Goal: Task Accomplishment & Management: Manage account settings

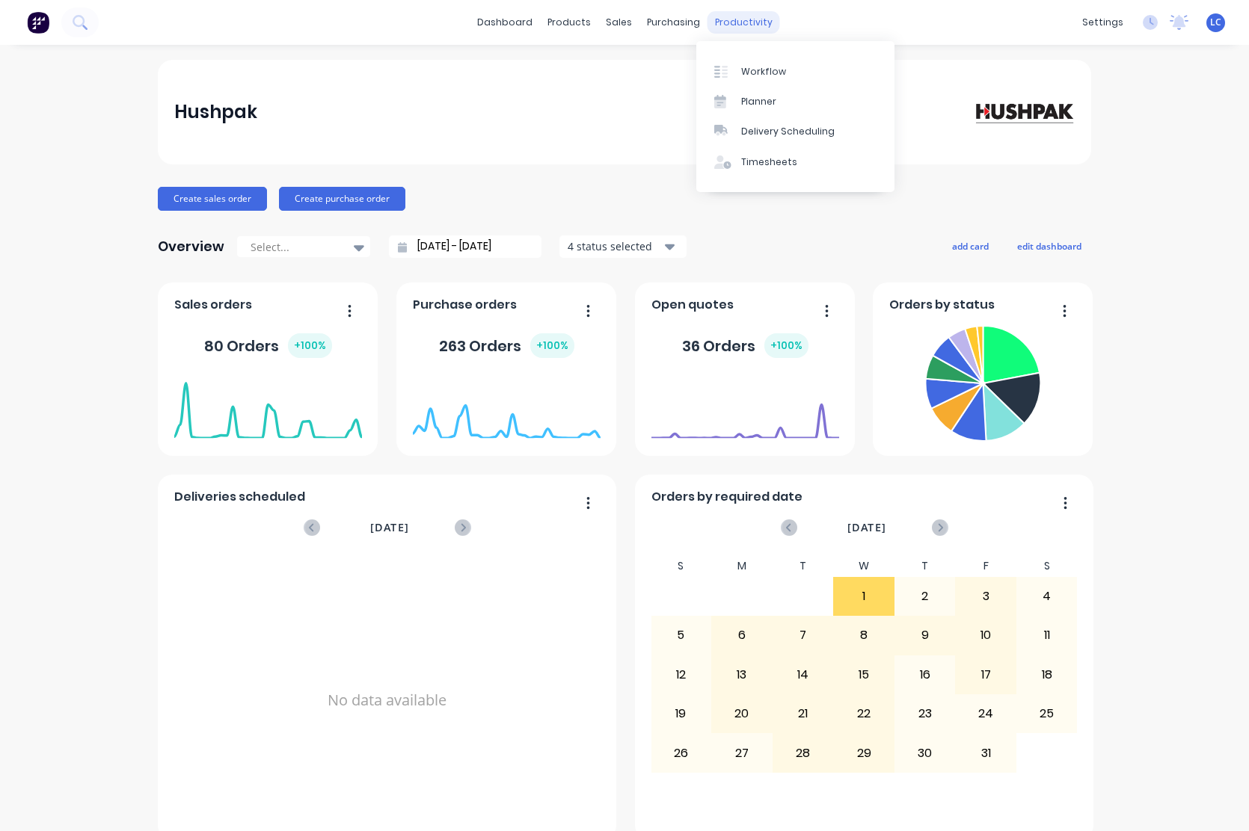
click at [730, 21] on div "productivity" at bounding box center [743, 22] width 73 height 22
click at [755, 162] on div "Timesheets" at bounding box center [769, 162] width 56 height 13
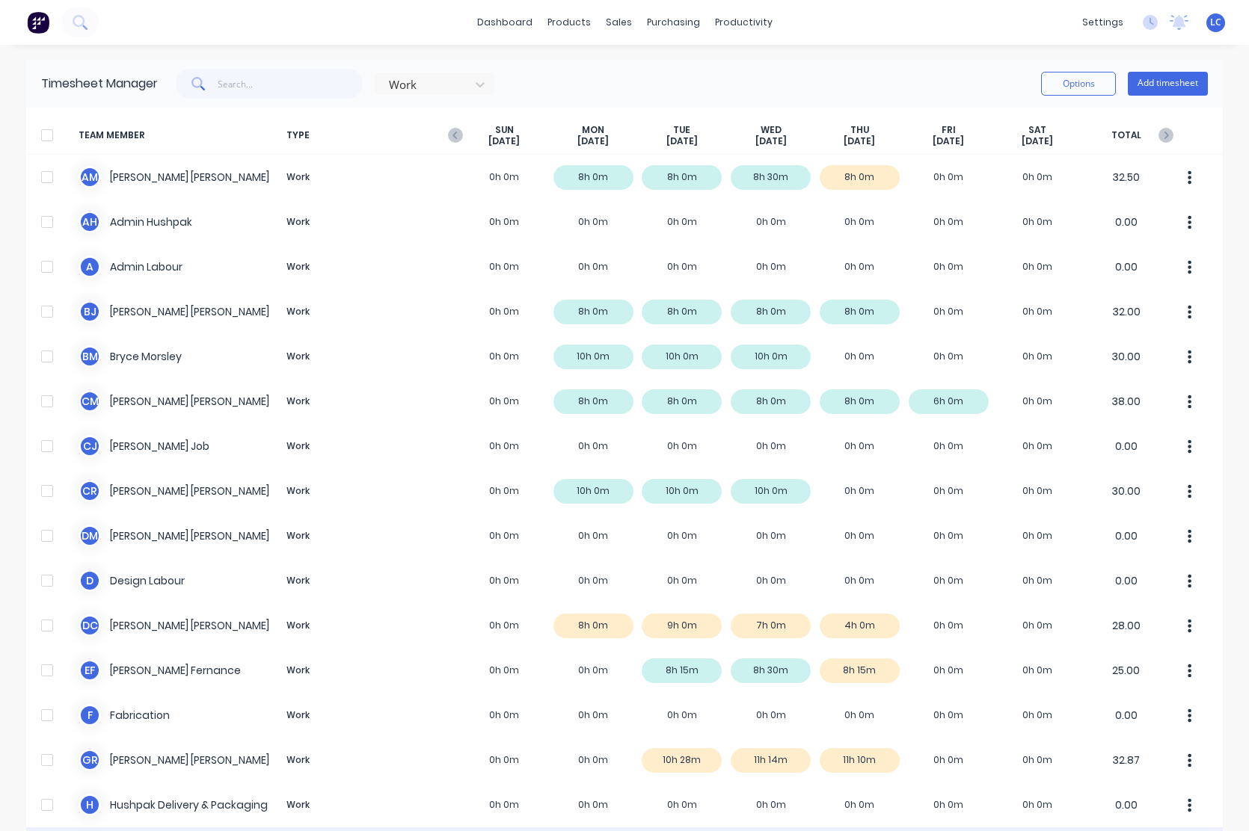
scroll to position [523, 0]
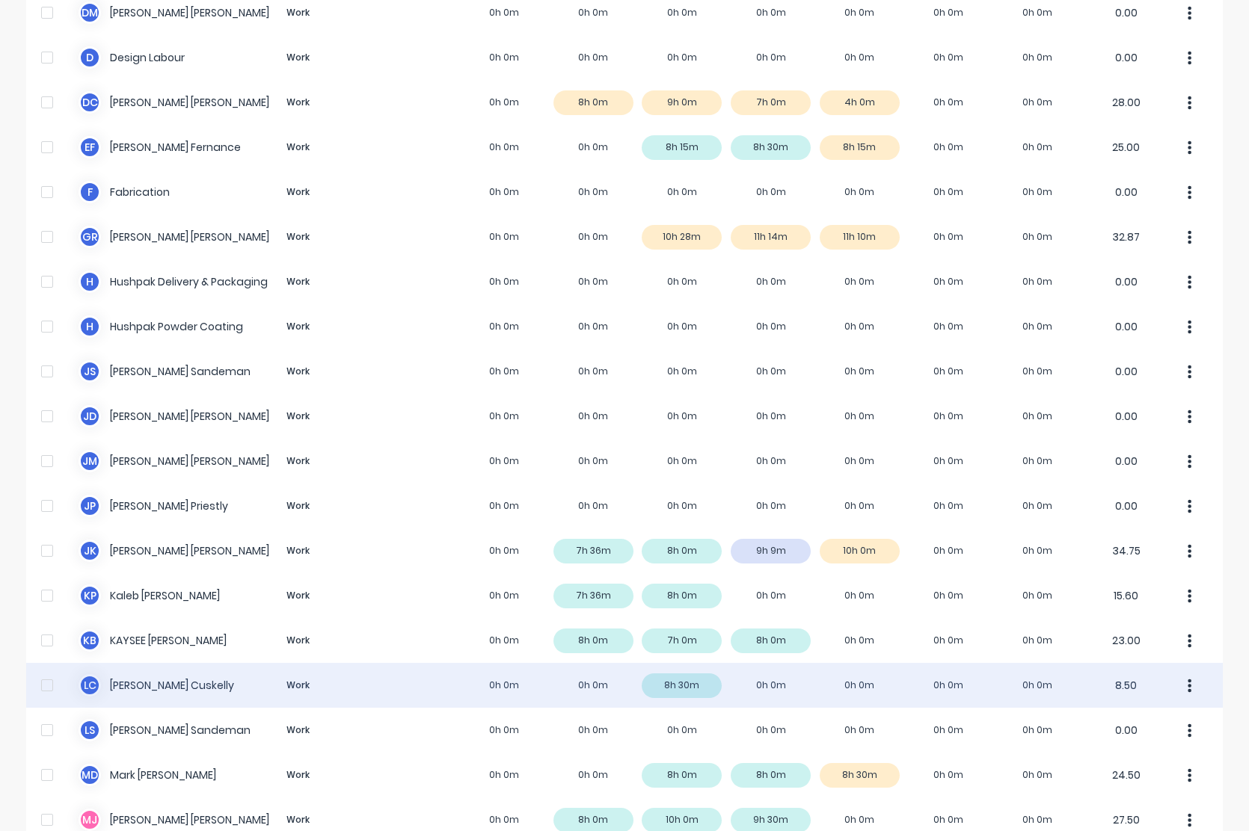
click at [125, 692] on div "L C [PERSON_NAME] Work 0h 0m 0h 0m 8h 30m 0h 0m 0h 0m 0h 0m 0h 0m 8.50" at bounding box center [624, 685] width 1196 height 45
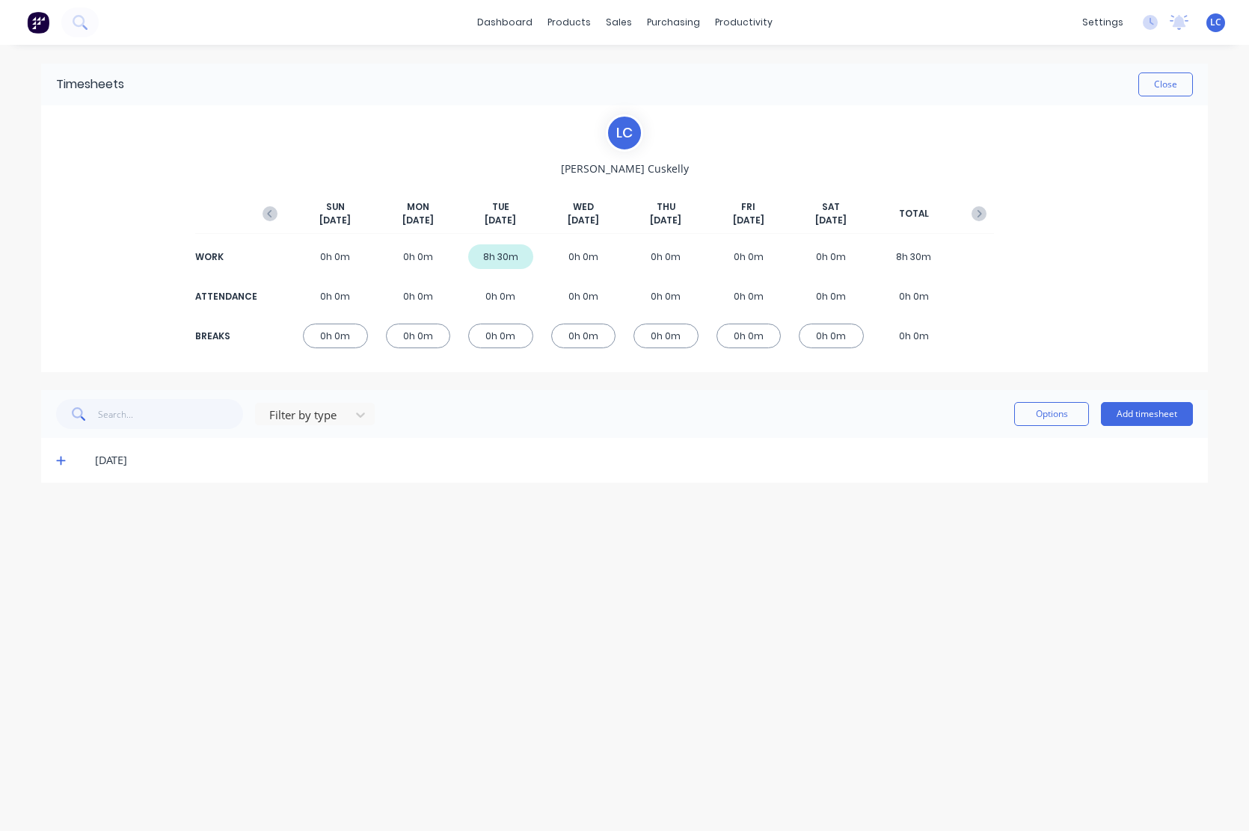
click at [63, 463] on icon at bounding box center [61, 460] width 10 height 10
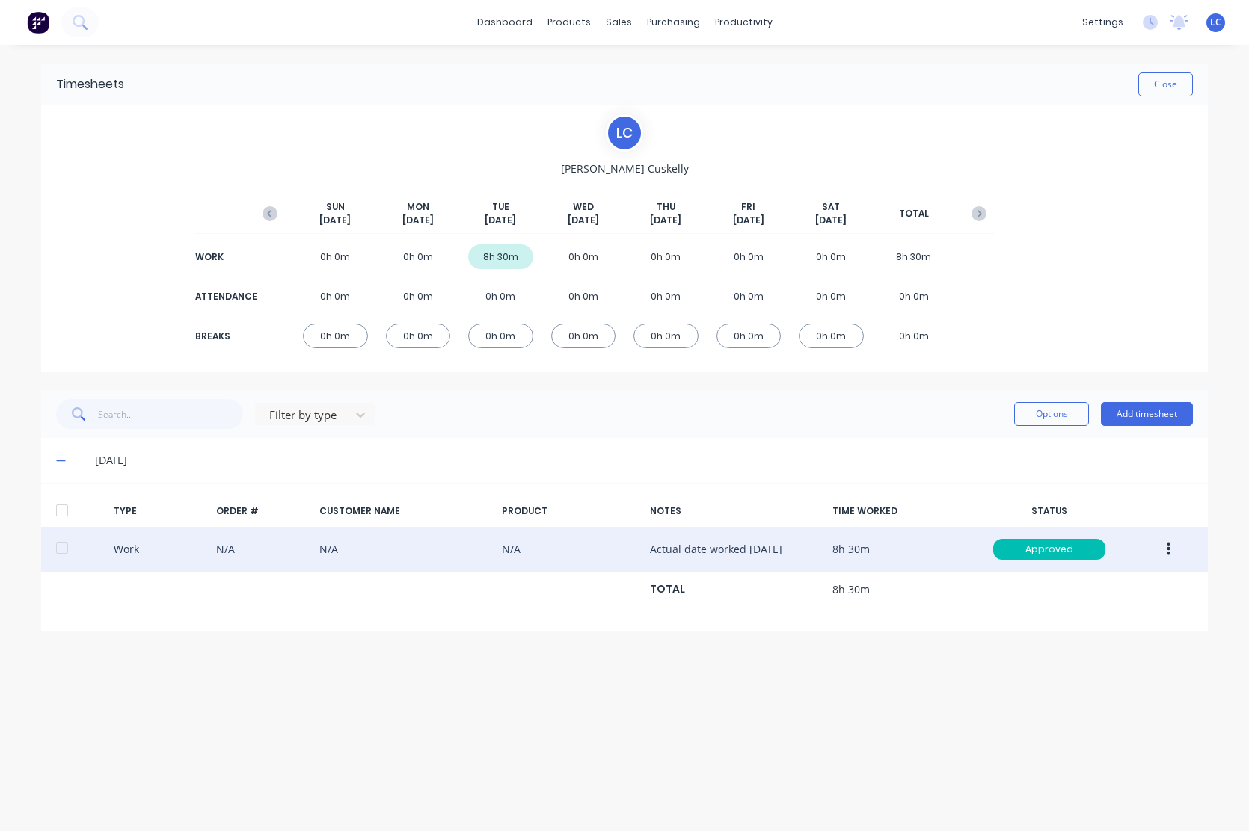
click at [1172, 553] on button "button" at bounding box center [1168, 549] width 35 height 27
click at [1111, 517] on div "Duplicate" at bounding box center [1114, 523] width 115 height 22
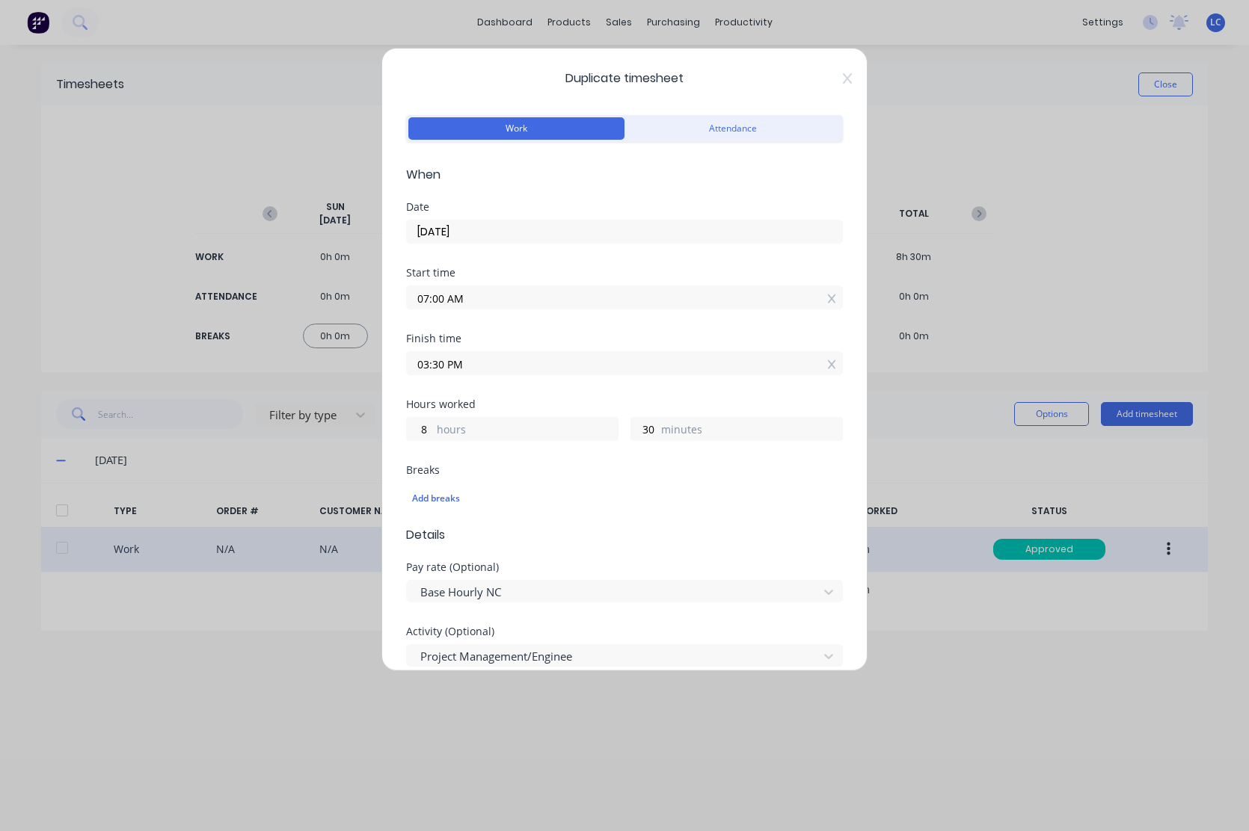
click at [619, 76] on span "Duplicate timesheet" at bounding box center [624, 79] width 437 height 18
click at [505, 227] on input "[DATE]" at bounding box center [624, 232] width 435 height 22
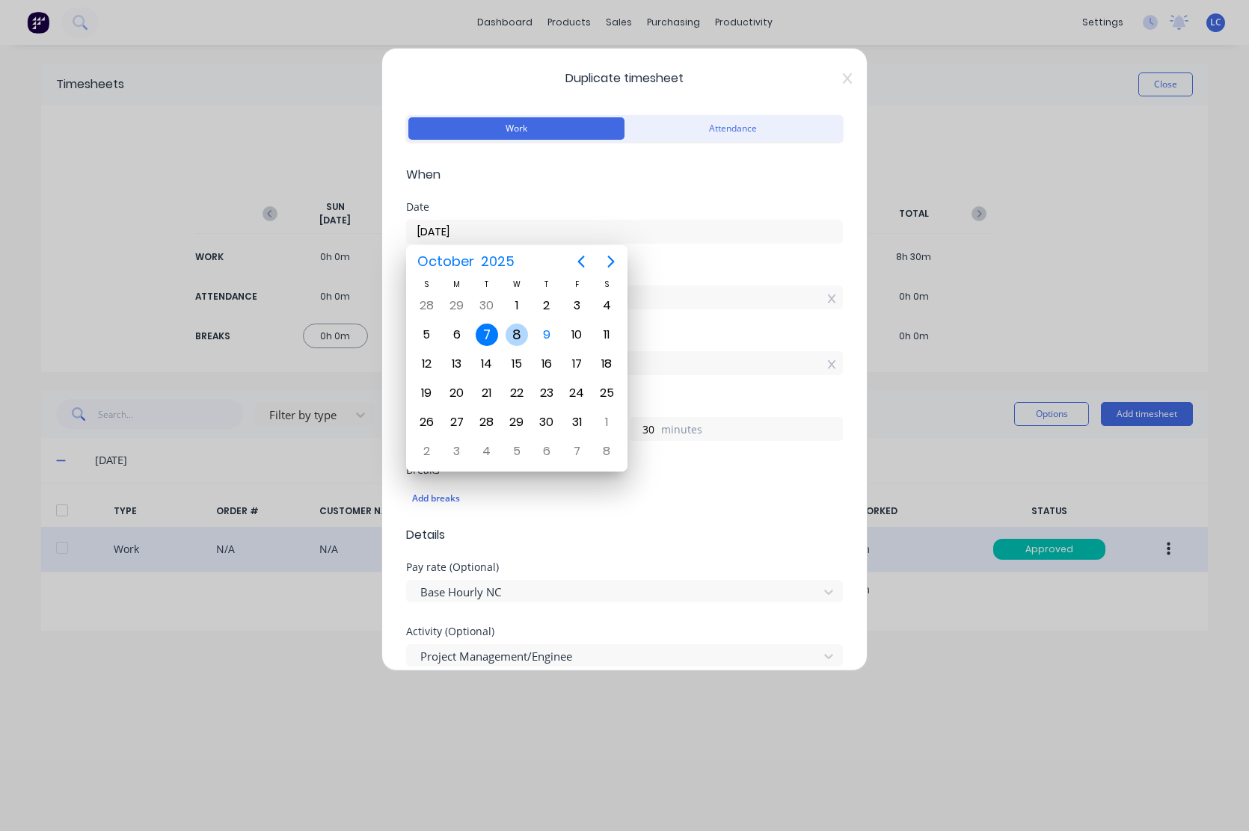
click at [520, 338] on div "8" at bounding box center [516, 335] width 22 height 22
type input "[DATE]"
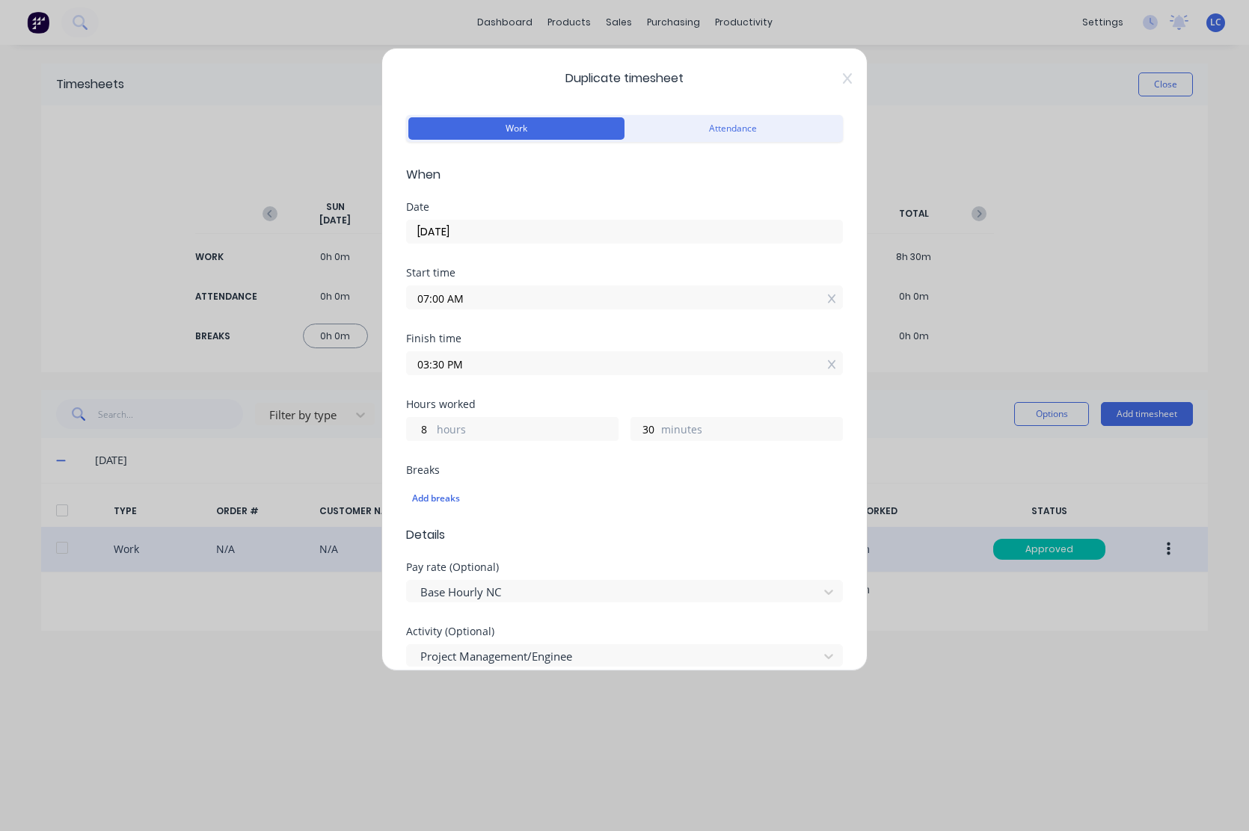
click at [556, 298] on input "07:00 AM" at bounding box center [624, 297] width 435 height 22
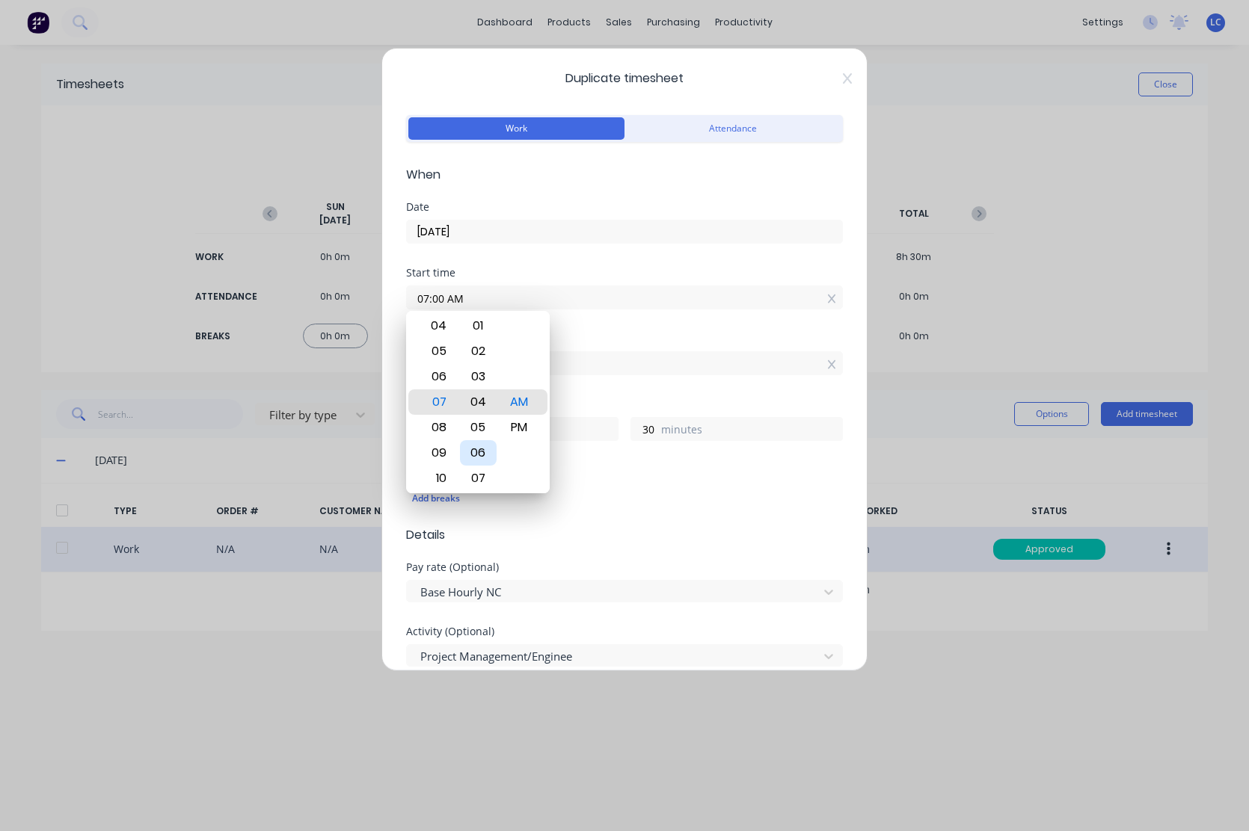
type input "07:04 AM"
type input "26"
type input "07:10 AM"
type input "20"
type input "07:14 AM"
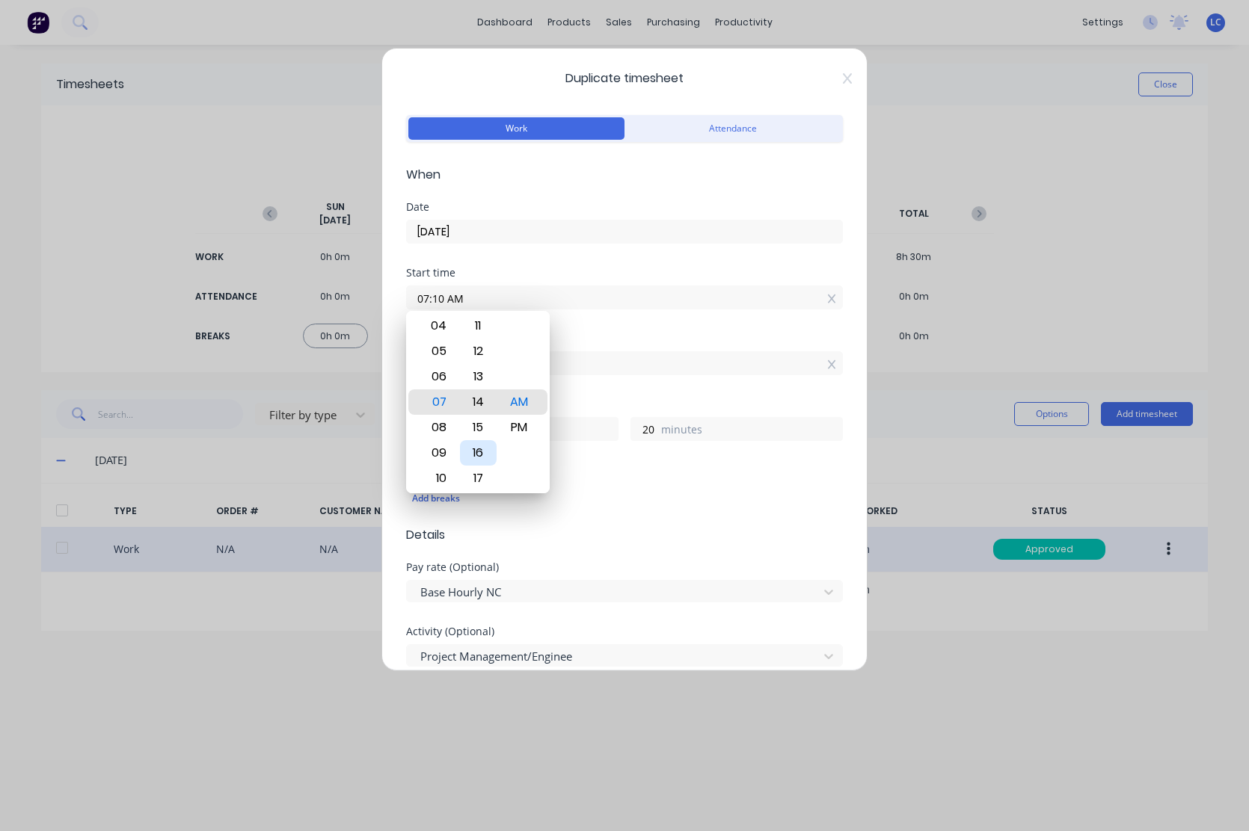
type input "16"
click at [479, 428] on div "15" at bounding box center [478, 427] width 37 height 25
type input "07:15 AM"
type input "15"
drag, startPoint x: 787, startPoint y: 517, endPoint x: 716, endPoint y: 386, distance: 148.9
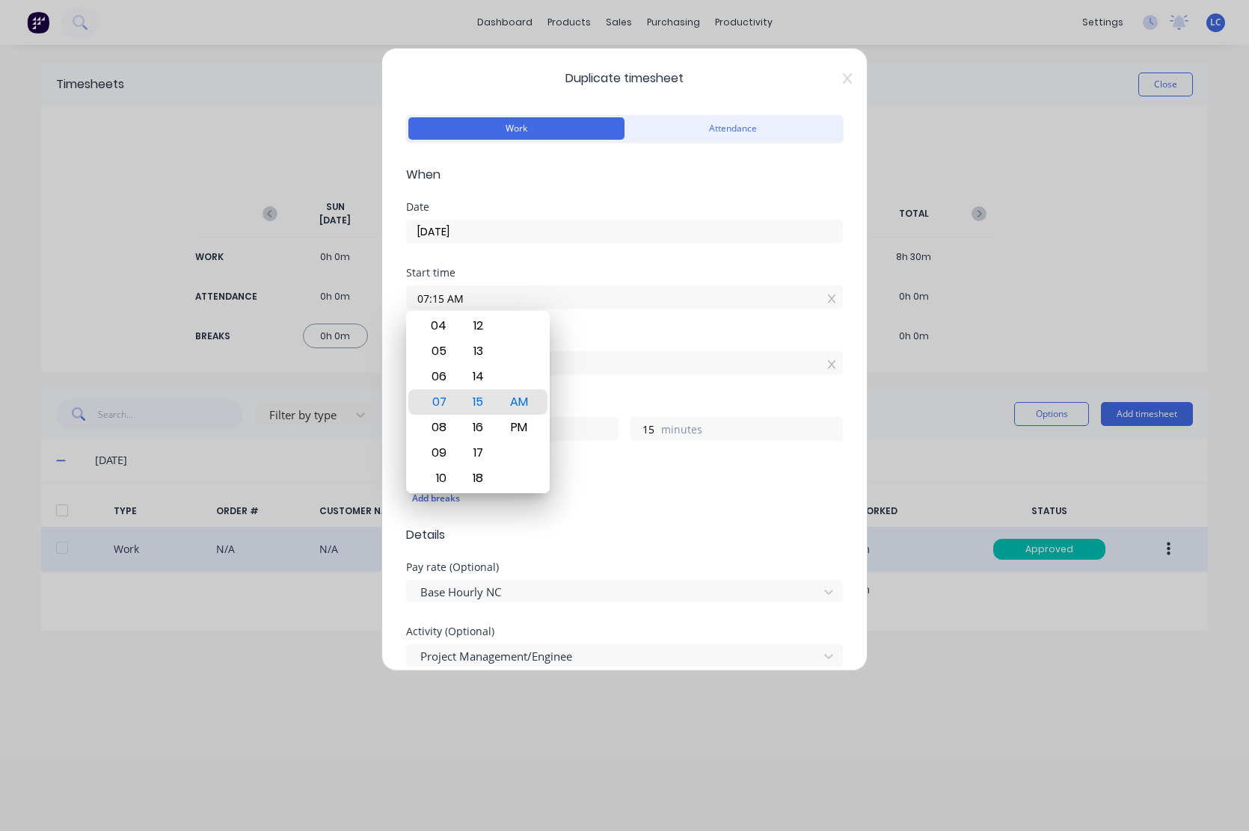
click at [786, 515] on div "Breaks Add breaks" at bounding box center [624, 495] width 437 height 61
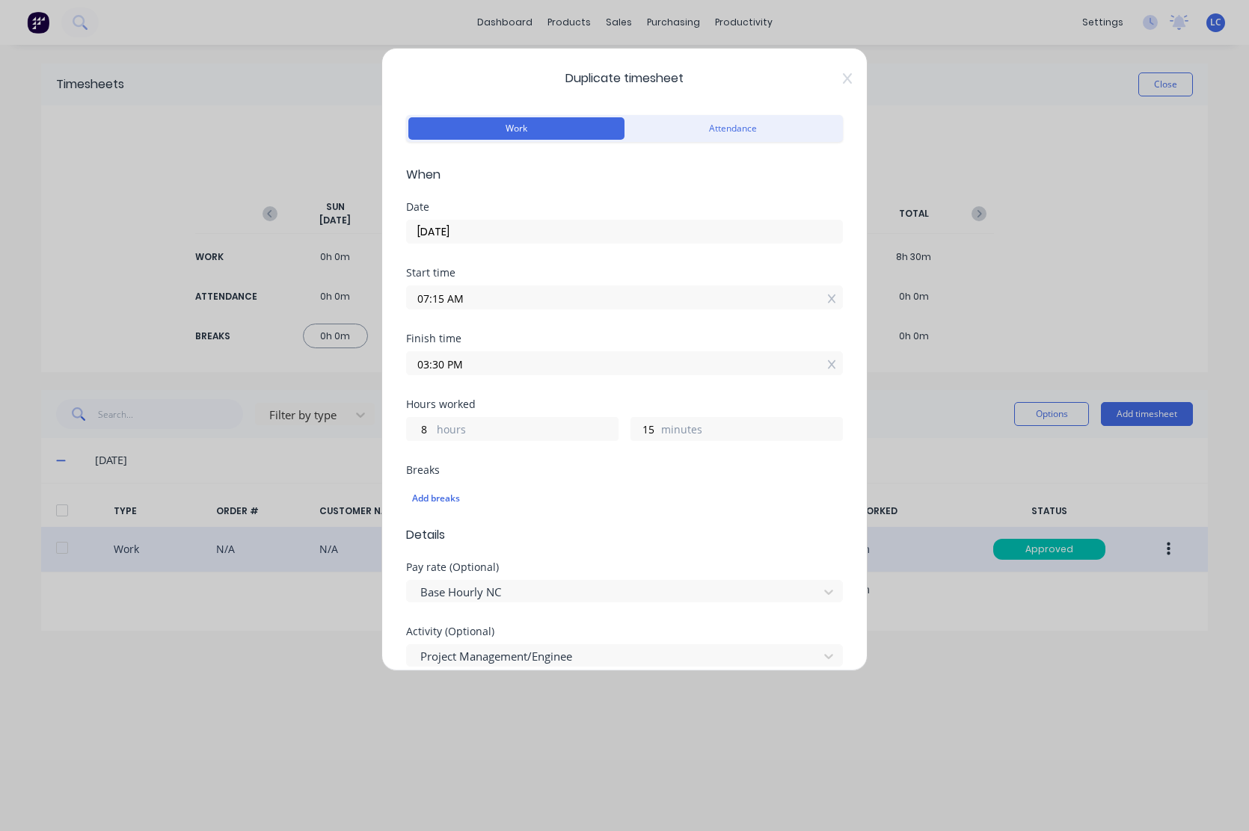
click at [527, 368] on input "03:30 PM" at bounding box center [624, 363] width 435 height 22
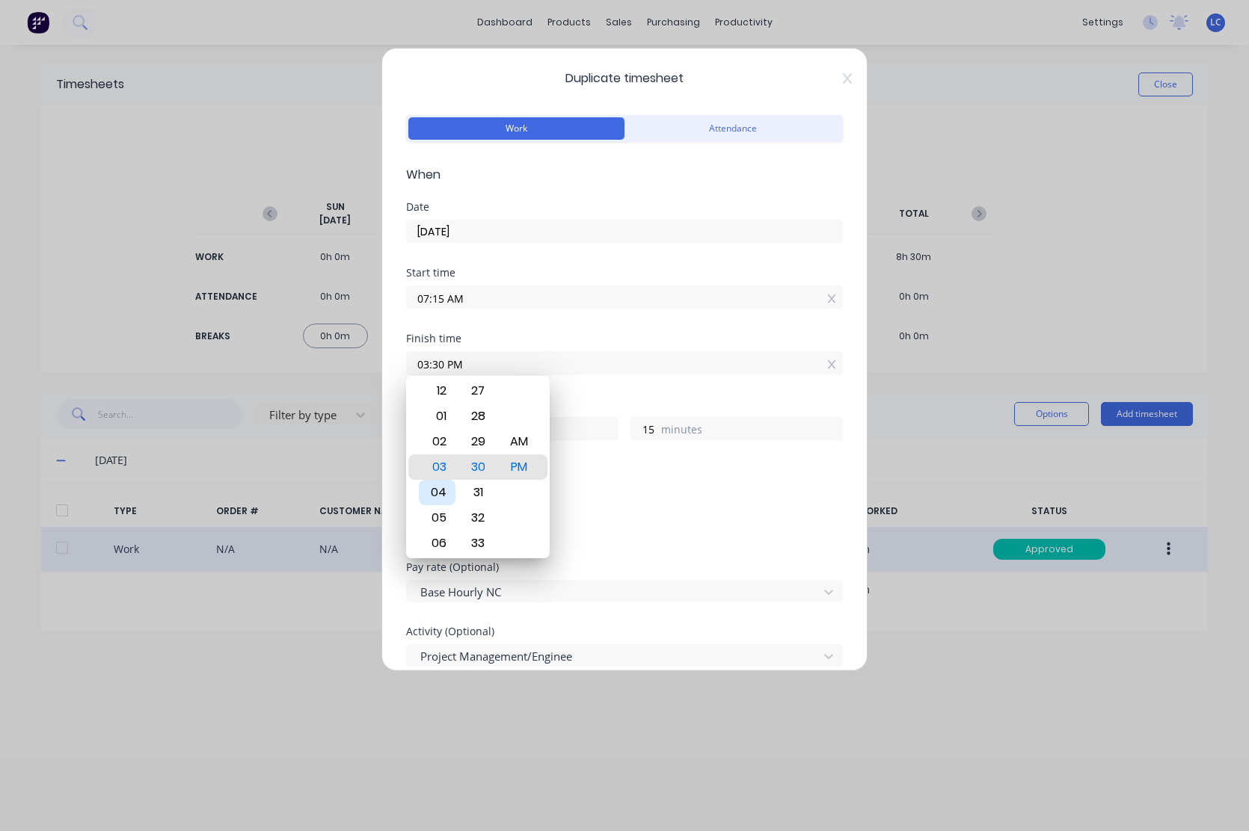
click at [445, 490] on div "04" at bounding box center [437, 492] width 37 height 25
type input "04:30 PM"
type input "9"
click at [833, 523] on div "Duplicate timesheet Work Attendance When Date [DATE] Start time 07:15 AM Finish…" at bounding box center [624, 360] width 486 height 624
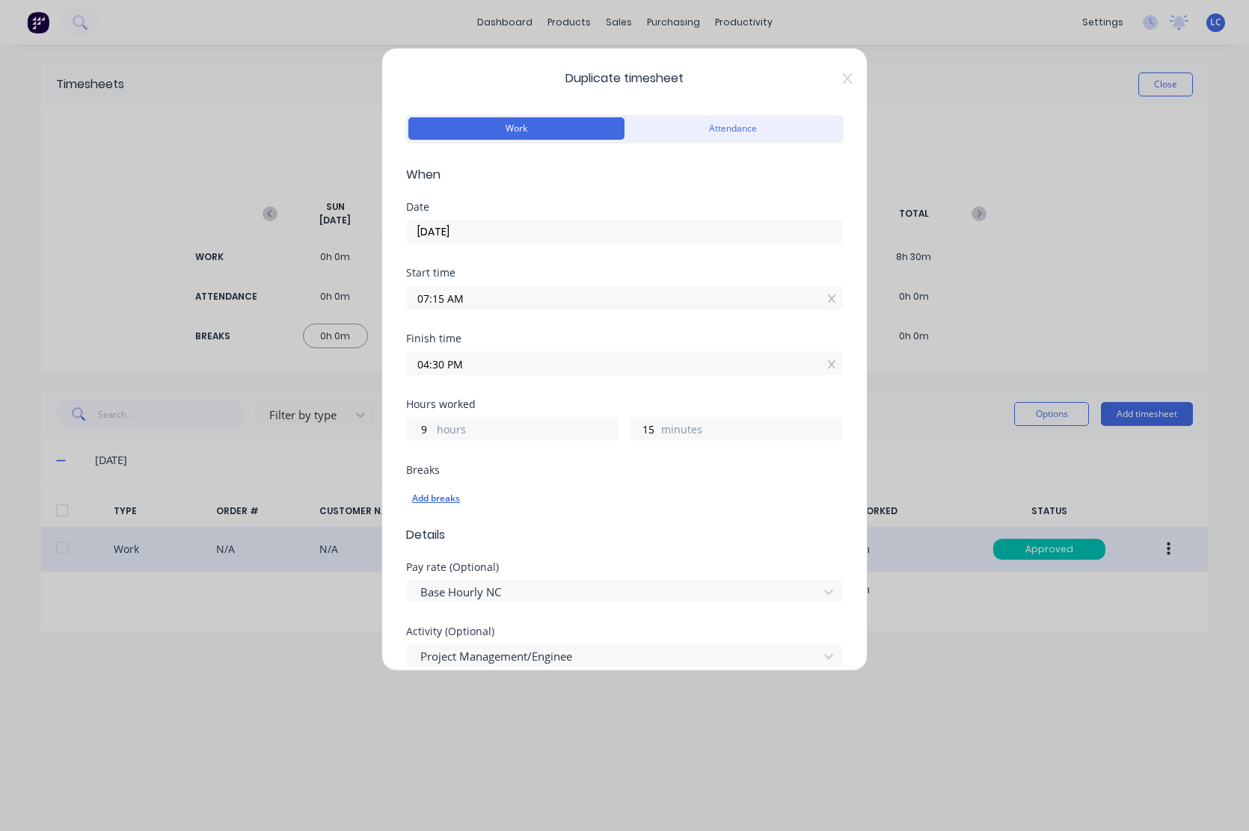
click at [444, 496] on div "Add breaks" at bounding box center [624, 498] width 425 height 19
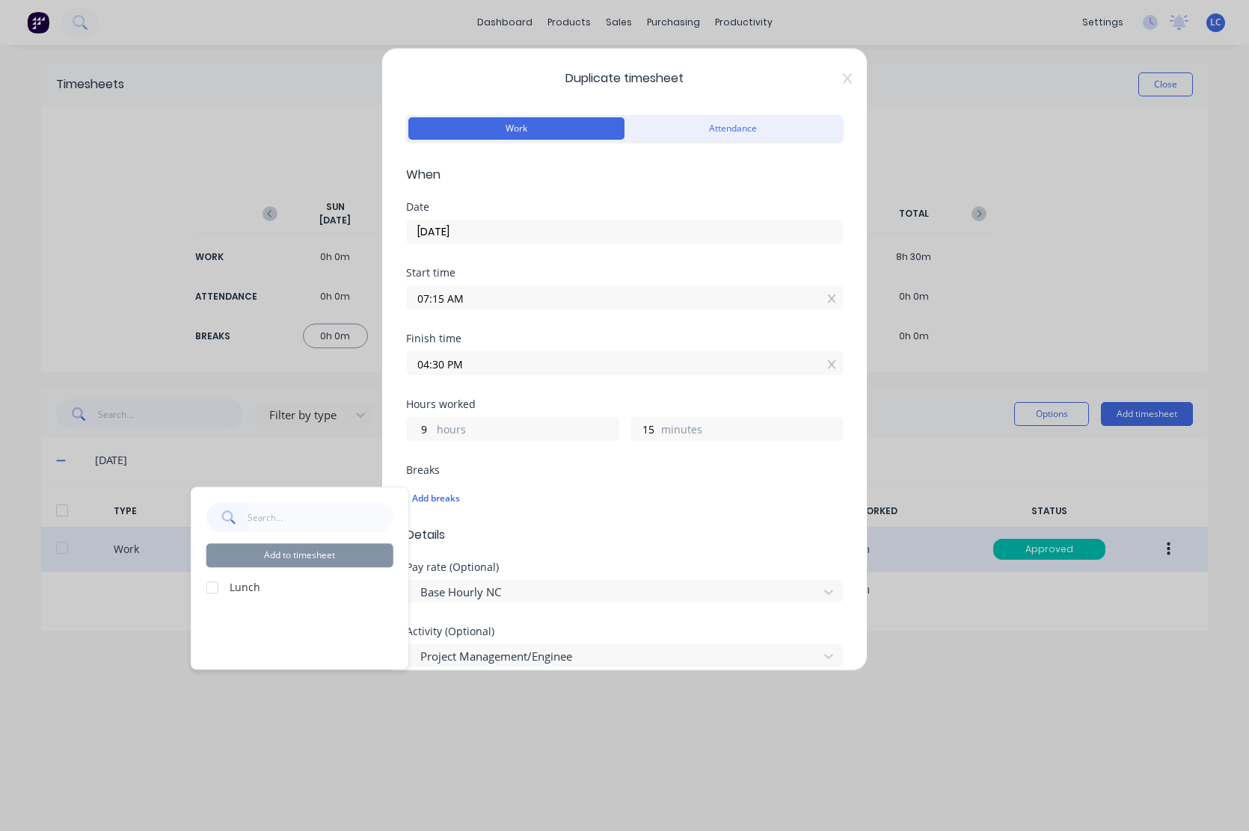
click at [227, 580] on div "Lunch" at bounding box center [299, 587] width 187 height 16
click at [216, 589] on div at bounding box center [212, 588] width 30 height 30
click at [298, 556] on button "Add to timesheet" at bounding box center [299, 556] width 187 height 24
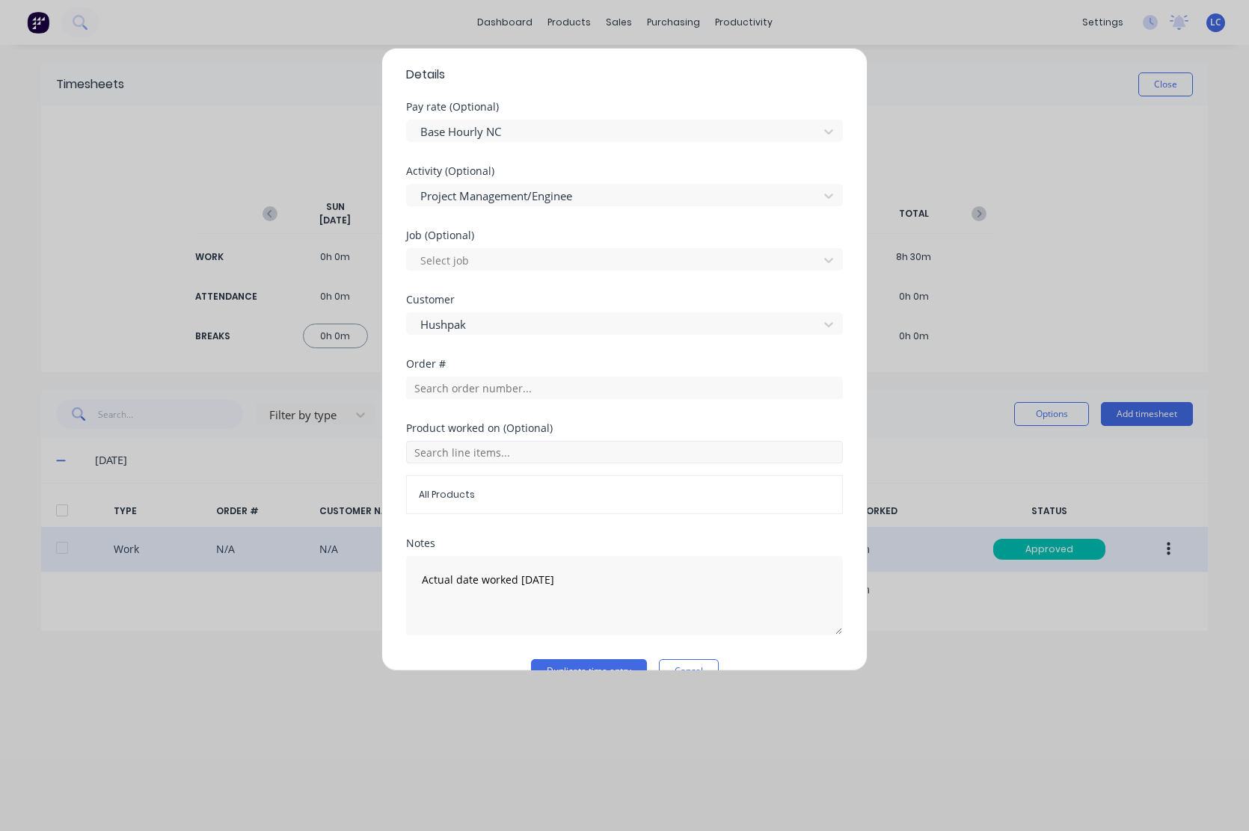
scroll to position [513, 0]
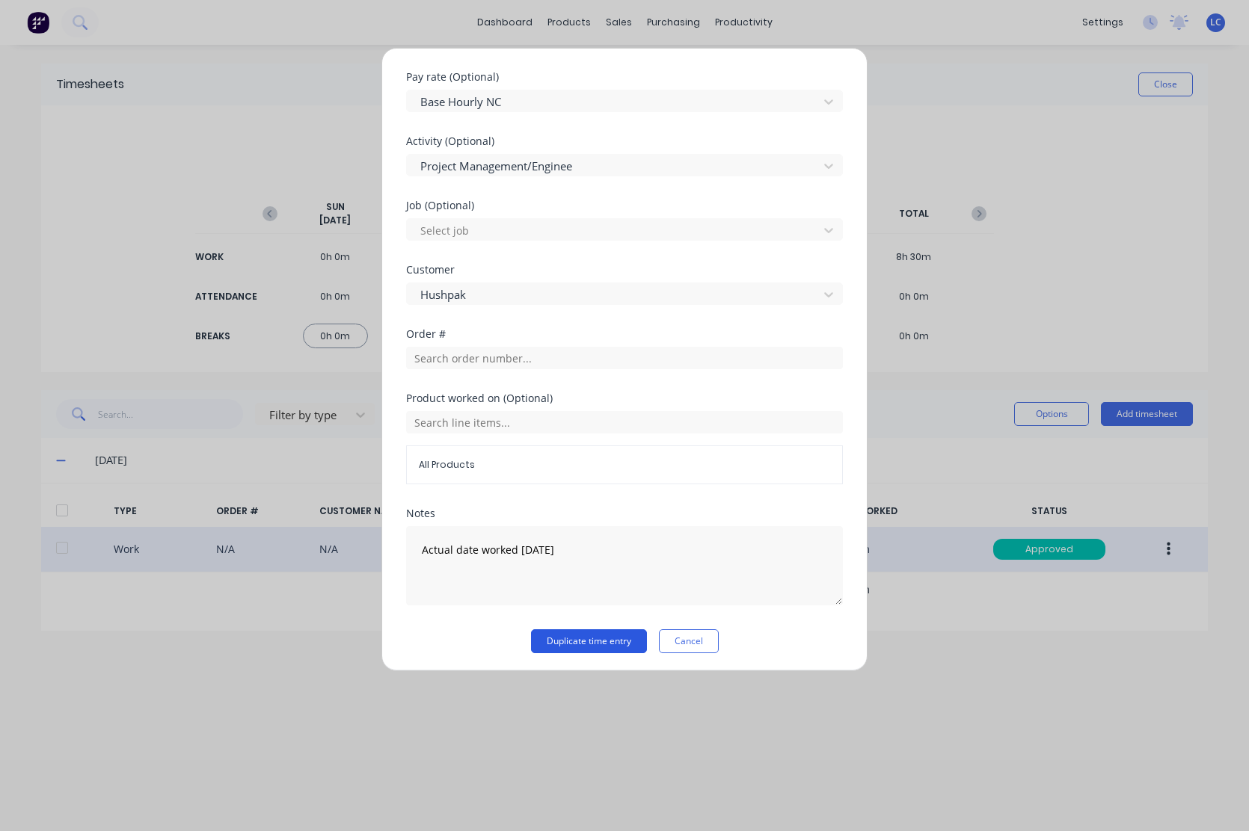
click at [580, 636] on button "Duplicate time entry" at bounding box center [589, 642] width 116 height 24
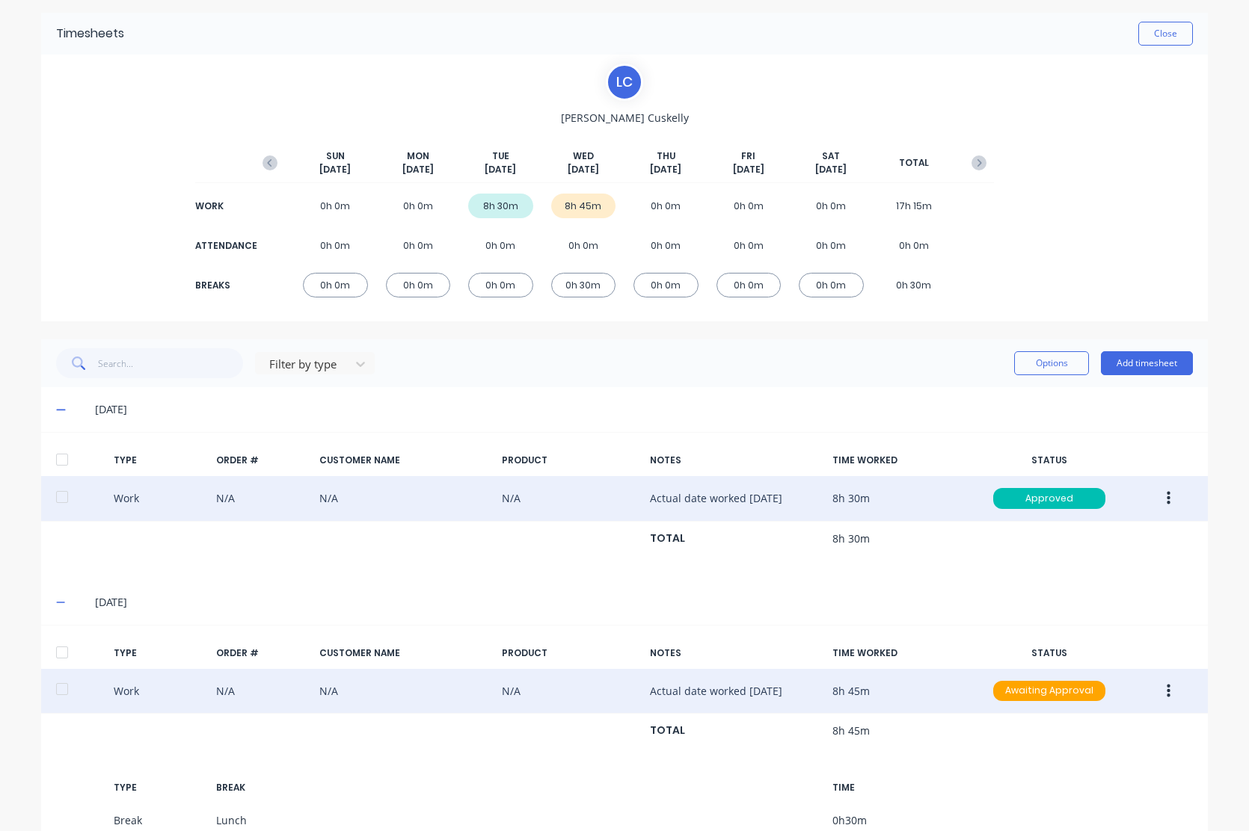
scroll to position [131, 0]
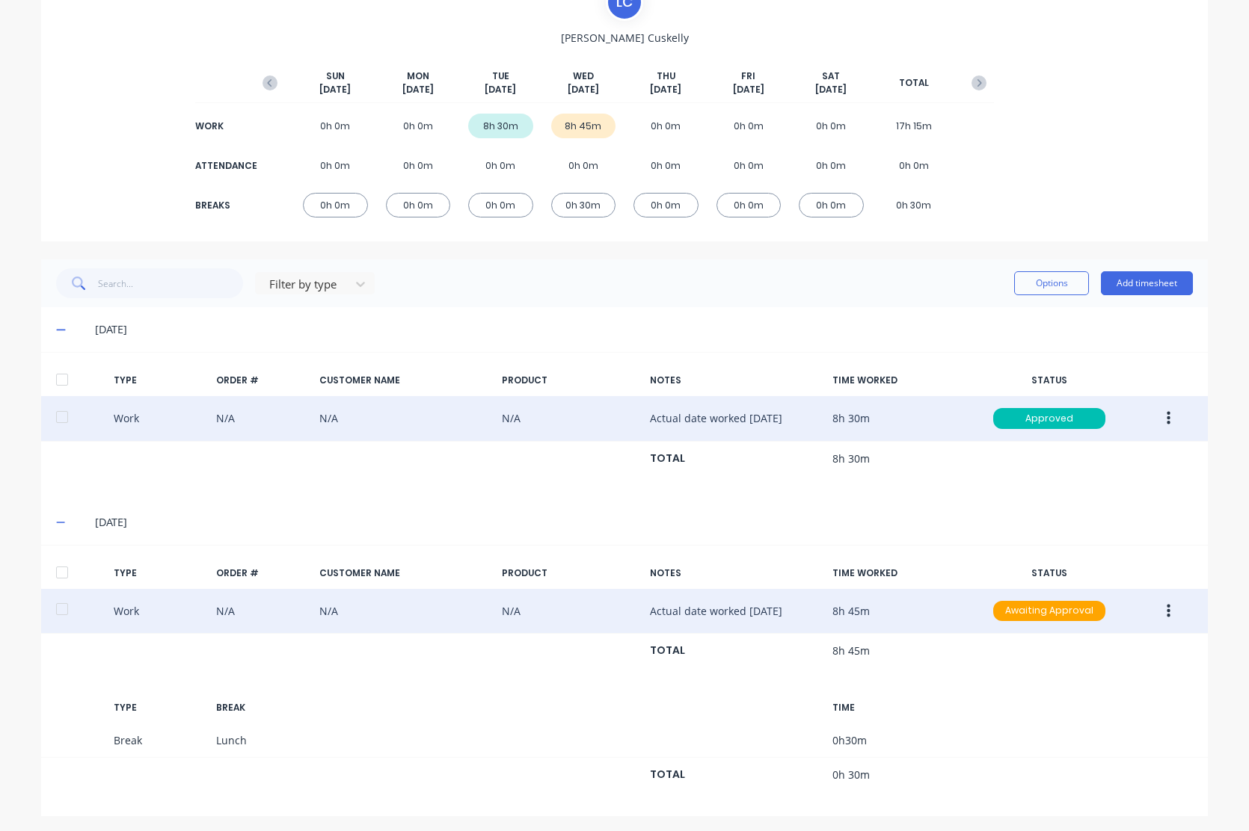
click at [1159, 602] on button "button" at bounding box center [1168, 611] width 35 height 27
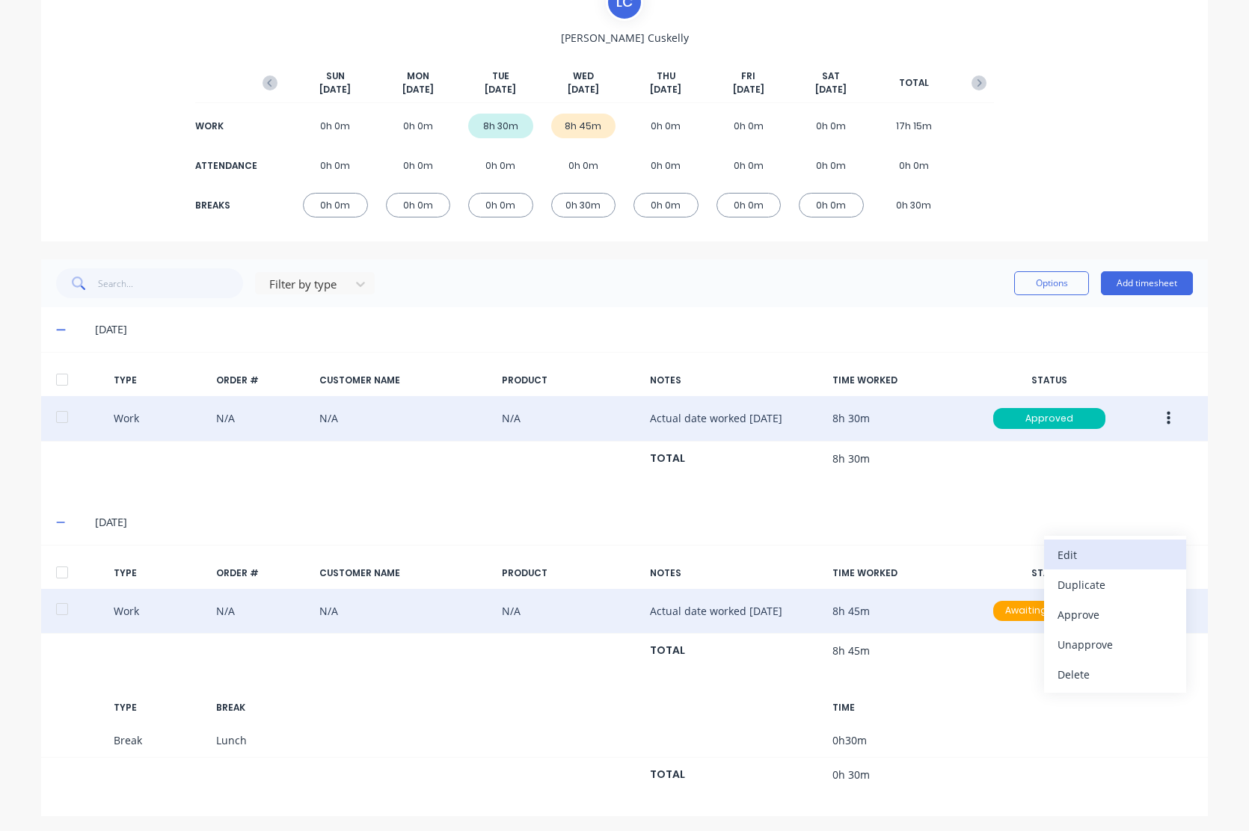
click at [1081, 560] on div "Edit" at bounding box center [1114, 555] width 115 height 22
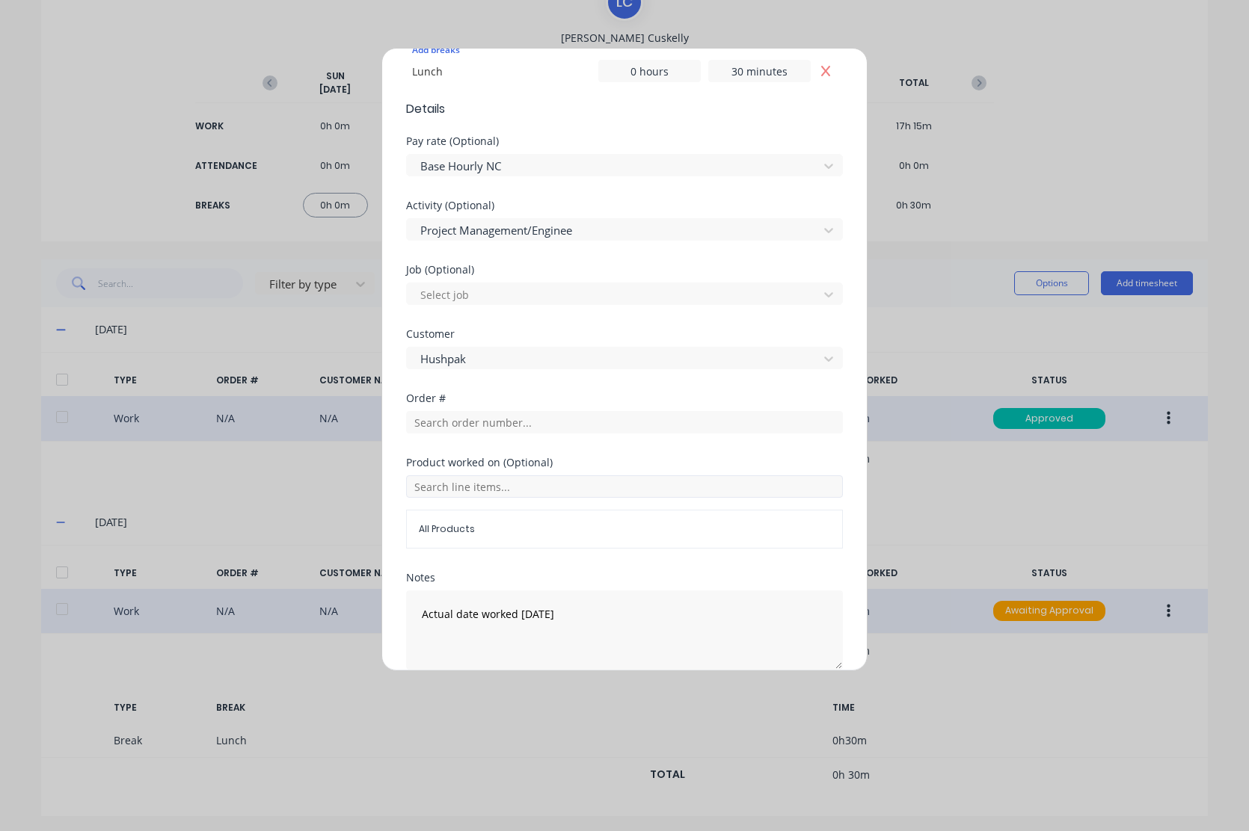
scroll to position [513, 0]
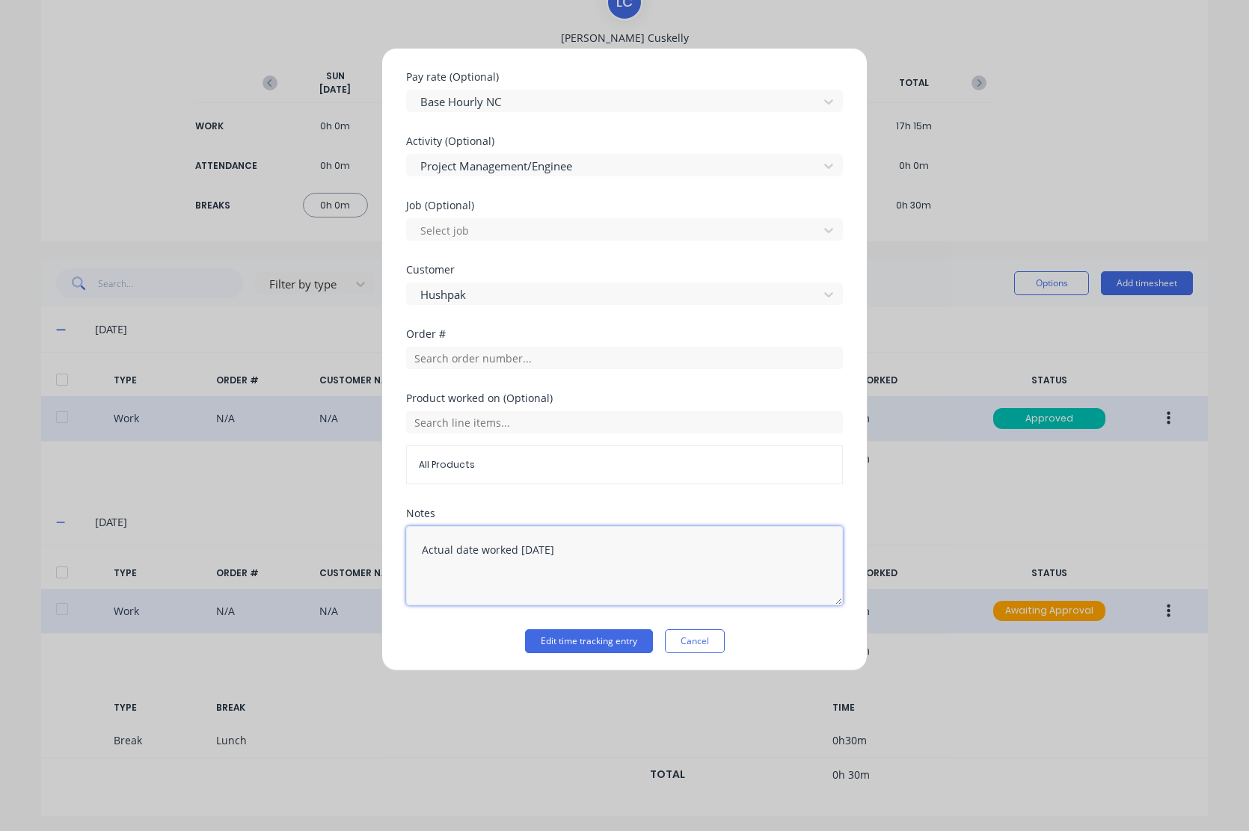
drag, startPoint x: 559, startPoint y: 550, endPoint x: 265, endPoint y: 541, distance: 294.0
click at [265, 541] on div "Edit time tracking entry Work Attendance When Date [DATE] Start time 07:15 AM F…" at bounding box center [624, 415] width 1249 height 831
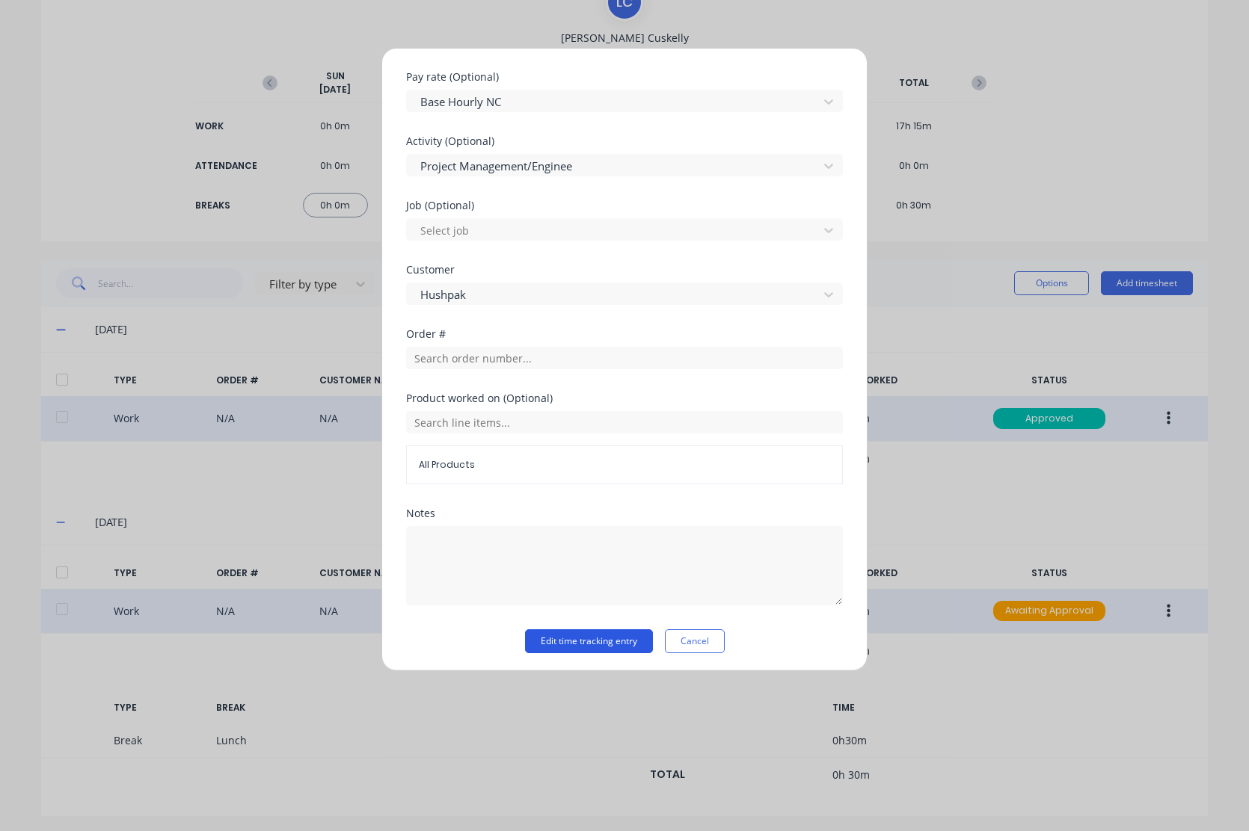
click at [588, 636] on button "Edit time tracking entry" at bounding box center [589, 642] width 128 height 24
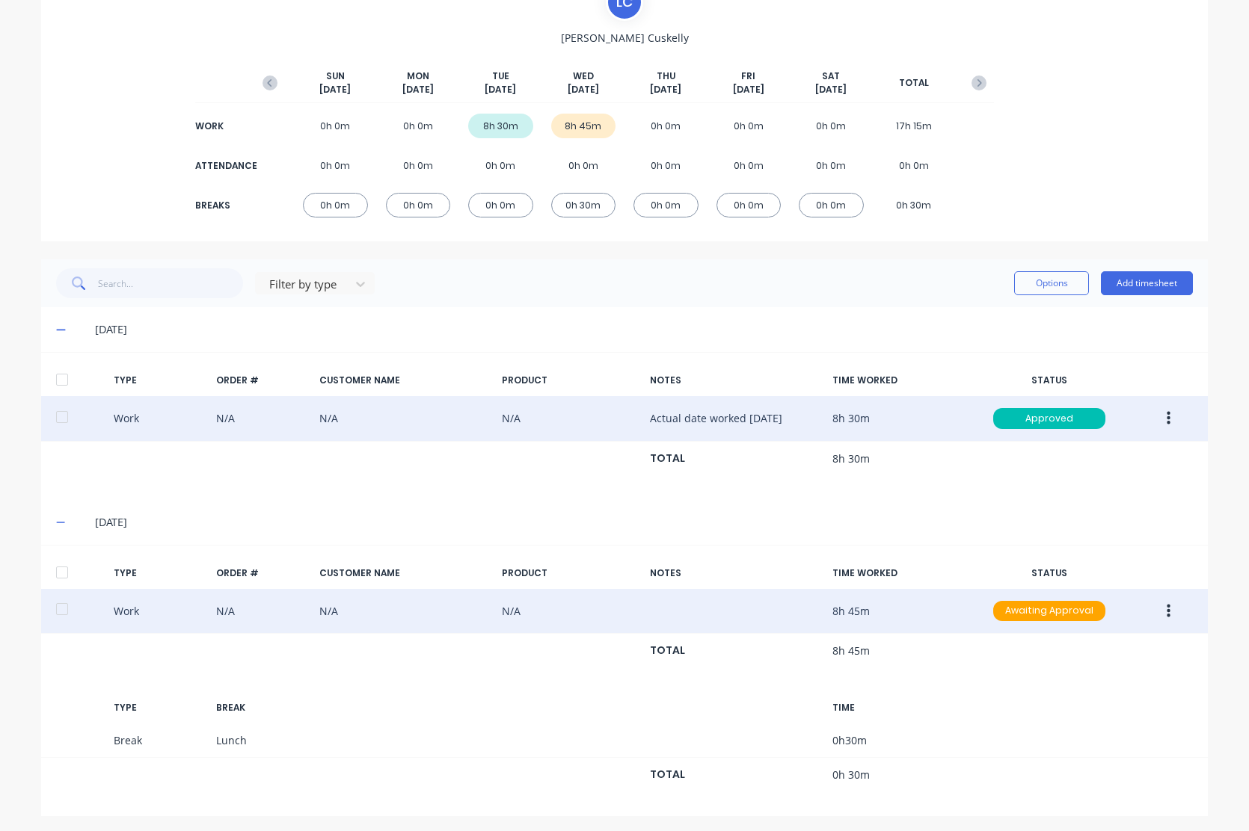
click at [1166, 609] on icon "button" at bounding box center [1168, 610] width 4 height 13
click at [1073, 586] on div "Duplicate" at bounding box center [1114, 585] width 115 height 22
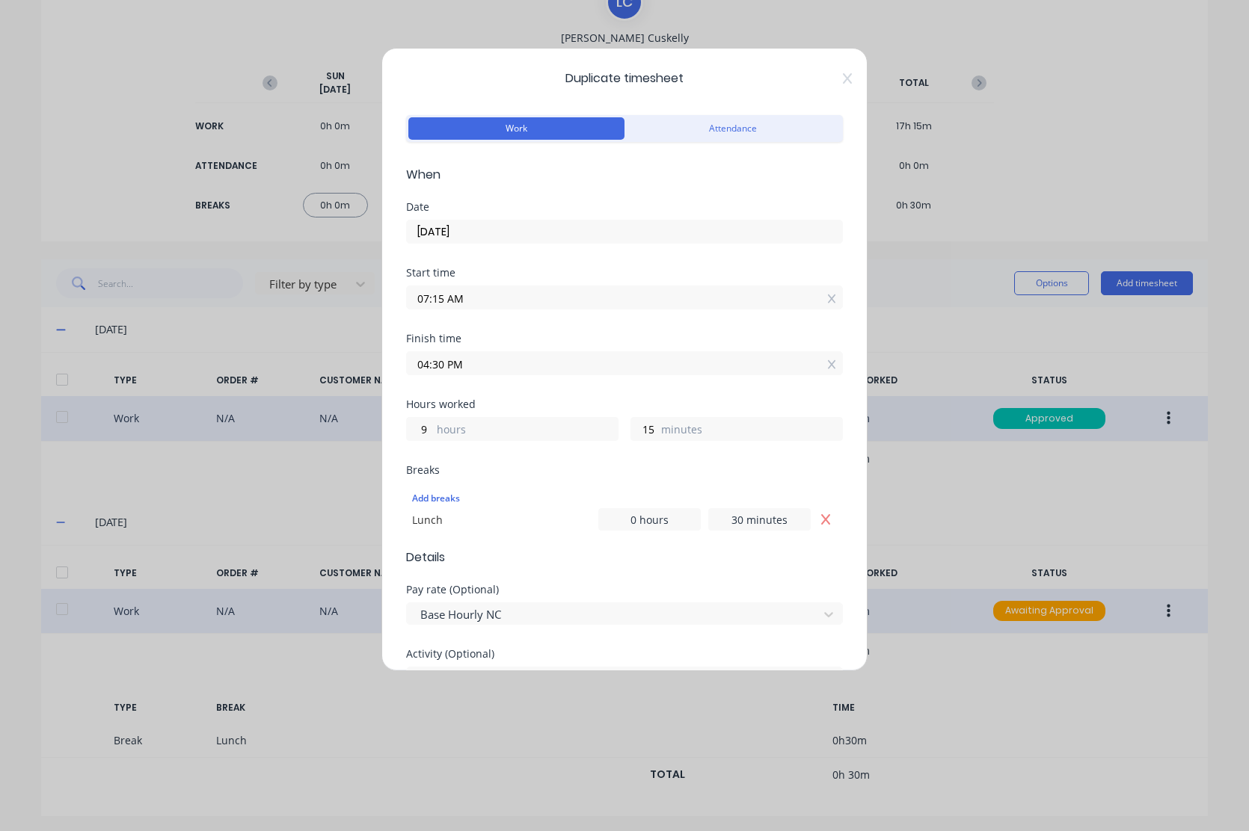
click at [516, 304] on input "07:15 AM" at bounding box center [624, 297] width 435 height 22
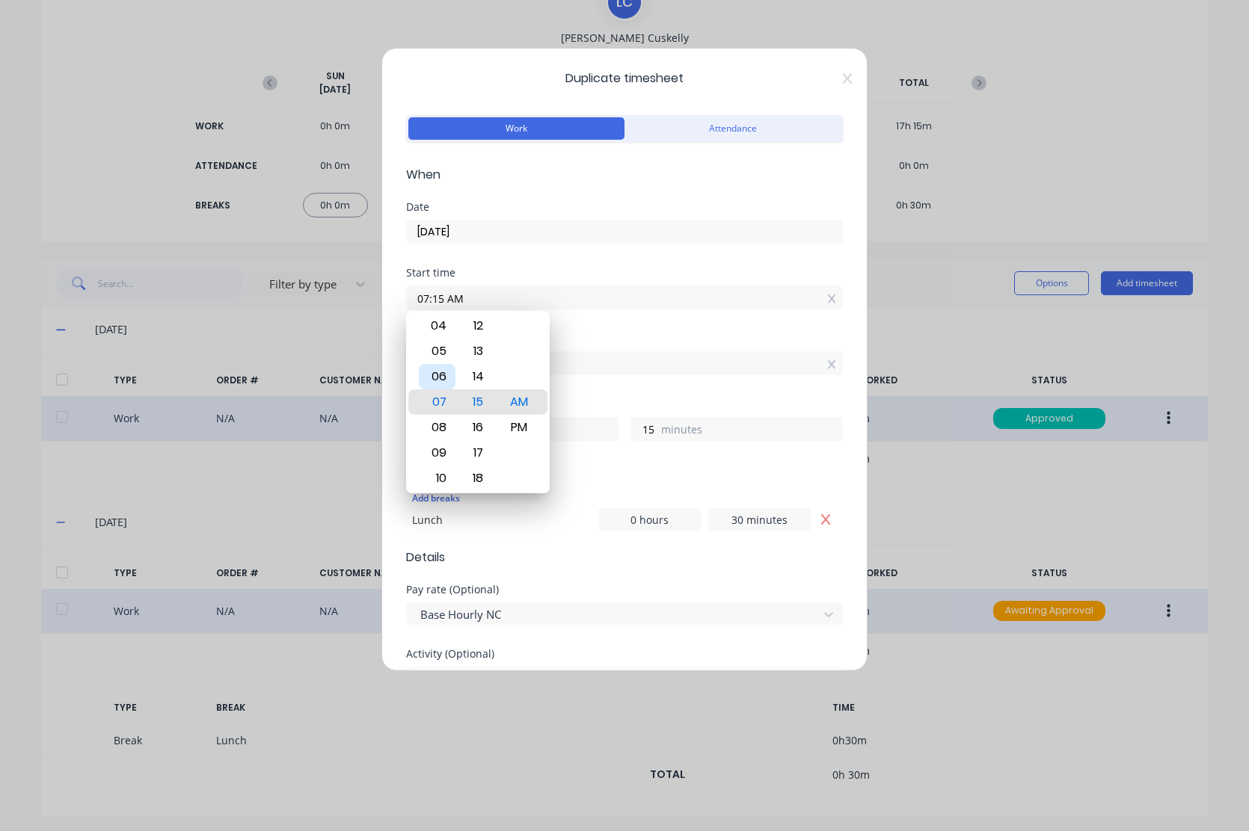
click at [437, 378] on div "06" at bounding box center [437, 376] width 37 height 25
type input "06:15 AM"
type input "10"
type input "06:23 AM"
type input "7"
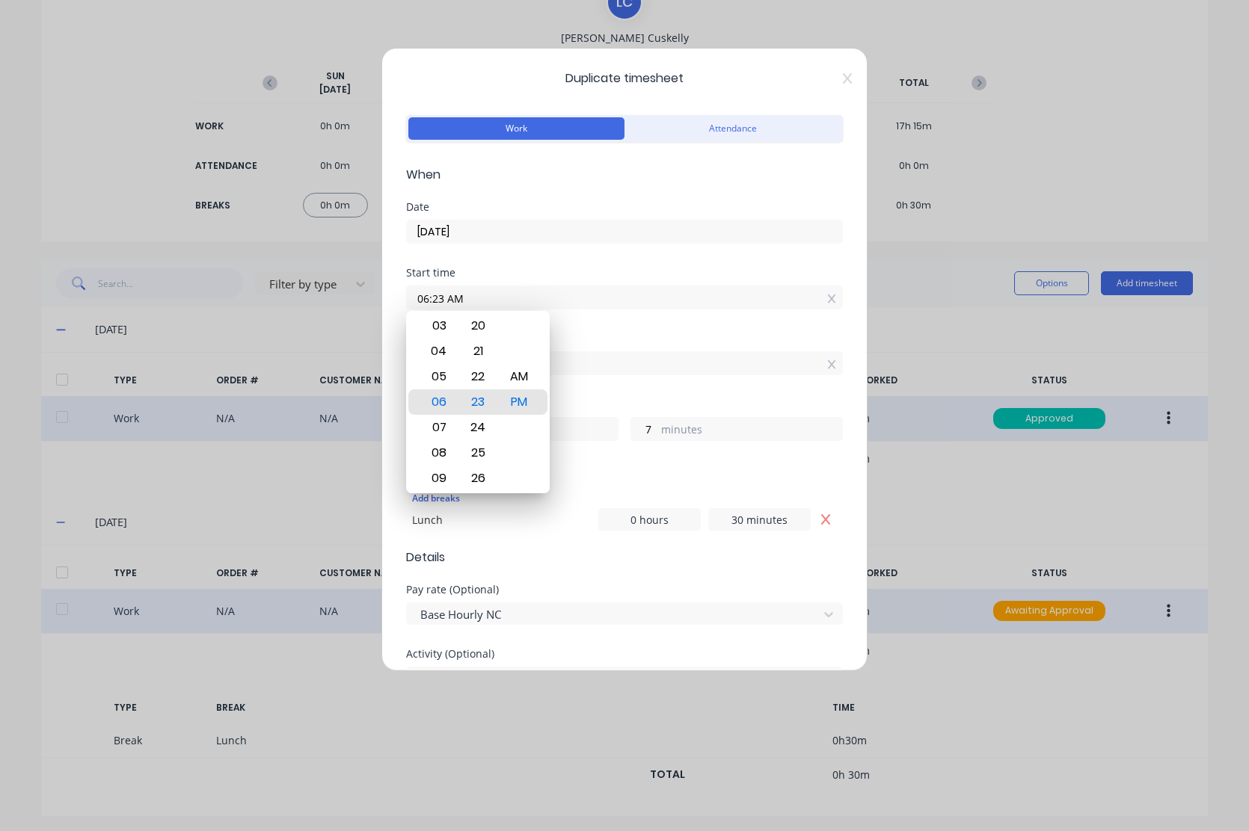
type input "06:23 PM"
type input "22"
type input "06:28 PM"
type input "2"
type input "06:35 PM"
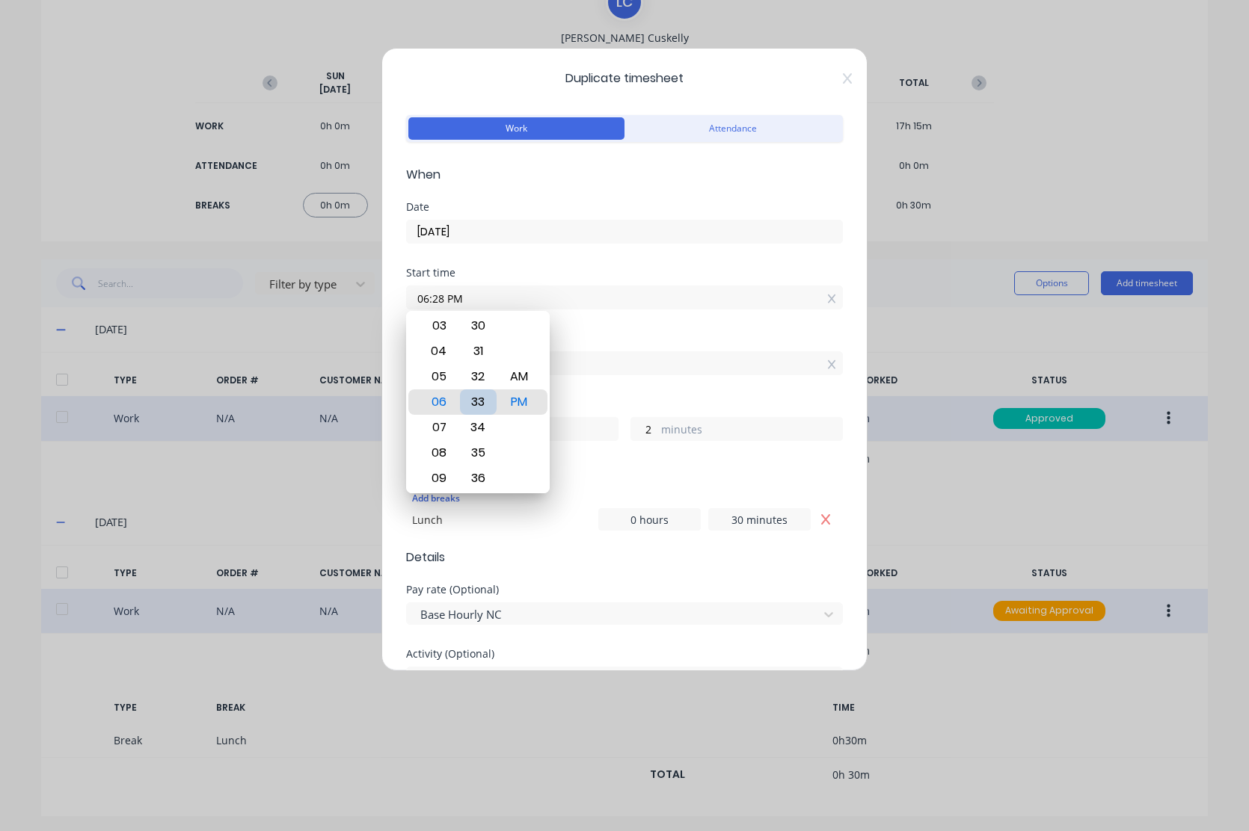
type input "21"
type input "55"
type input "06:41 PM"
type input "49"
type input "06:44 PM"
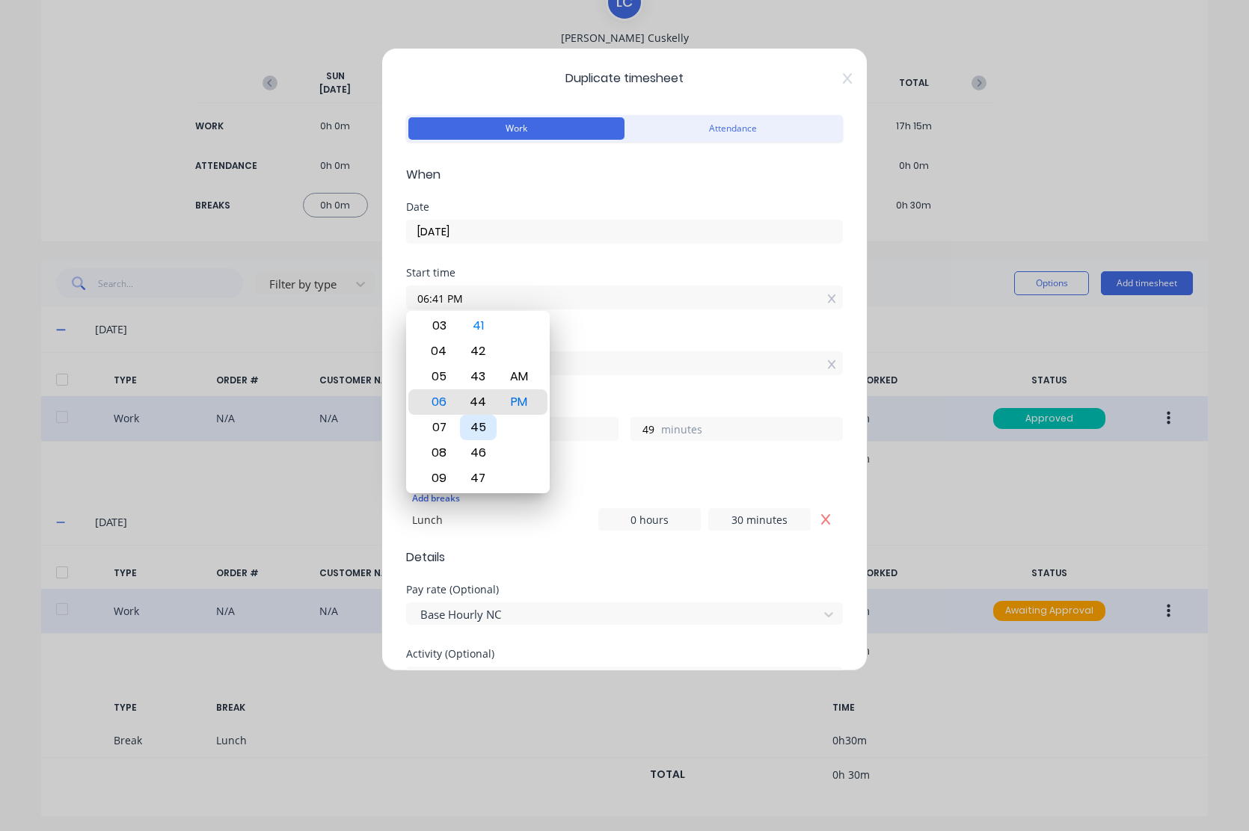
type input "46"
click at [490, 428] on div "45" at bounding box center [478, 427] width 37 height 25
type input "06:45 PM"
type input "45"
drag, startPoint x: 517, startPoint y: 382, endPoint x: 527, endPoint y: 381, distance: 9.7
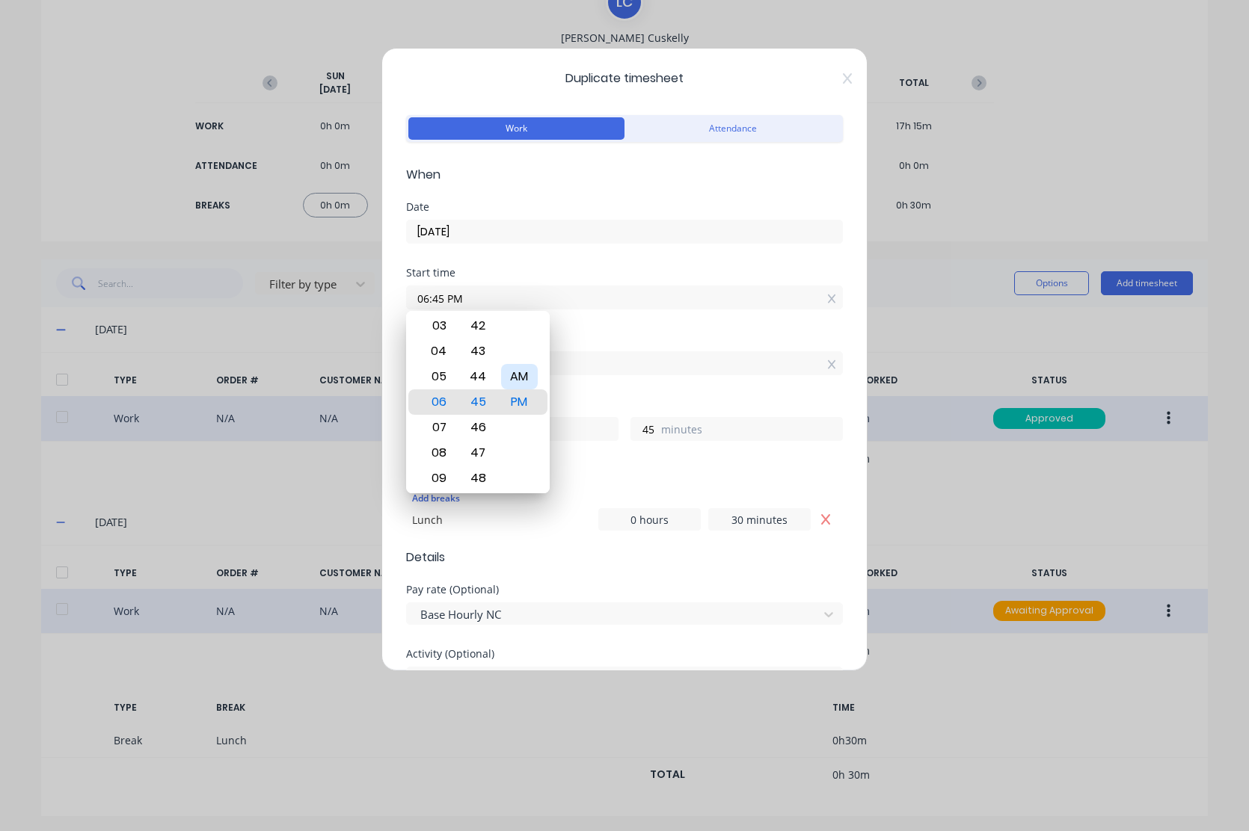
click at [518, 381] on div "AM" at bounding box center [519, 376] width 37 height 25
type input "06:45 AM"
type input "9"
click at [839, 391] on div "Duplicate timesheet Work Attendance When Date [DATE] Start time 06:45 AM Finish…" at bounding box center [624, 360] width 486 height 624
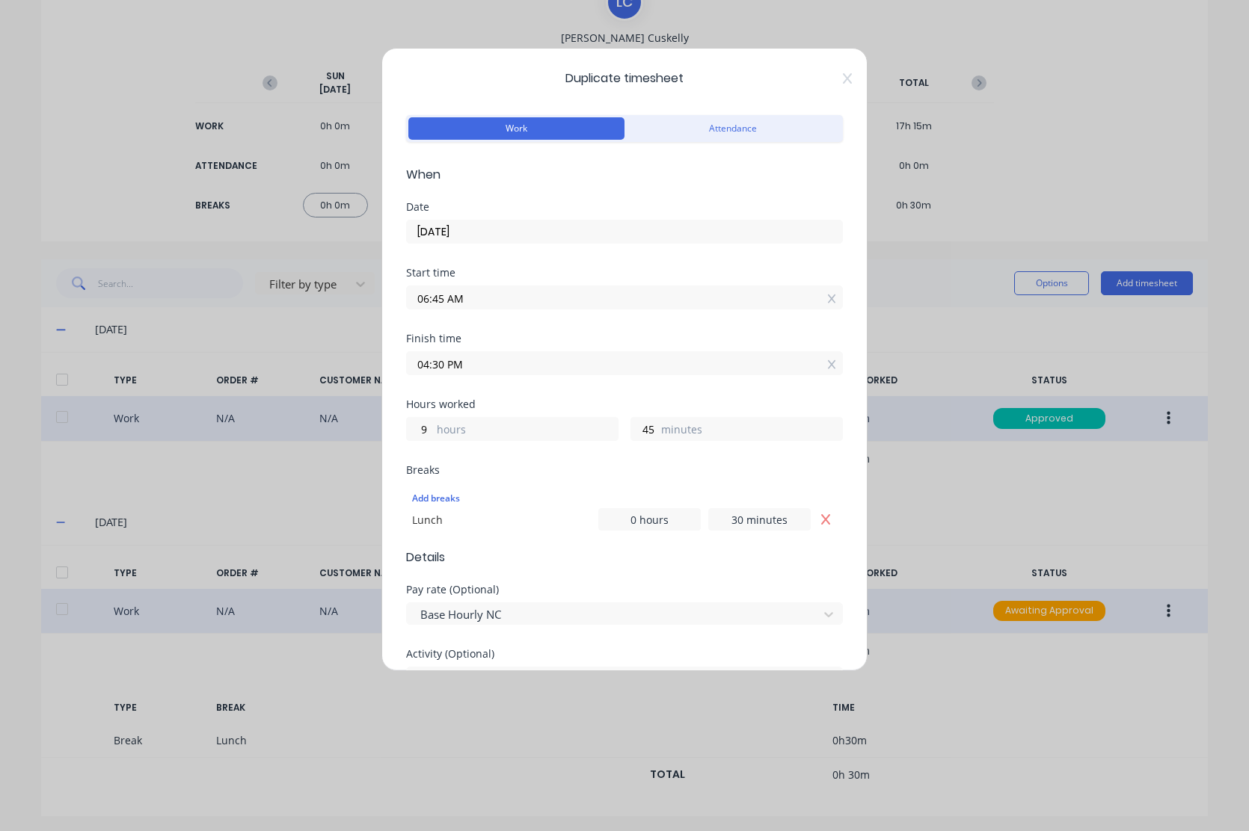
click at [489, 363] on input "04:30 PM" at bounding box center [624, 363] width 435 height 22
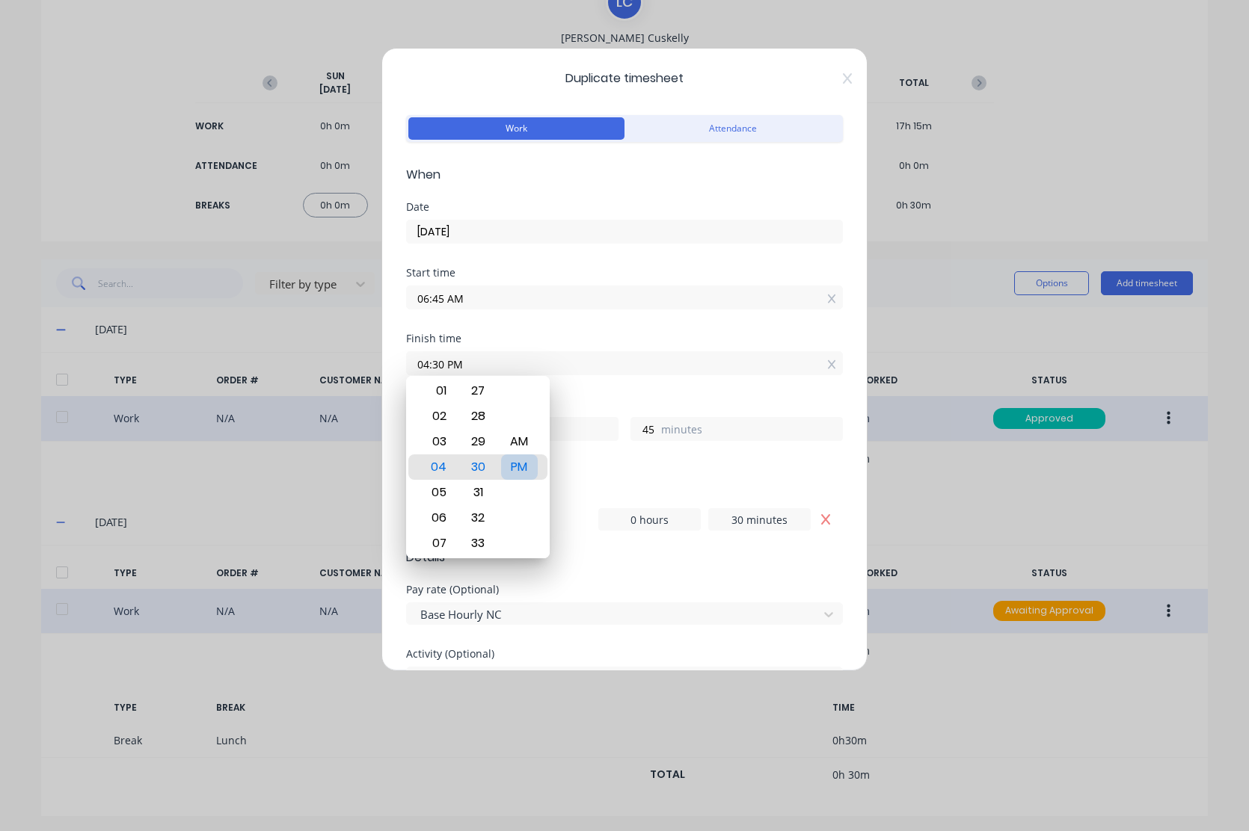
click at [519, 464] on div "PM" at bounding box center [519, 467] width 37 height 25
click at [793, 396] on div "Finish time 04:30 PM" at bounding box center [624, 366] width 437 height 66
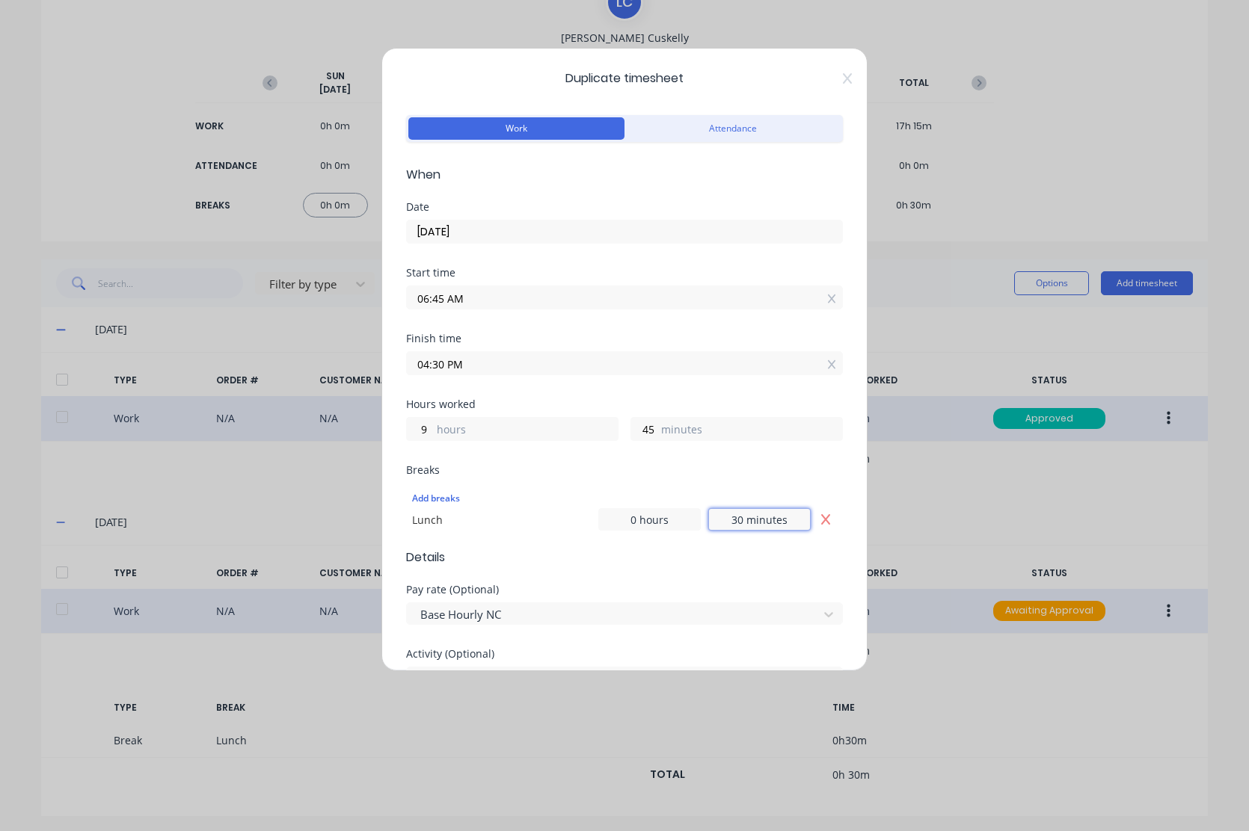
click at [734, 517] on input "30 minutes" at bounding box center [759, 519] width 102 height 22
type input "3 minutes"
type input "45 minutes"
click at [727, 571] on form "Work Attendance When Date [DATE] Start time 06:45 AM Finish time 04:30 PM Hours…" at bounding box center [624, 638] width 437 height 1055
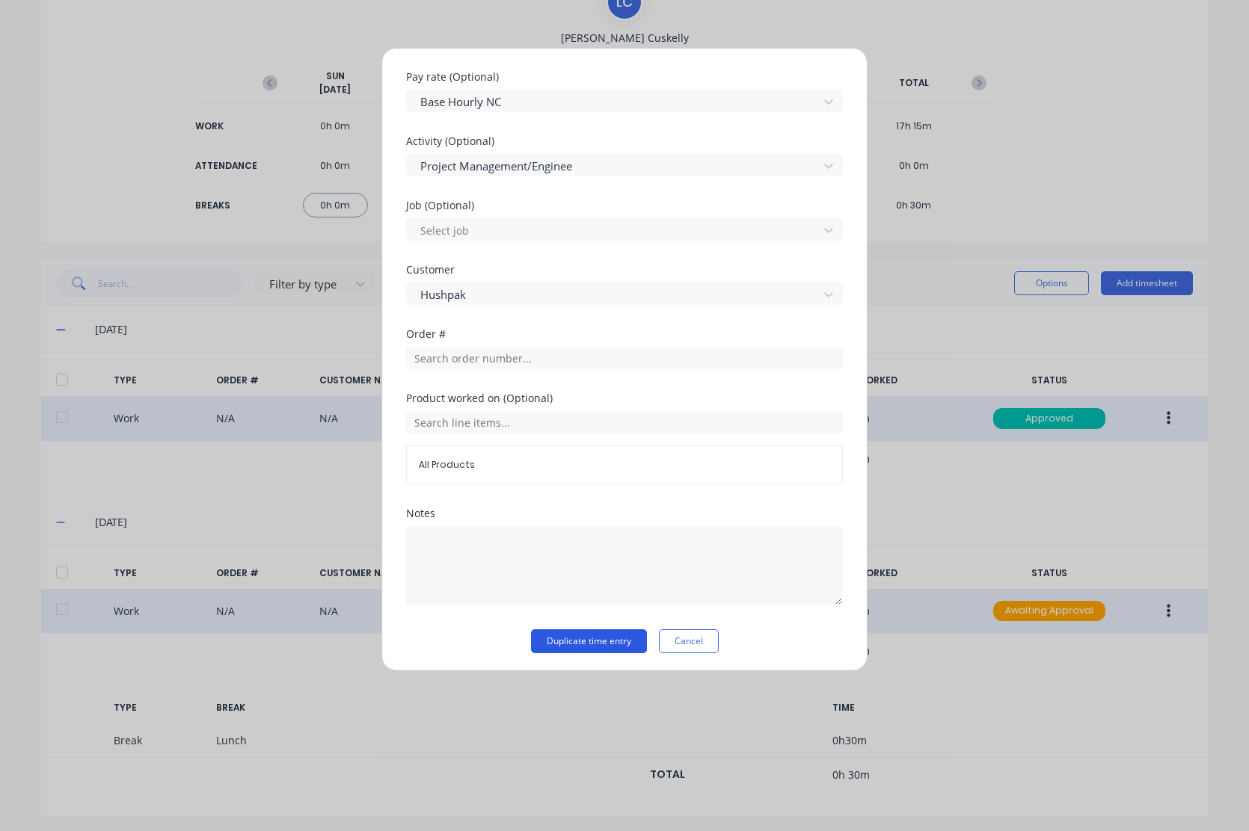
click at [571, 633] on button "Duplicate time entry" at bounding box center [589, 642] width 116 height 24
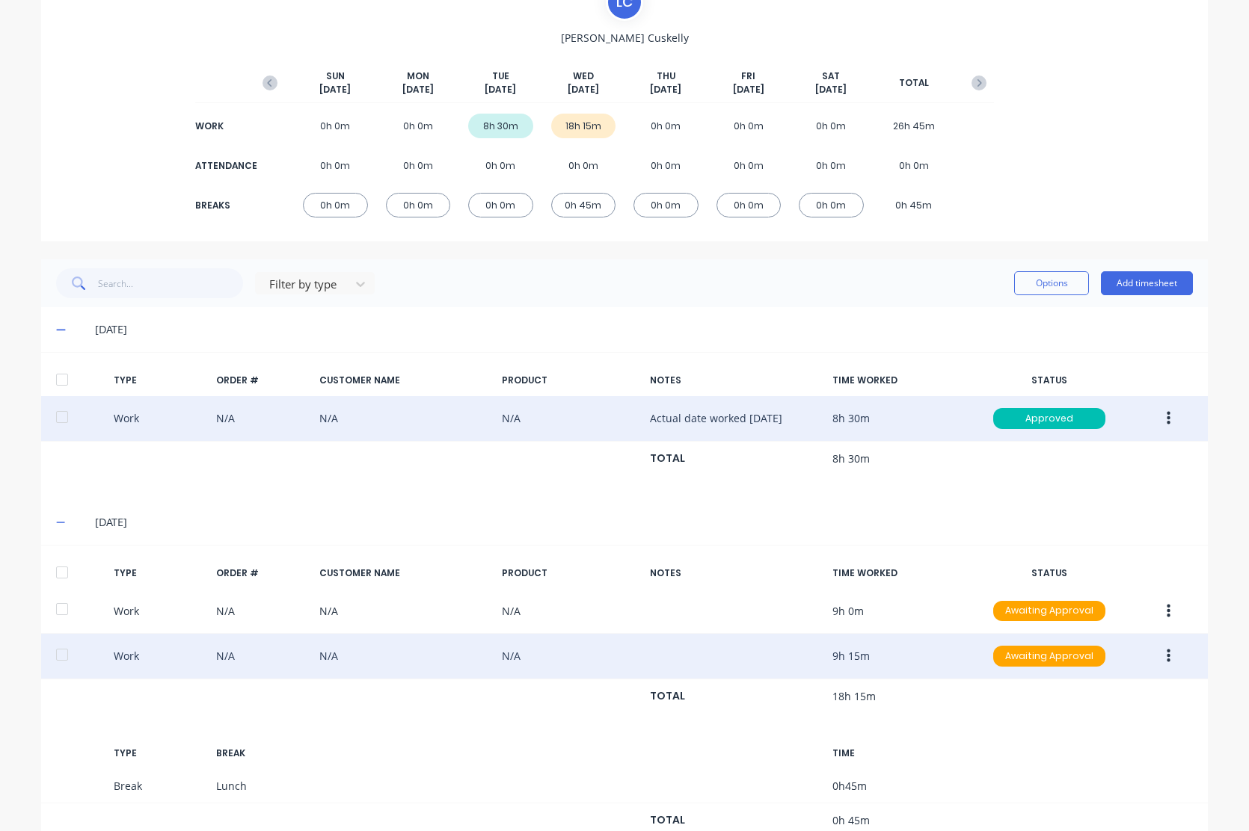
click at [1168, 651] on button "button" at bounding box center [1168, 656] width 35 height 27
click at [1083, 603] on div "Edit" at bounding box center [1114, 600] width 115 height 22
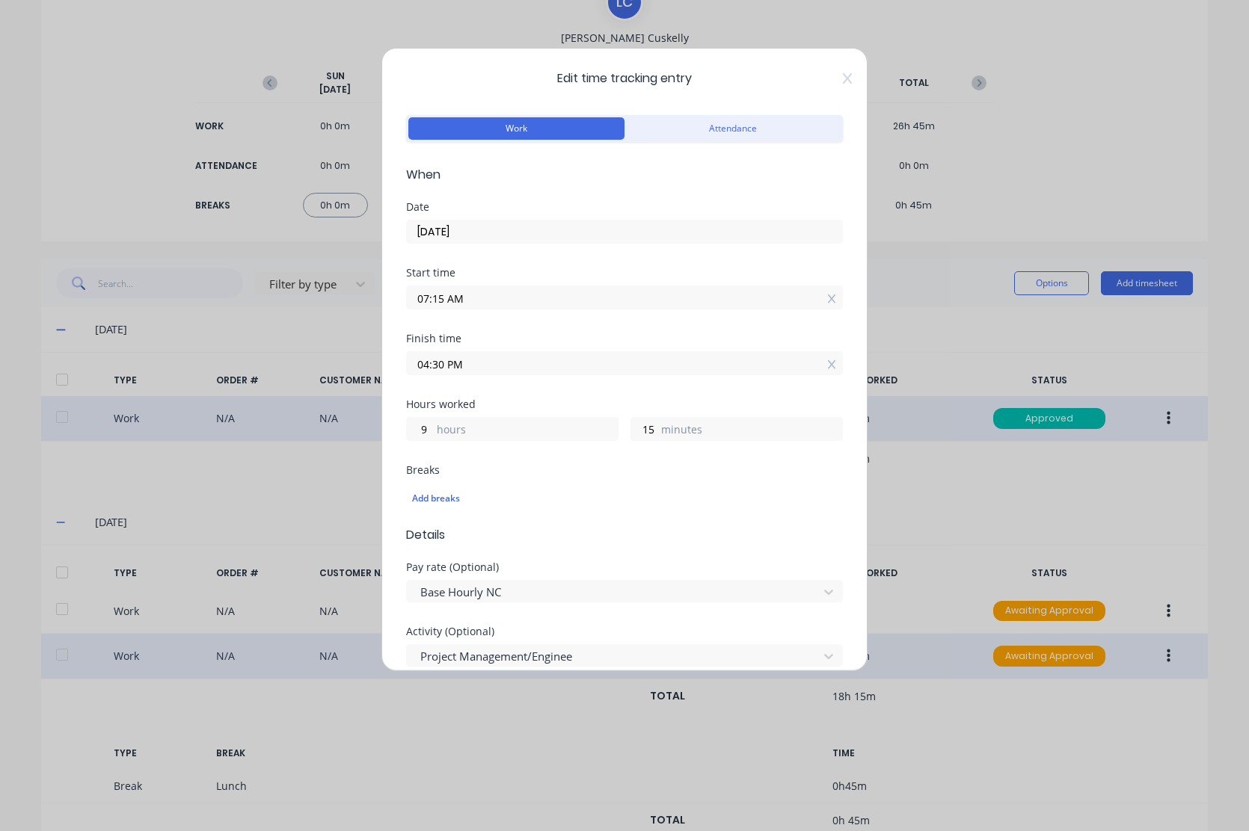
click at [508, 237] on input "[DATE]" at bounding box center [624, 232] width 435 height 22
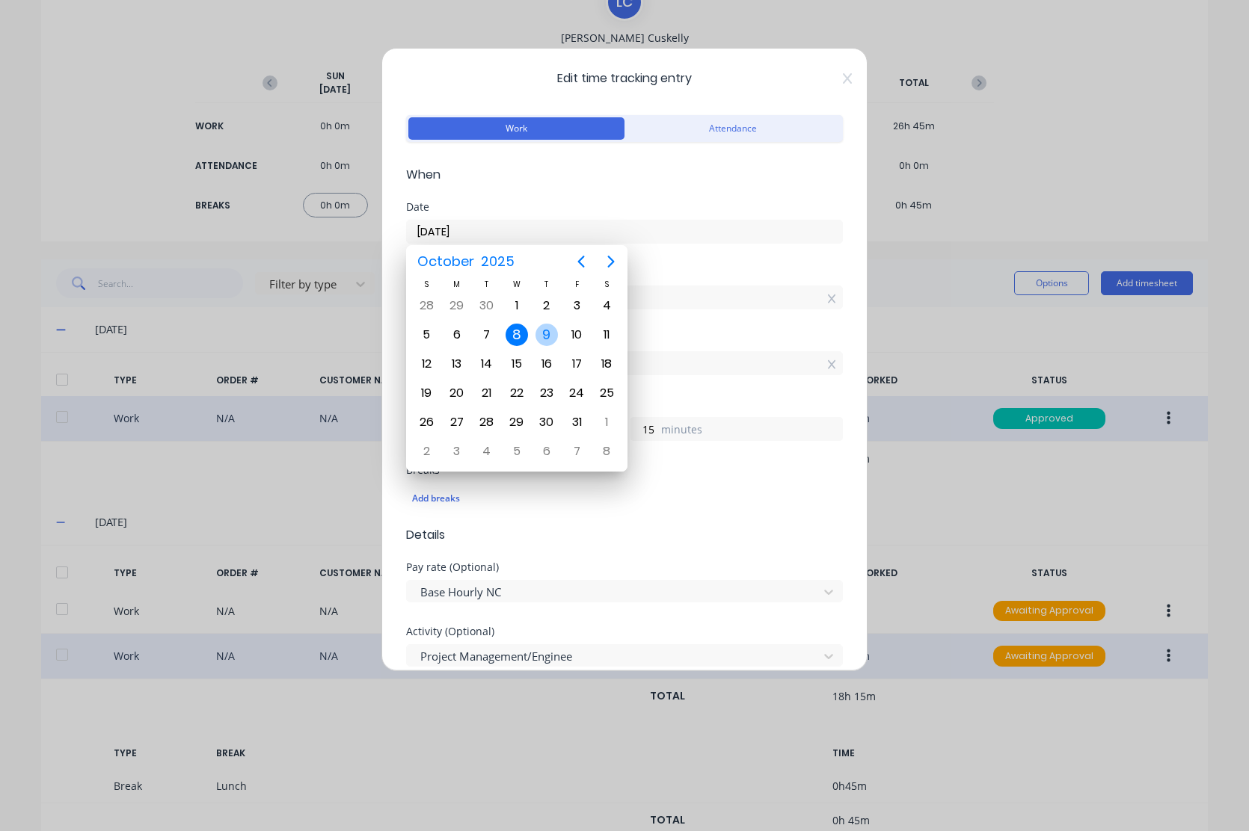
click at [546, 331] on div "9" at bounding box center [546, 335] width 22 height 22
type input "[DATE]"
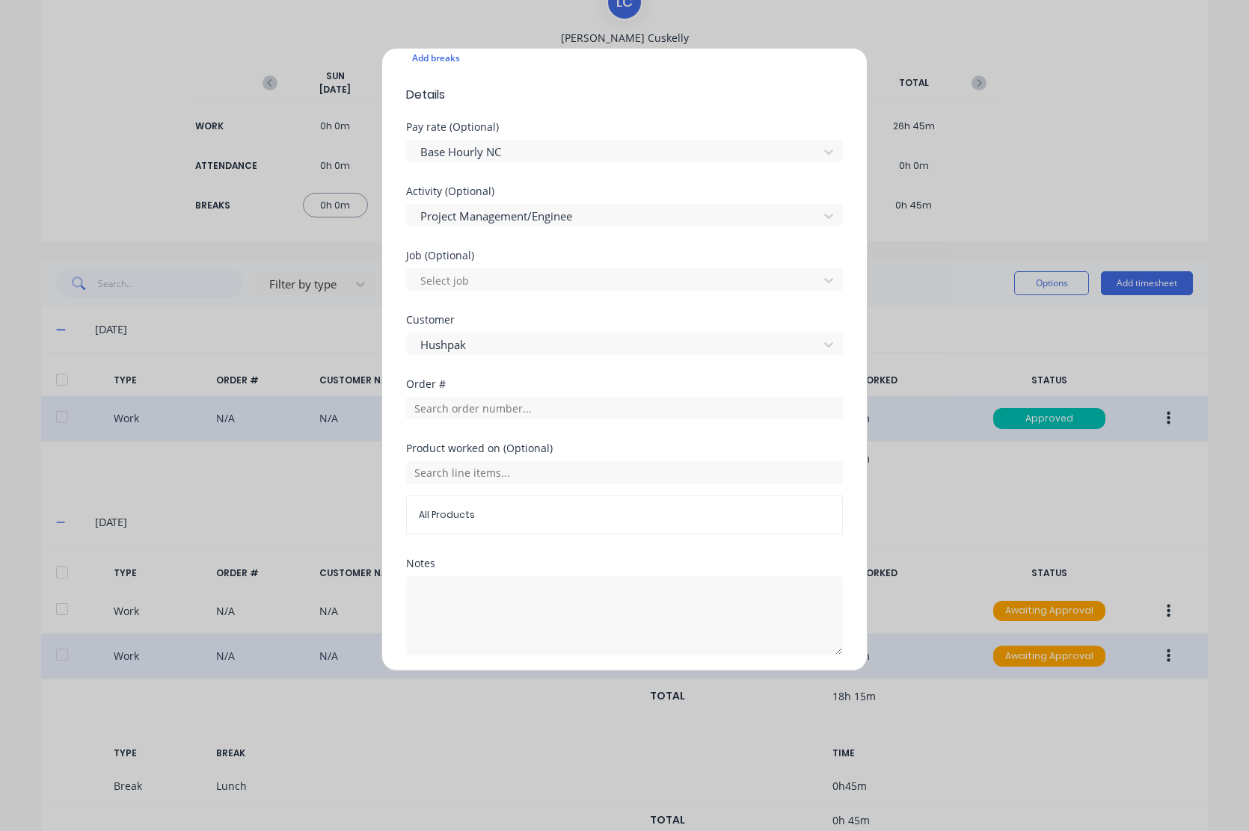
scroll to position [491, 0]
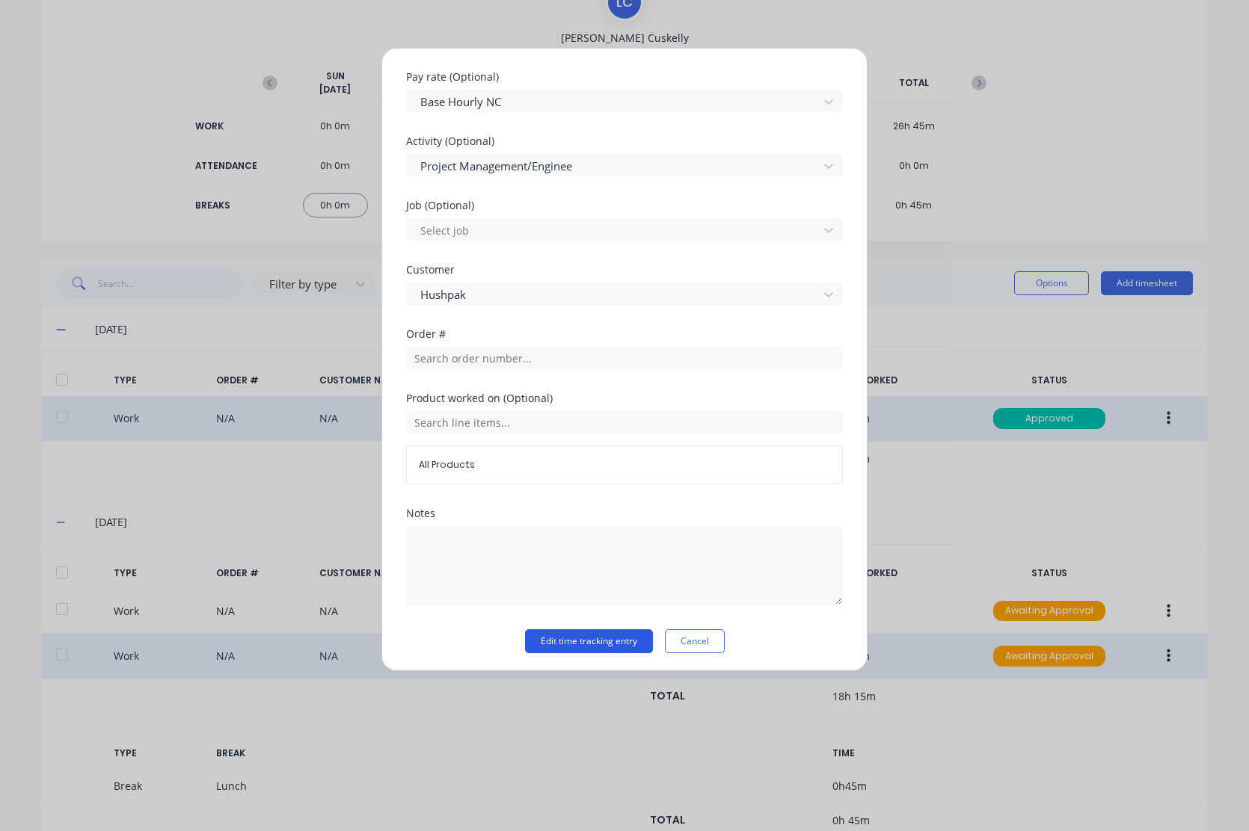
click at [588, 638] on button "Edit time tracking entry" at bounding box center [589, 642] width 128 height 24
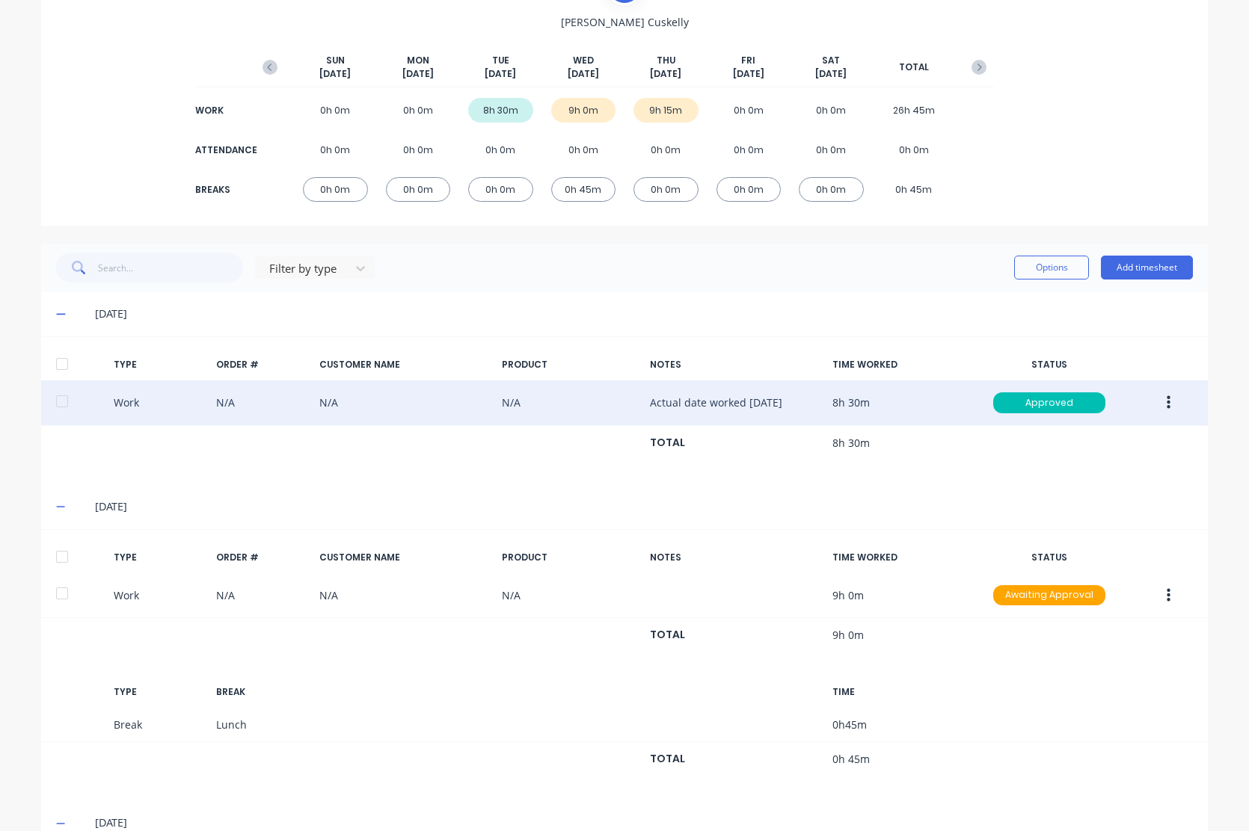
scroll to position [322, 0]
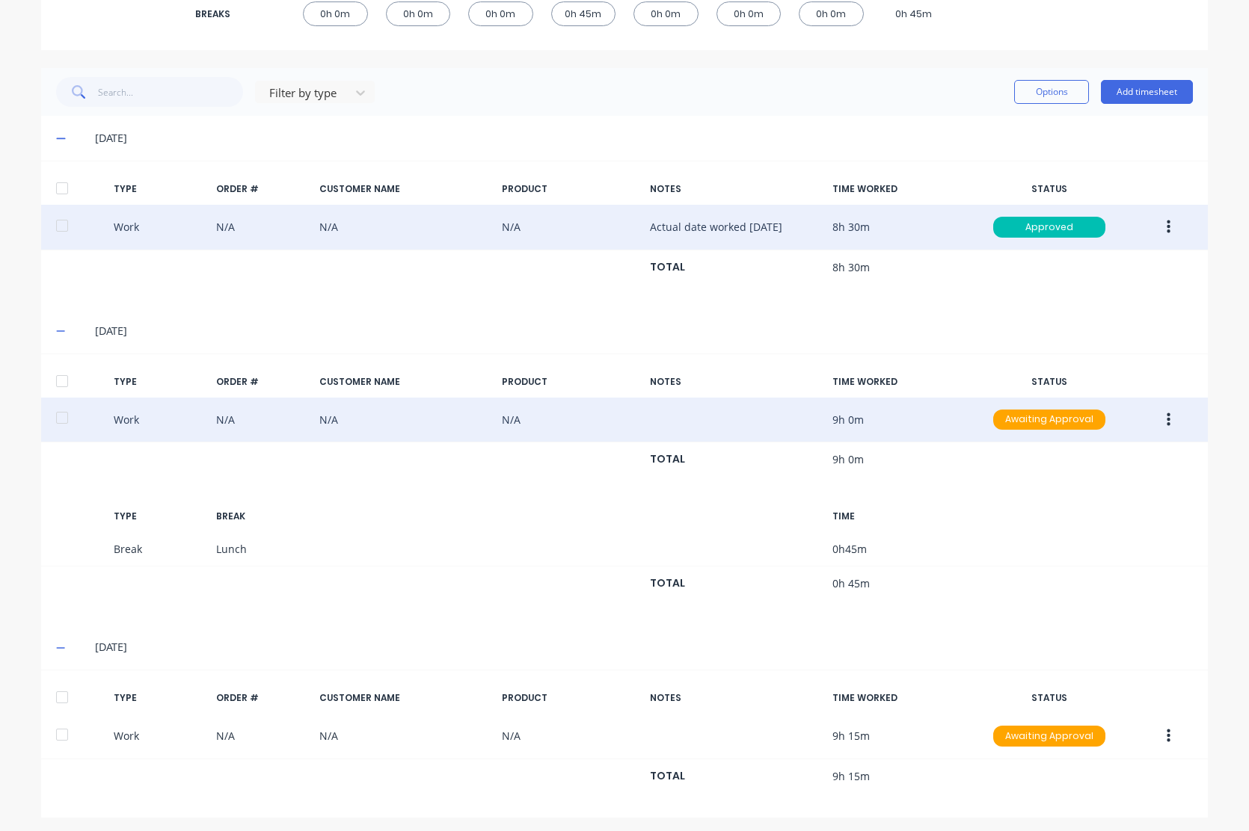
click at [1166, 415] on button "button" at bounding box center [1168, 420] width 35 height 27
click at [1087, 356] on div "Edit" at bounding box center [1114, 364] width 115 height 22
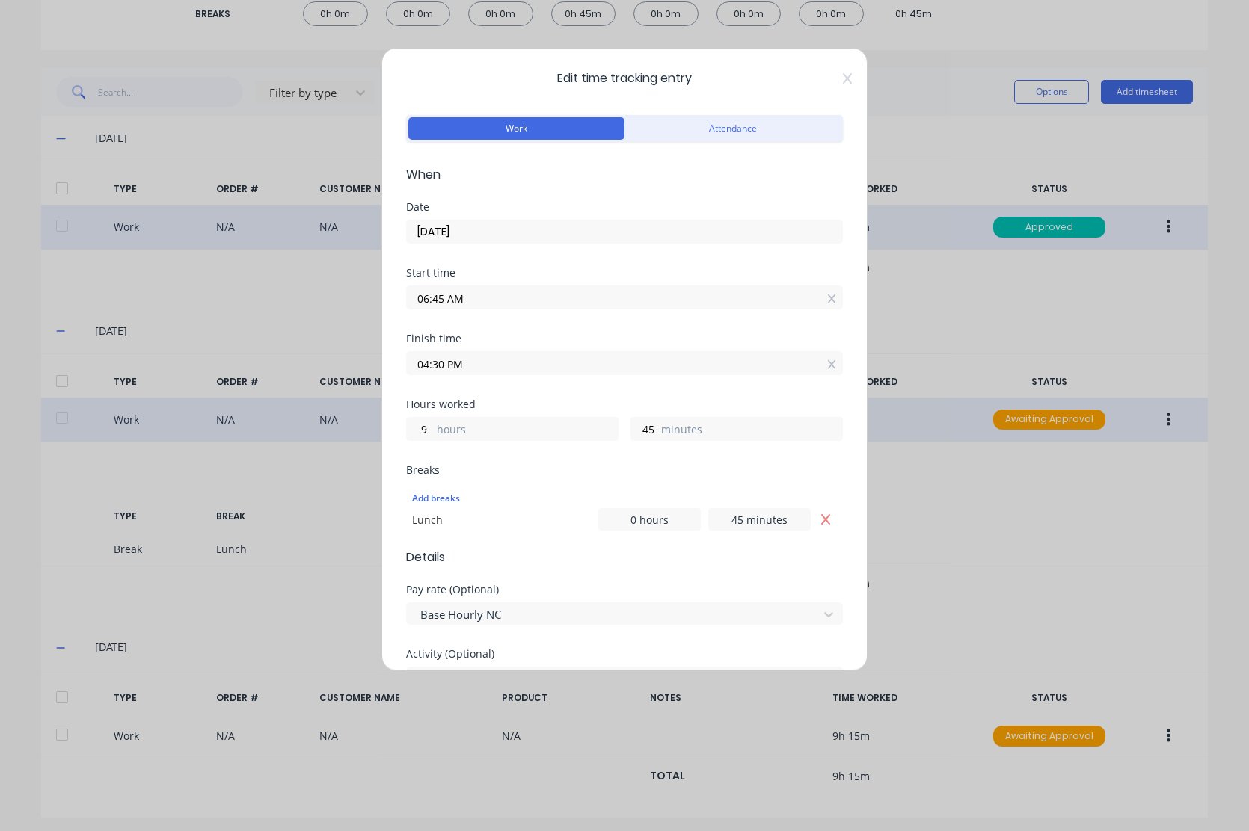
click at [585, 234] on input "[DATE]" at bounding box center [624, 232] width 435 height 22
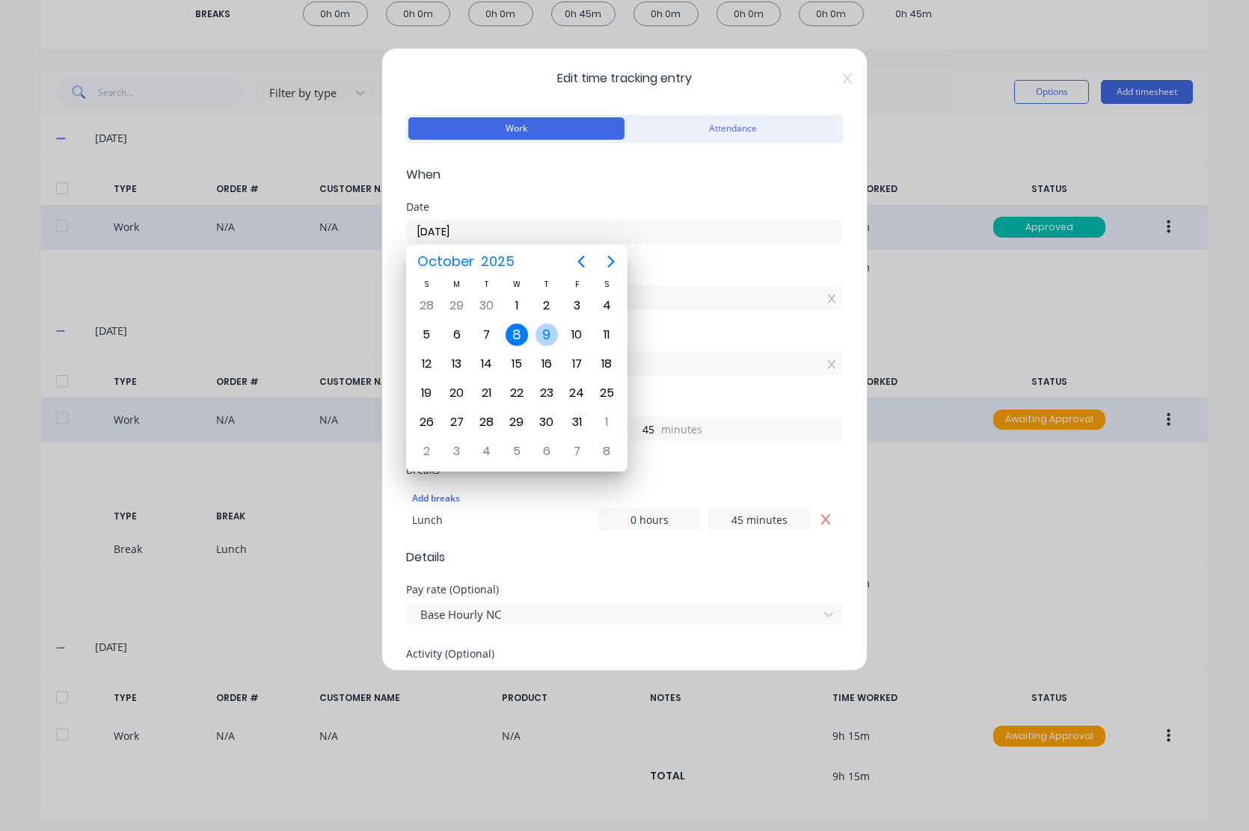
click at [549, 335] on div "9" at bounding box center [546, 335] width 22 height 22
type input "[DATE]"
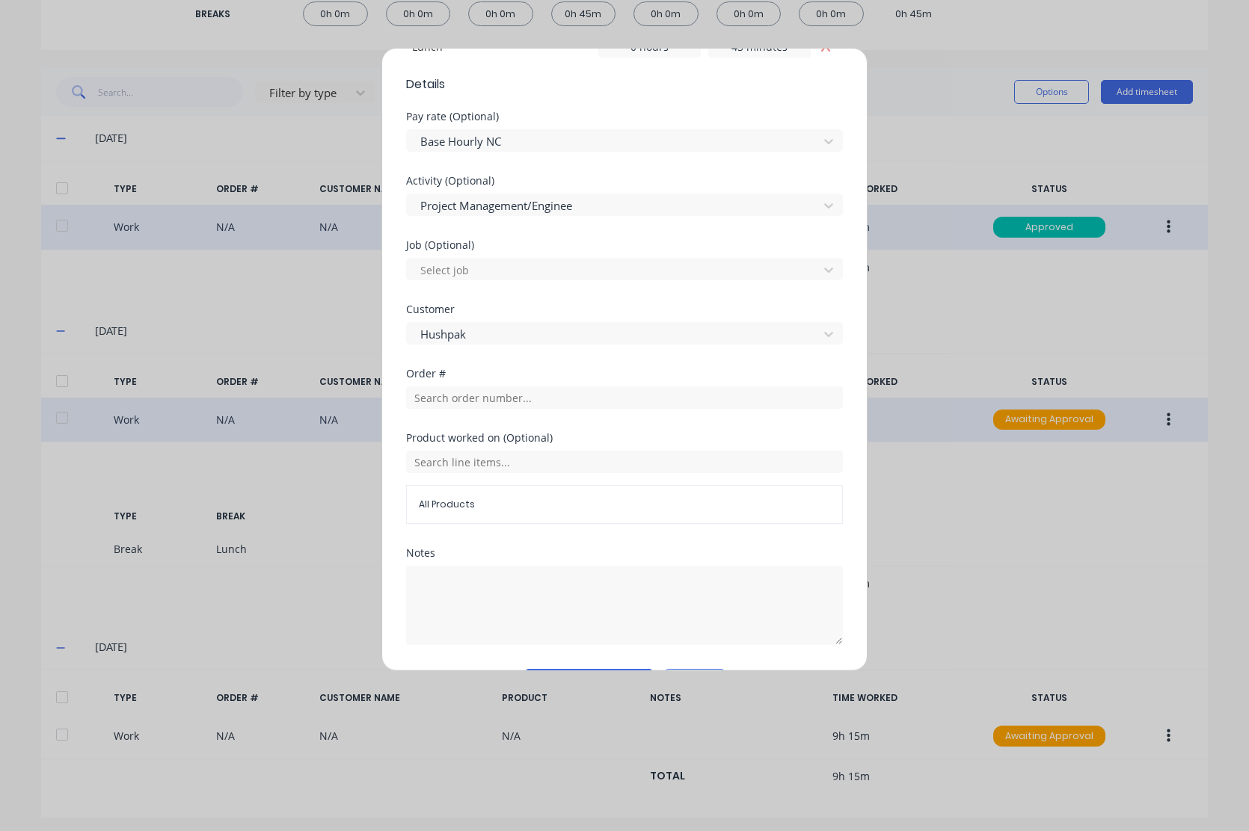
scroll to position [513, 0]
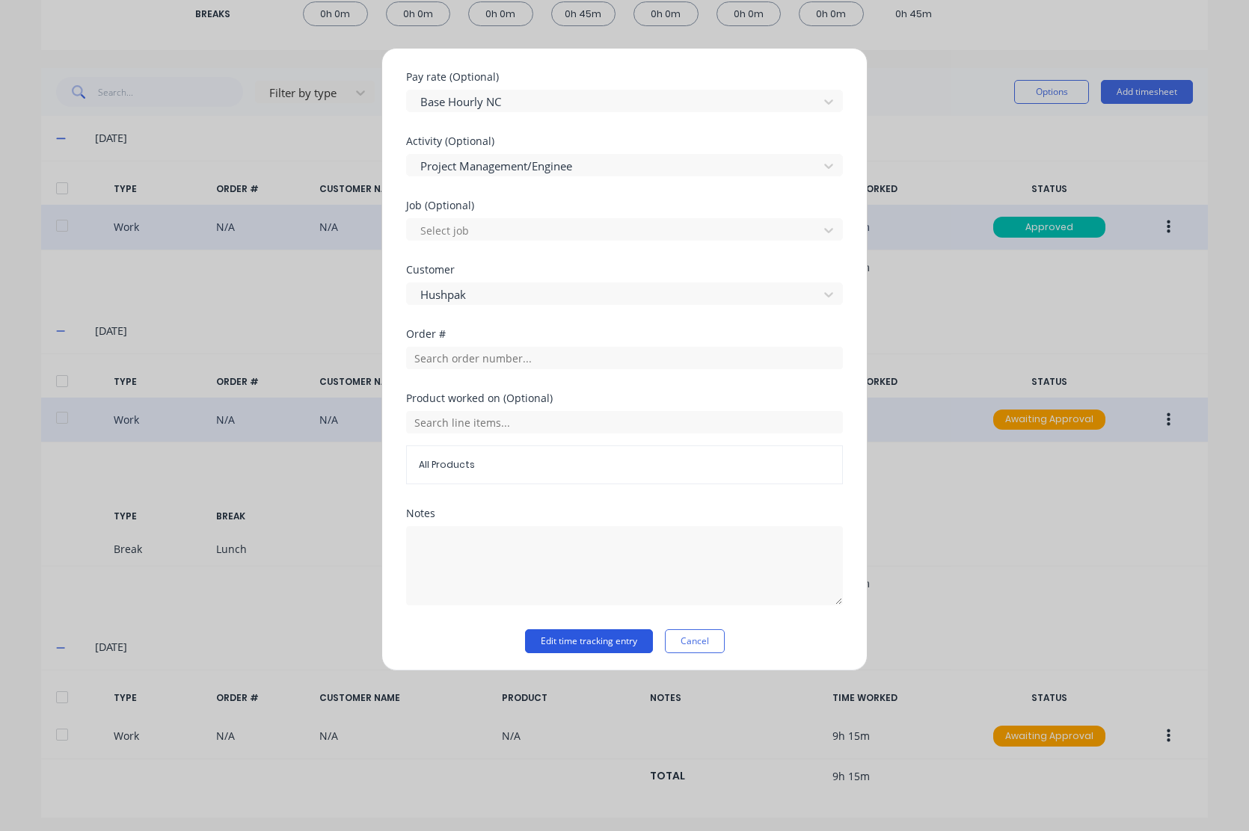
click at [572, 636] on button "Edit time tracking entry" at bounding box center [589, 642] width 128 height 24
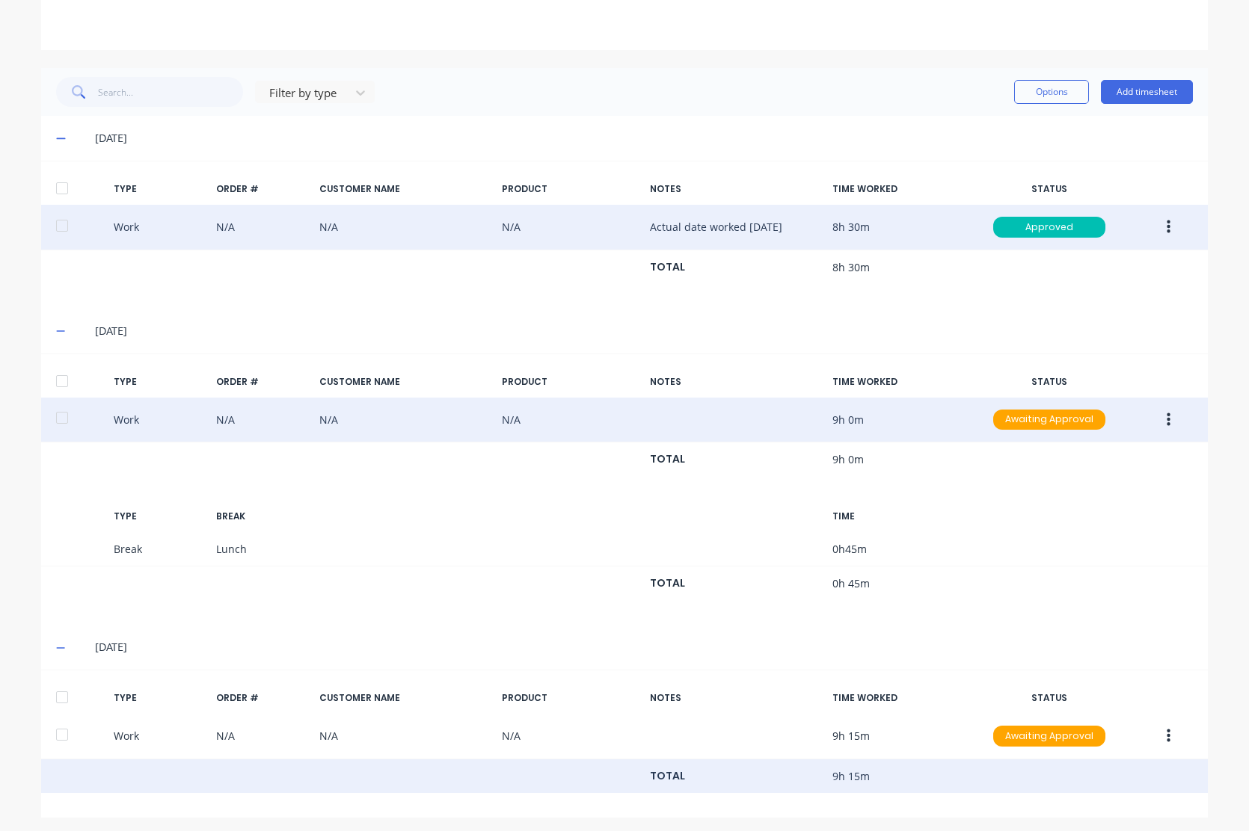
scroll to position [176, 0]
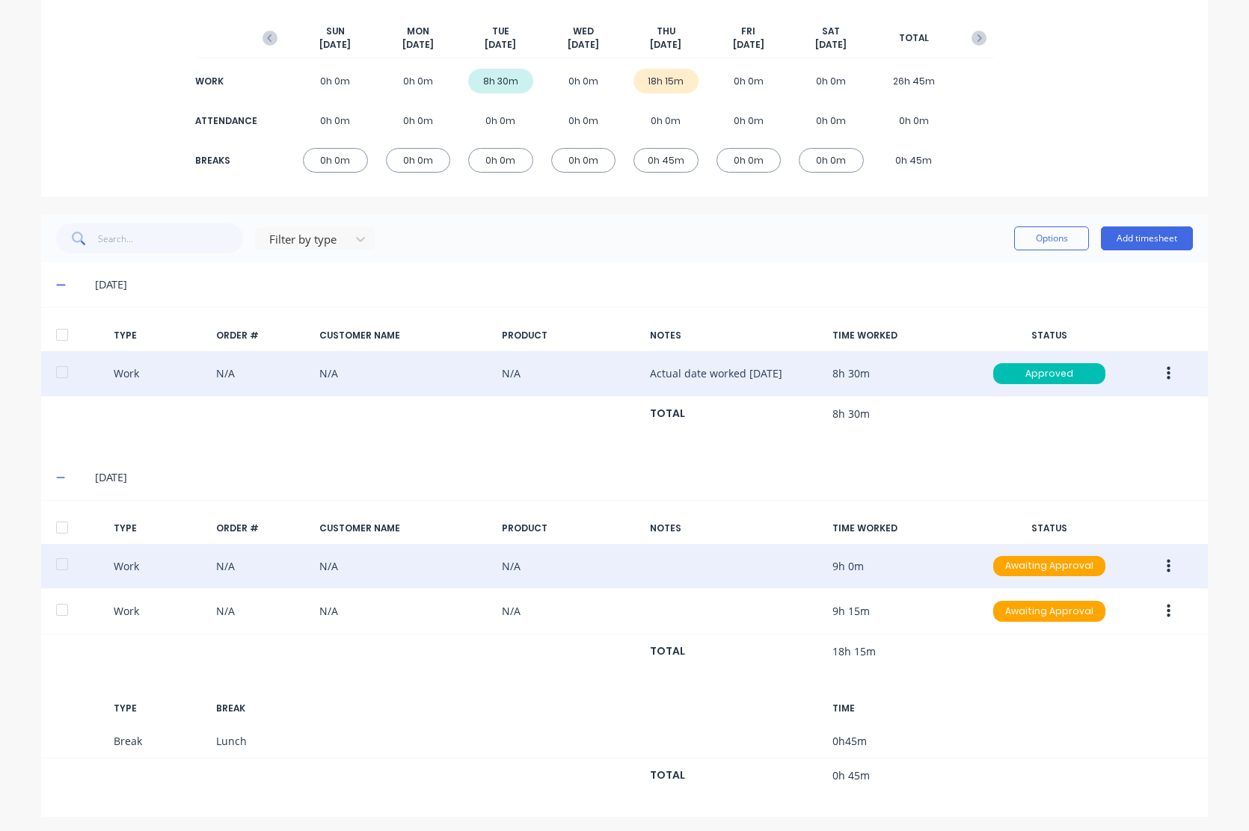
click at [1166, 565] on icon "button" at bounding box center [1168, 565] width 4 height 13
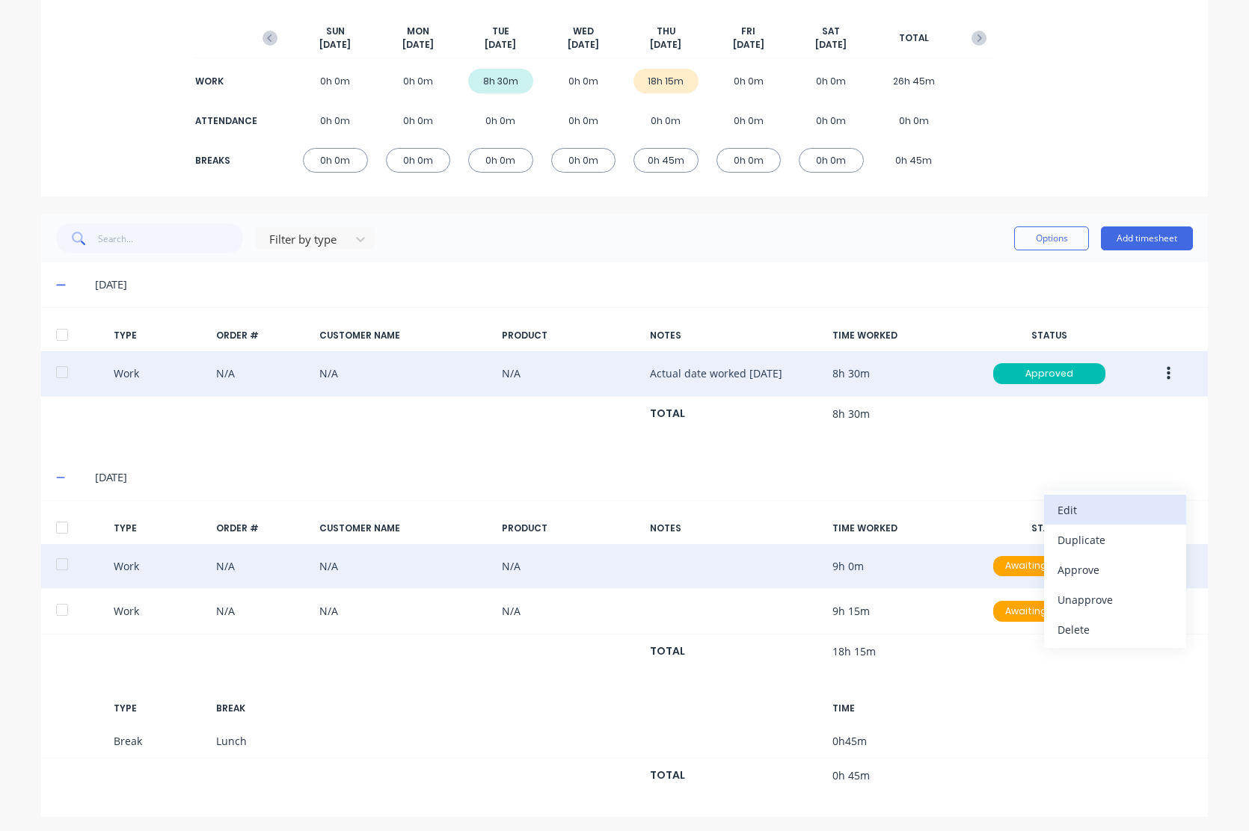
click at [1110, 507] on div "Edit" at bounding box center [1114, 510] width 115 height 22
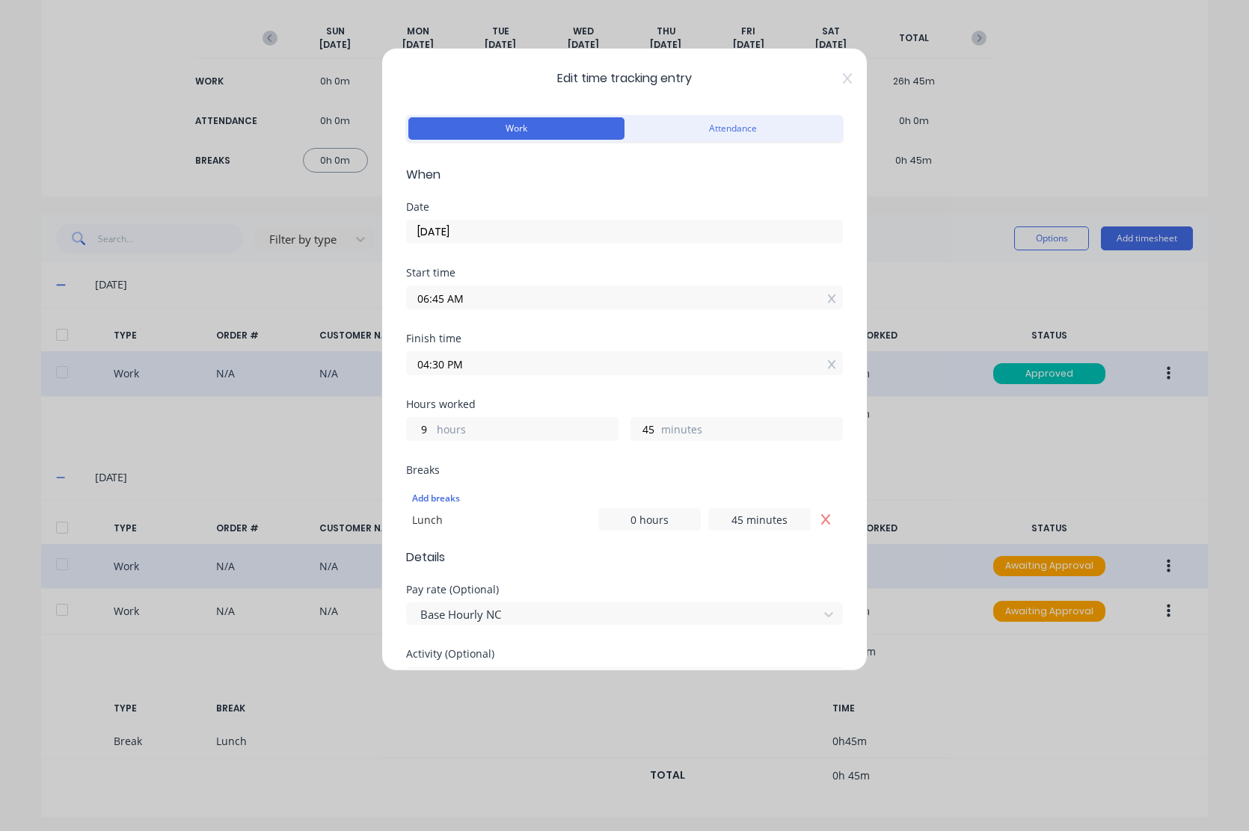
click at [830, 79] on span "Edit time tracking entry" at bounding box center [624, 79] width 437 height 18
click at [843, 79] on icon at bounding box center [847, 78] width 9 height 10
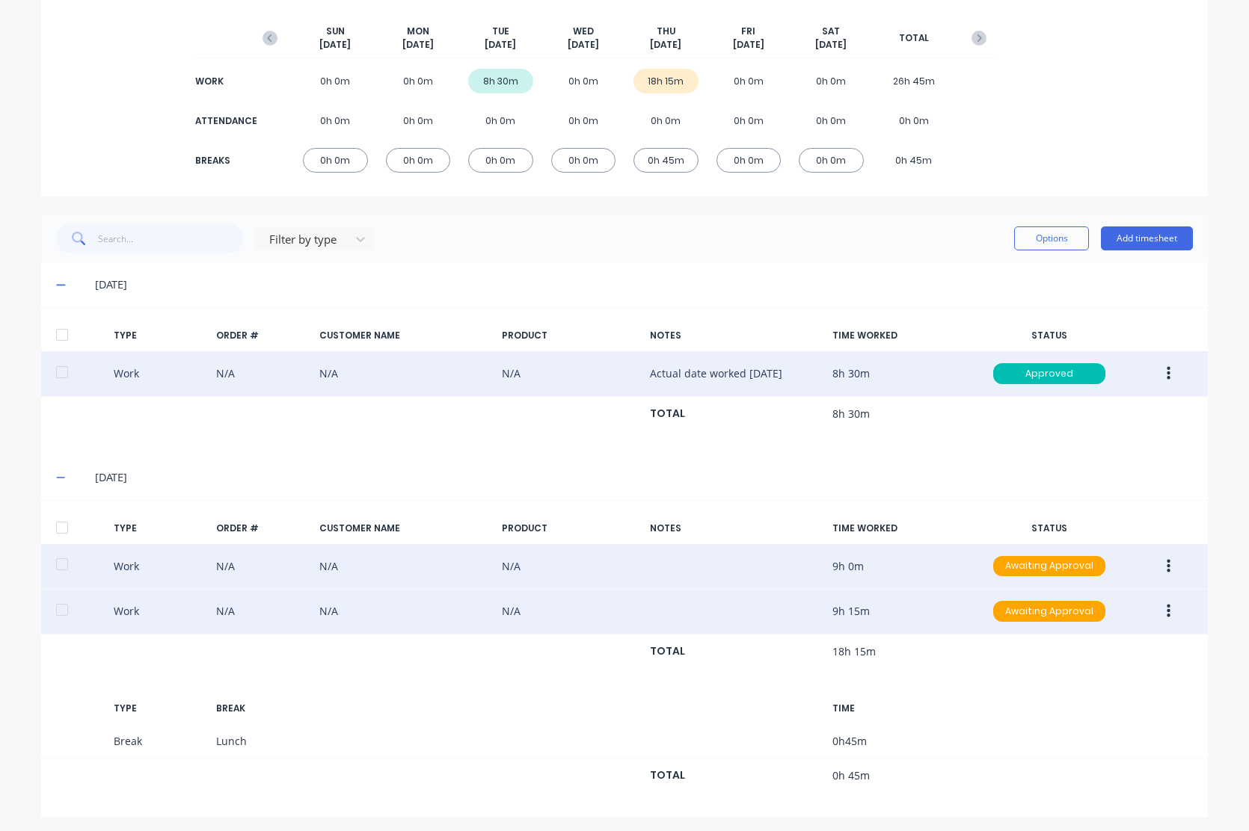
click at [1169, 600] on button "button" at bounding box center [1168, 611] width 35 height 27
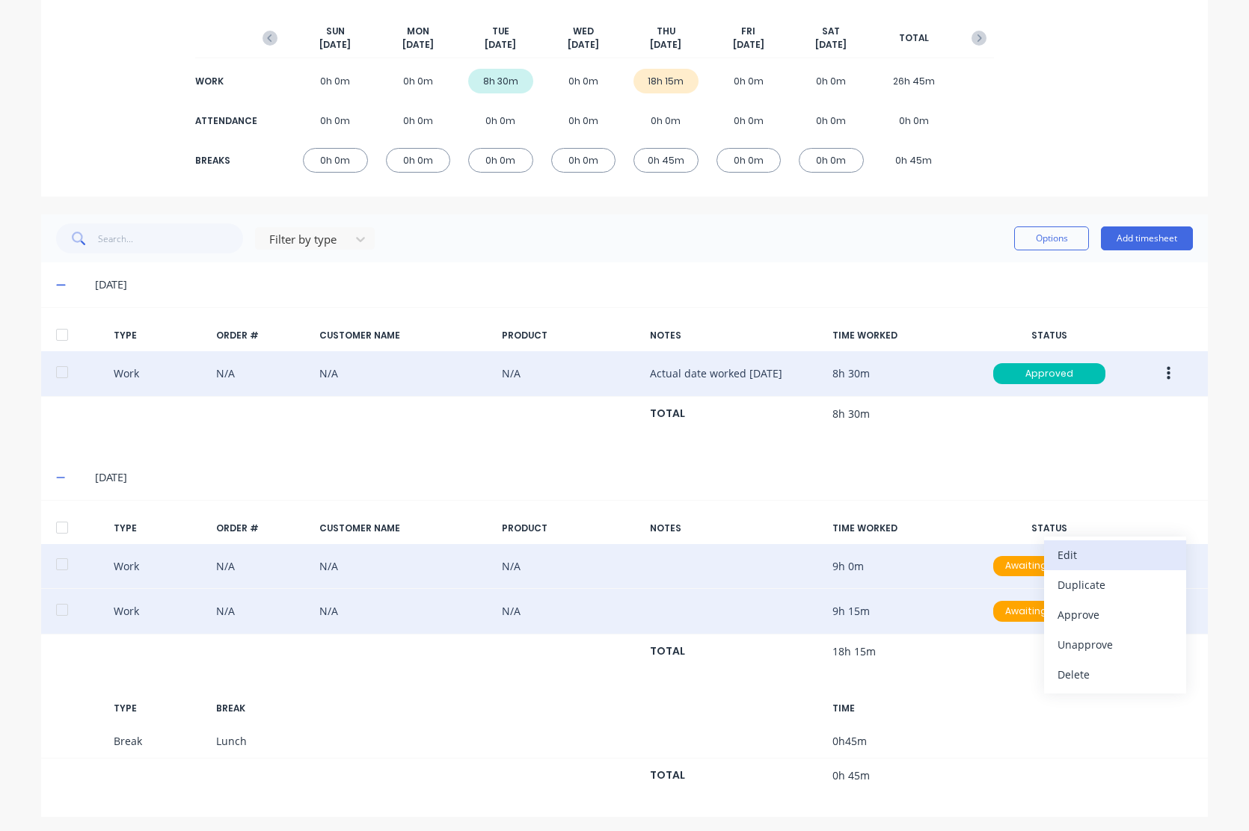
click at [1118, 553] on div "Edit" at bounding box center [1114, 555] width 115 height 22
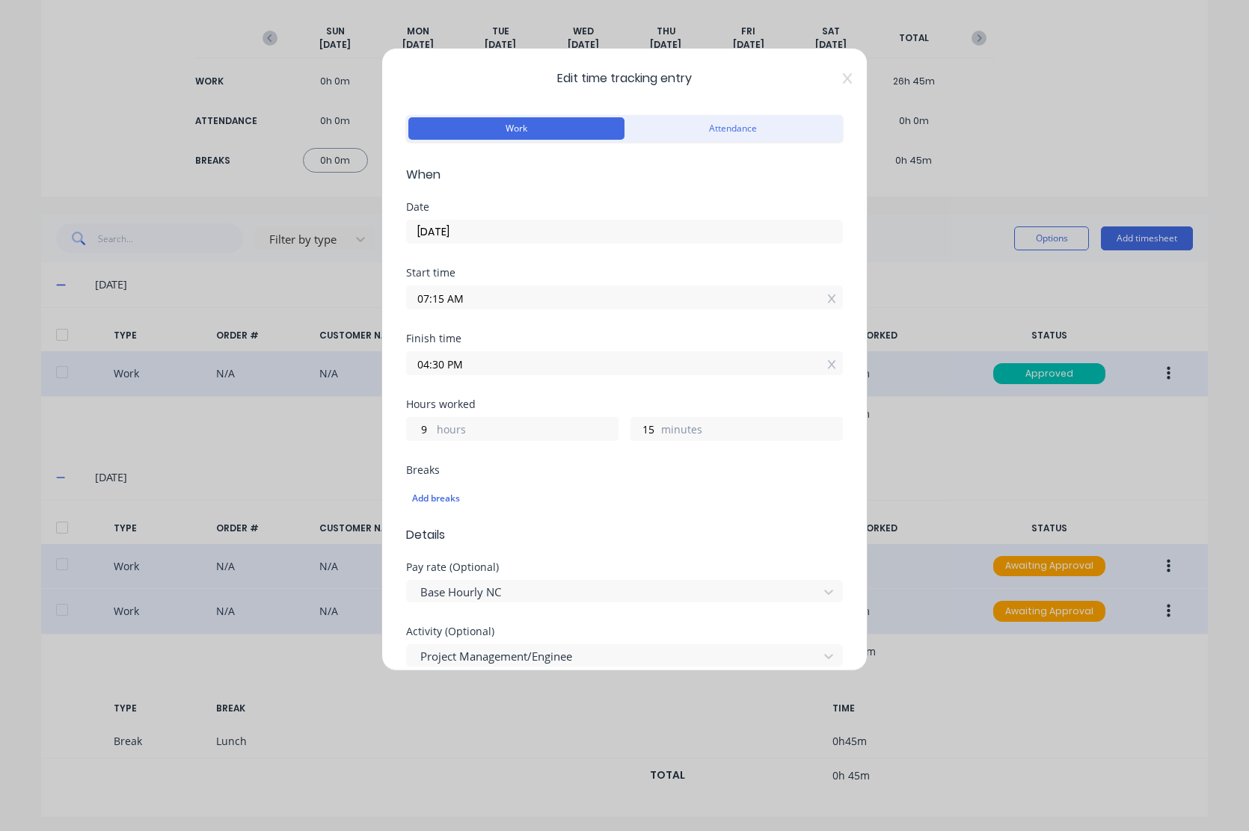
click at [580, 225] on input "[DATE]" at bounding box center [624, 232] width 435 height 22
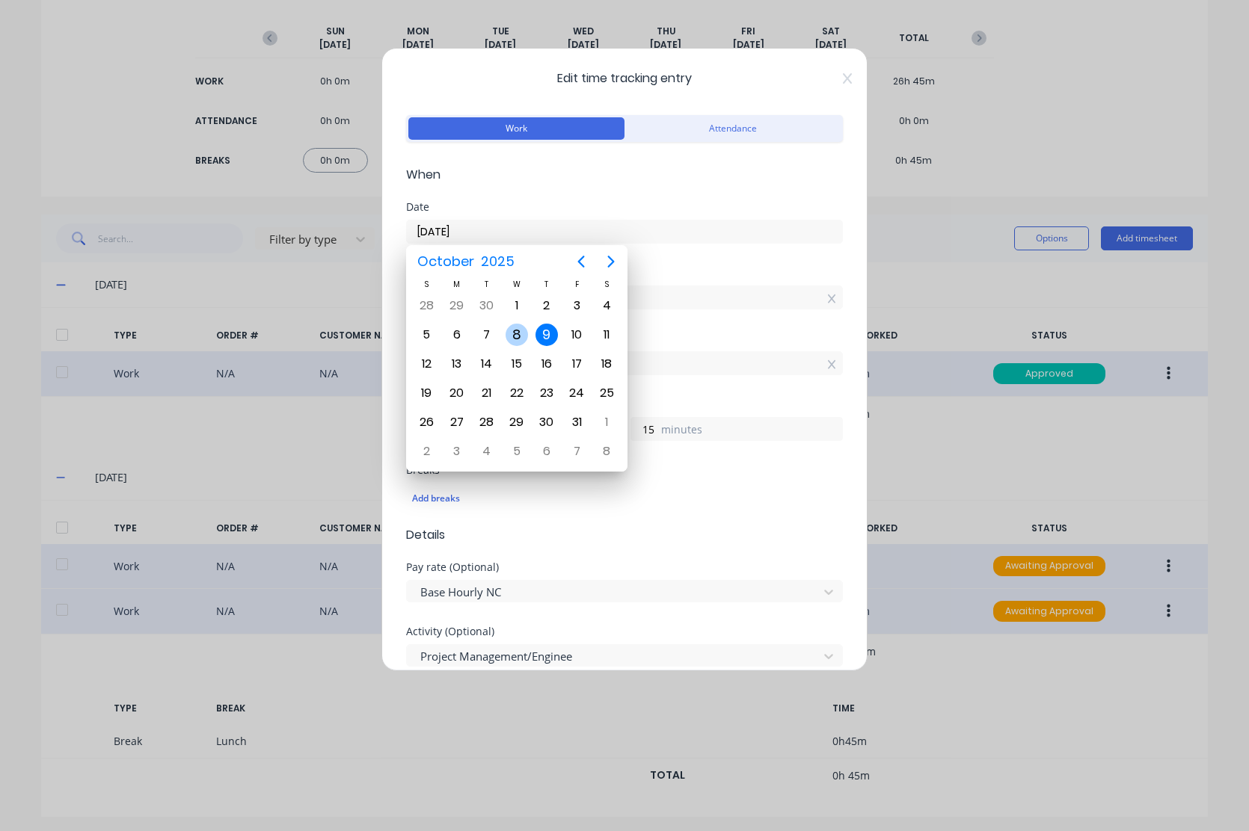
click at [513, 331] on div "8" at bounding box center [516, 335] width 22 height 22
type input "[DATE]"
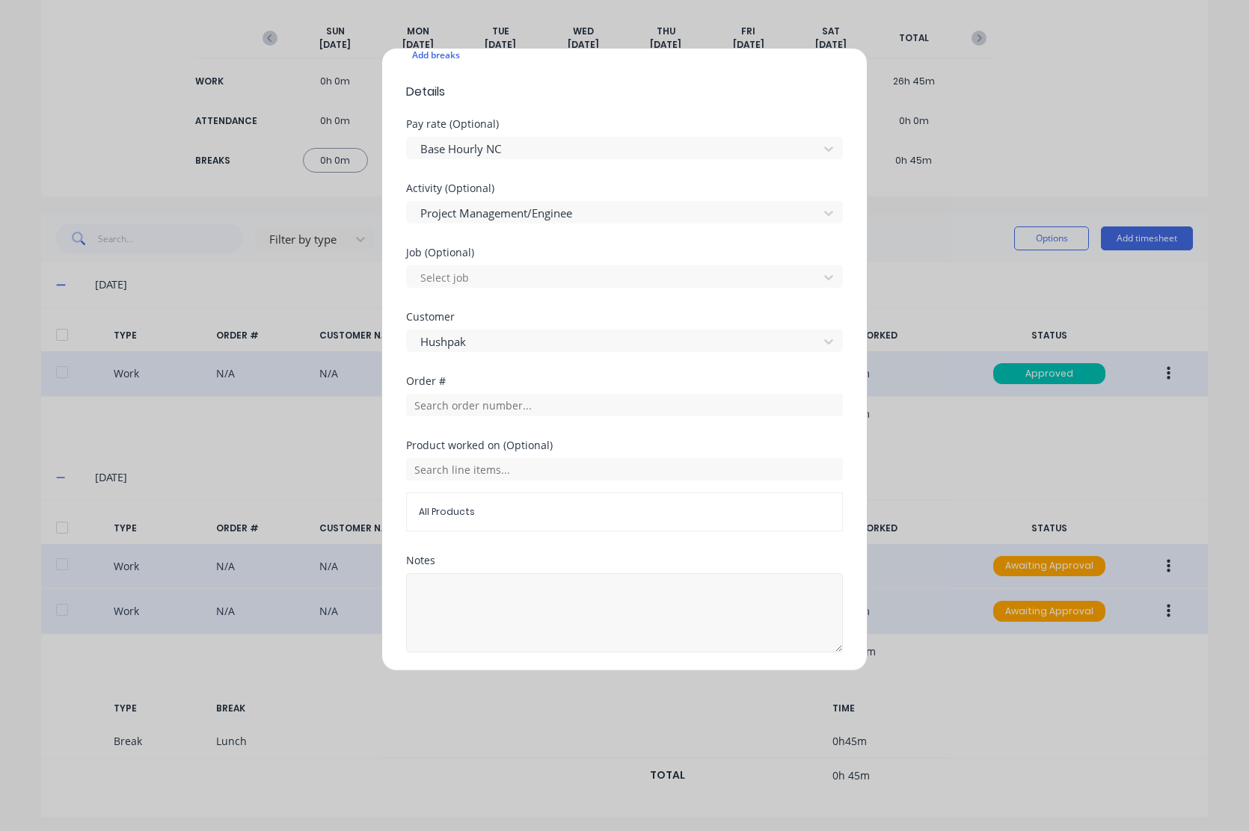
scroll to position [491, 0]
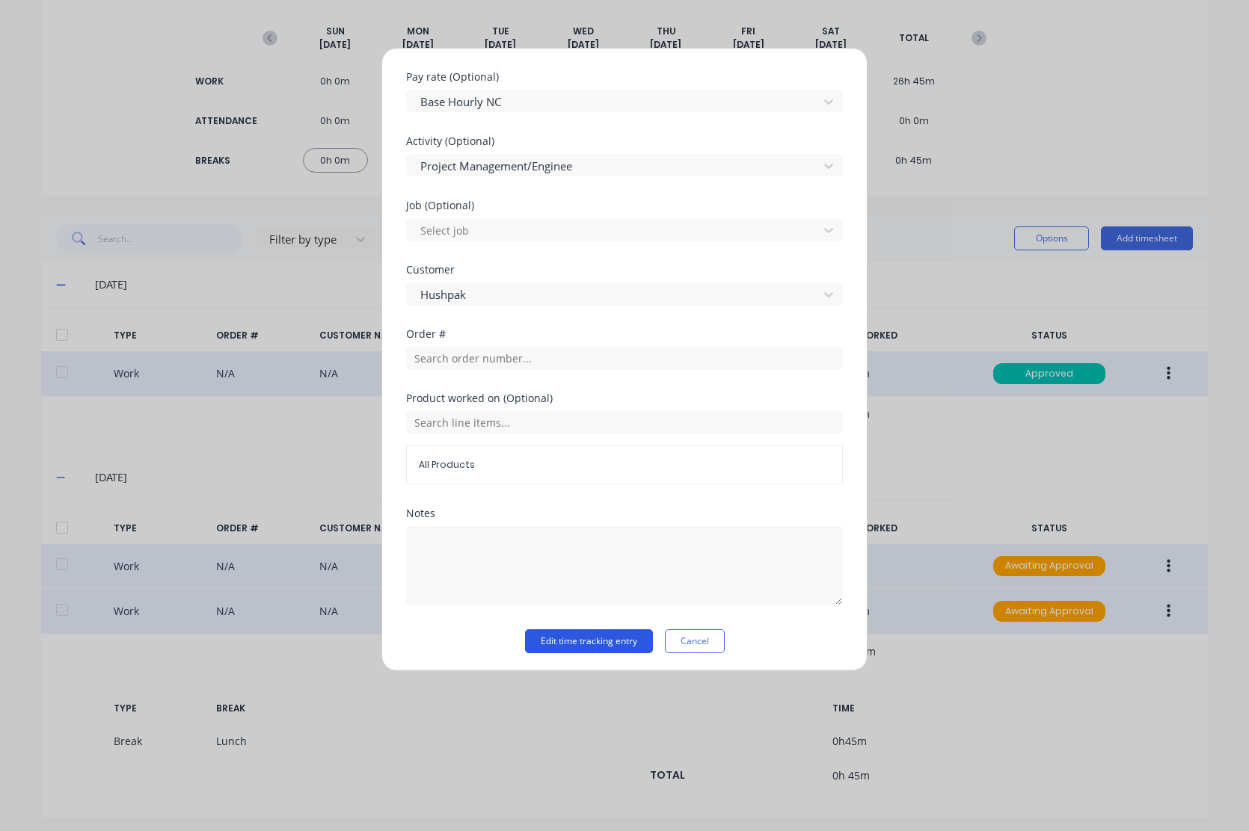
click at [572, 639] on button "Edit time tracking entry" at bounding box center [589, 642] width 128 height 24
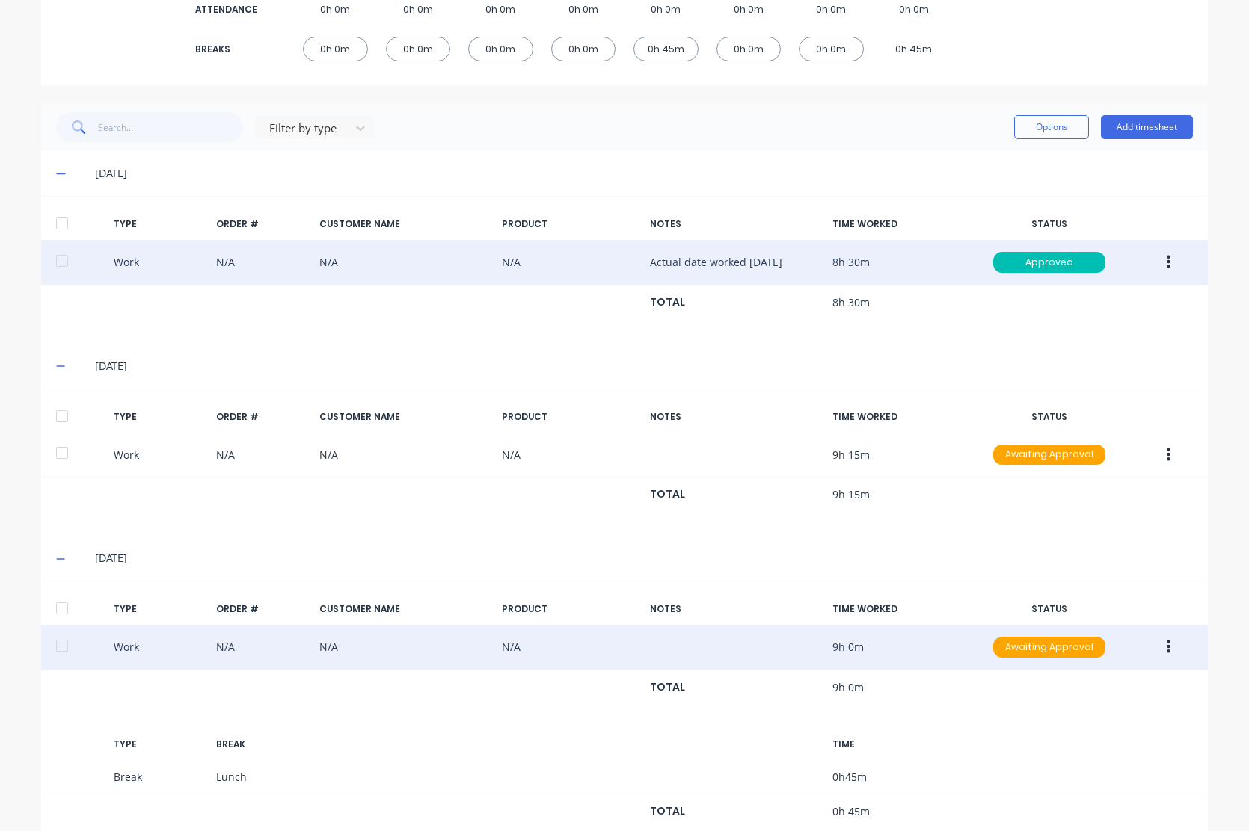
scroll to position [322, 0]
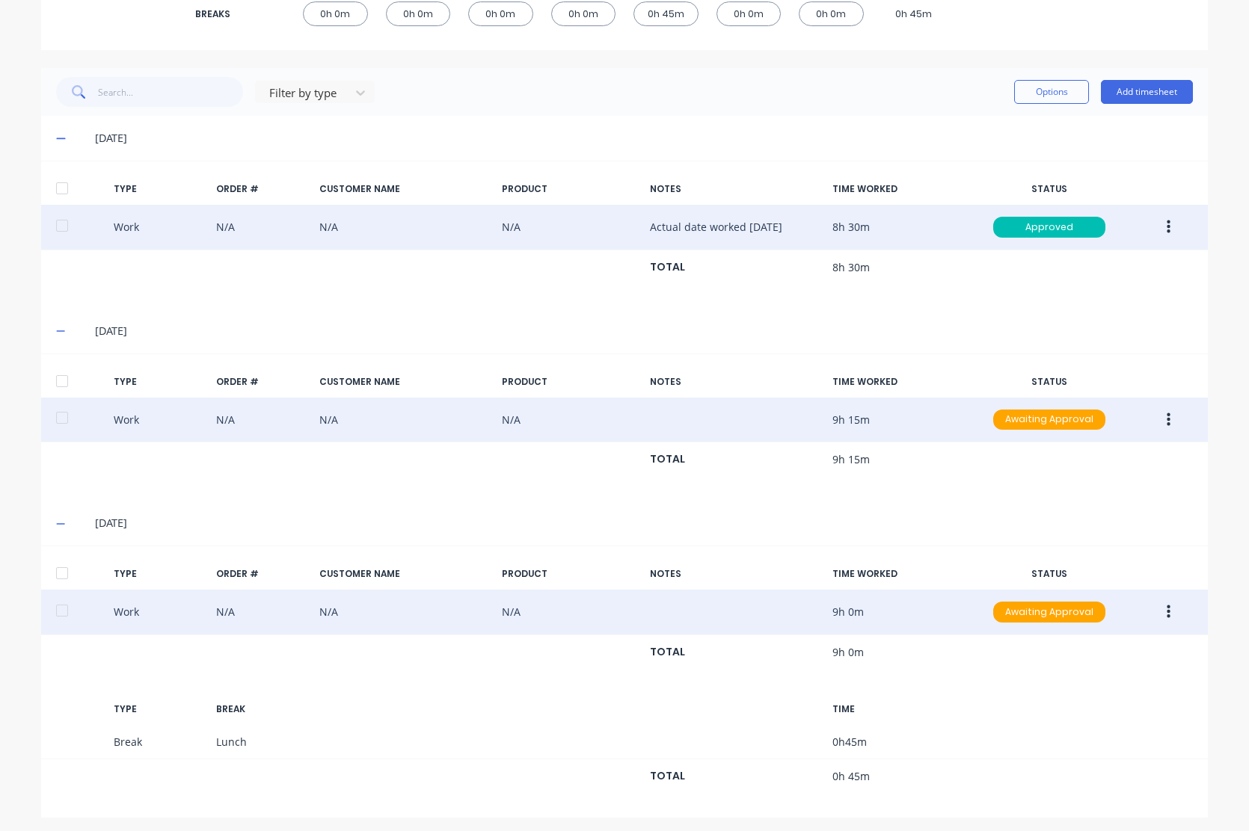
click at [1166, 421] on icon "button" at bounding box center [1168, 419] width 4 height 13
click at [1089, 361] on div "Edit" at bounding box center [1114, 364] width 115 height 22
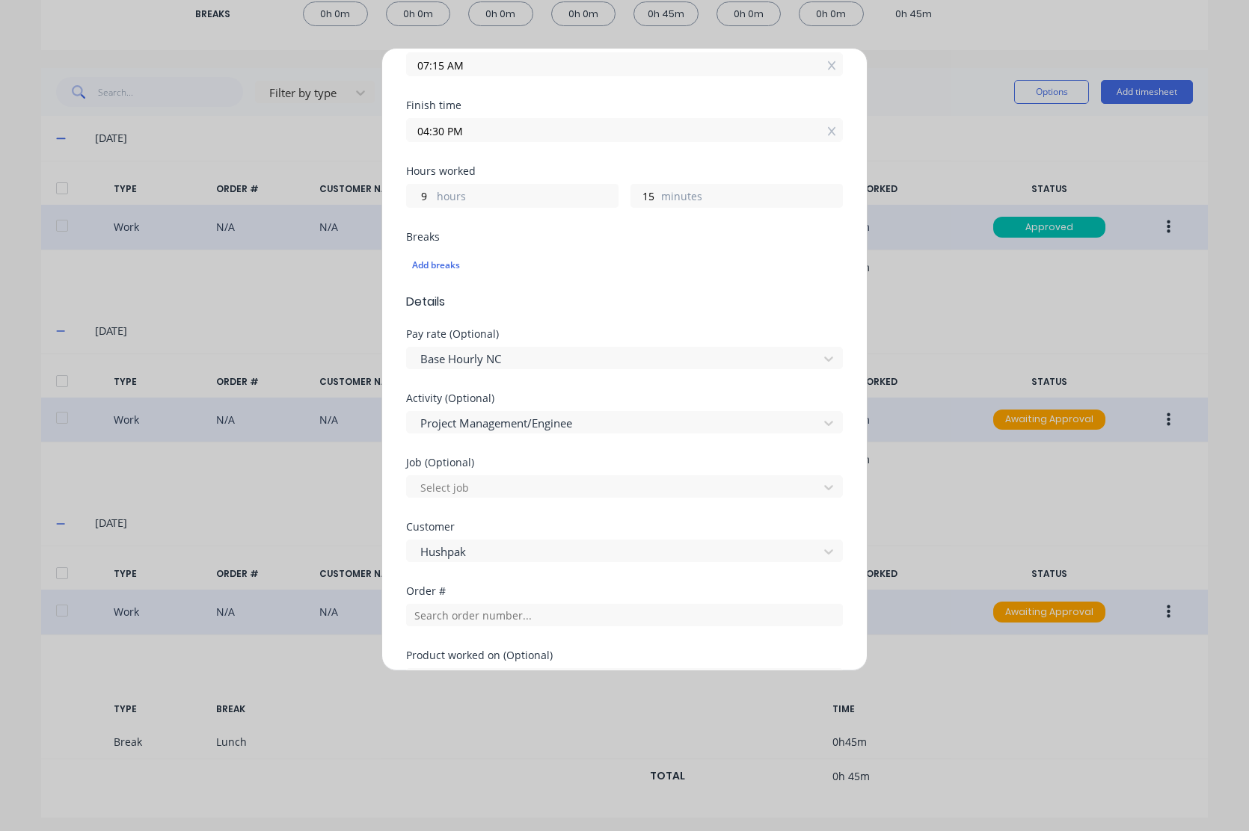
scroll to position [191, 0]
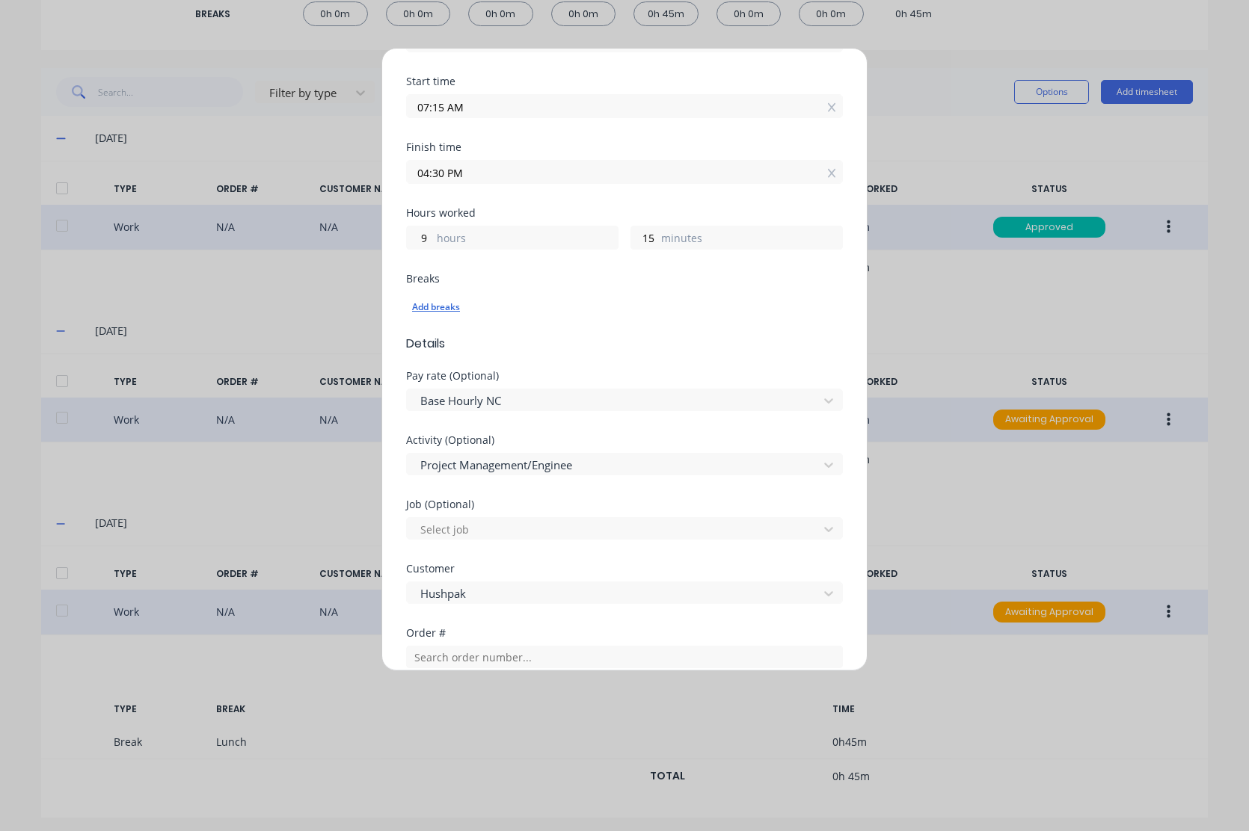
click at [452, 304] on div "Add breaks" at bounding box center [624, 307] width 425 height 19
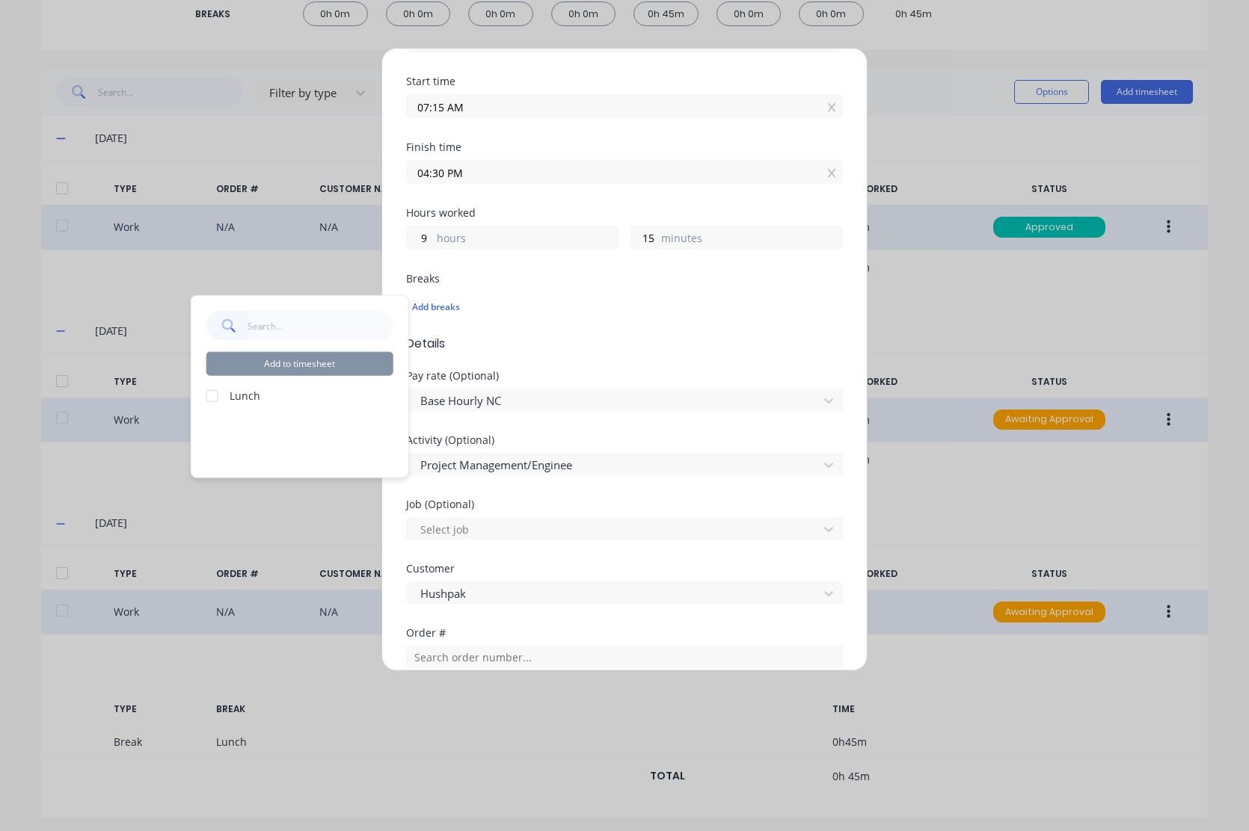
click at [209, 394] on div at bounding box center [212, 396] width 30 height 30
click at [322, 364] on button "Add to timesheet" at bounding box center [299, 364] width 187 height 24
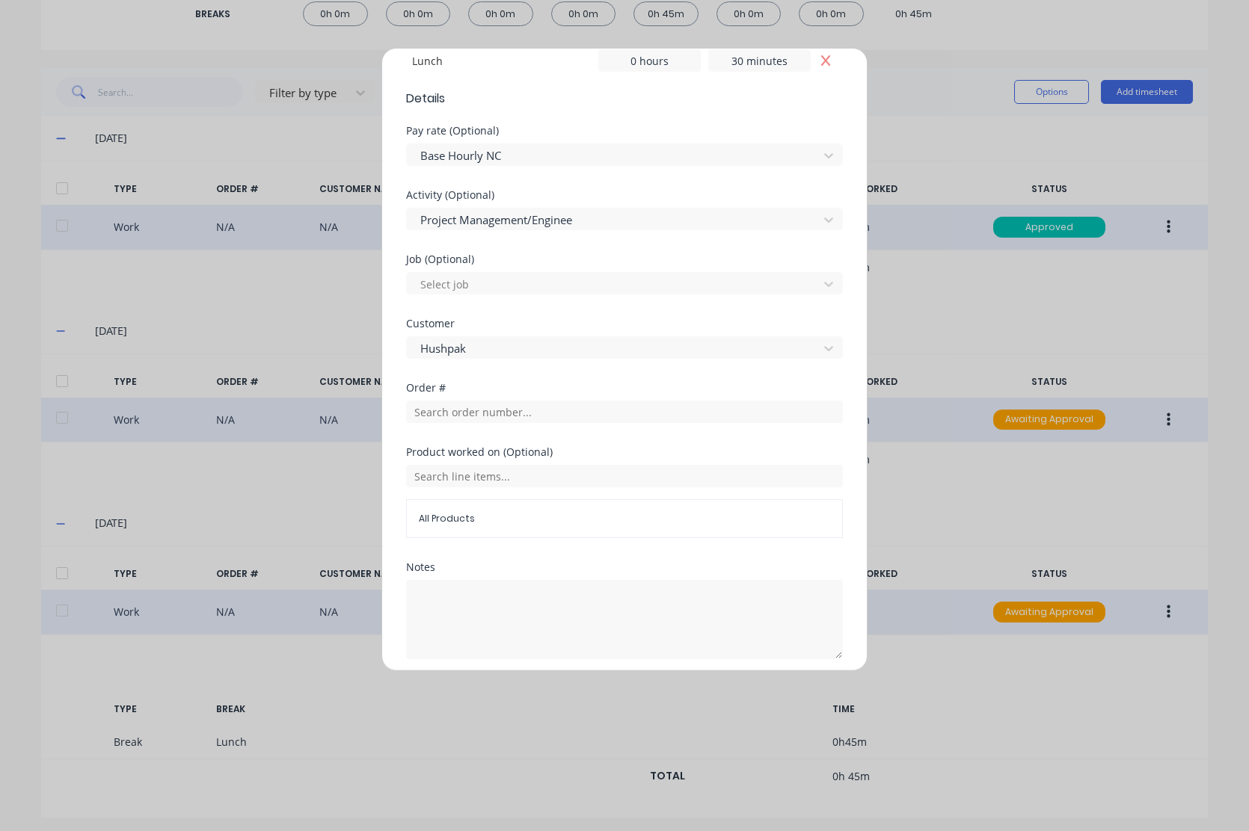
scroll to position [513, 0]
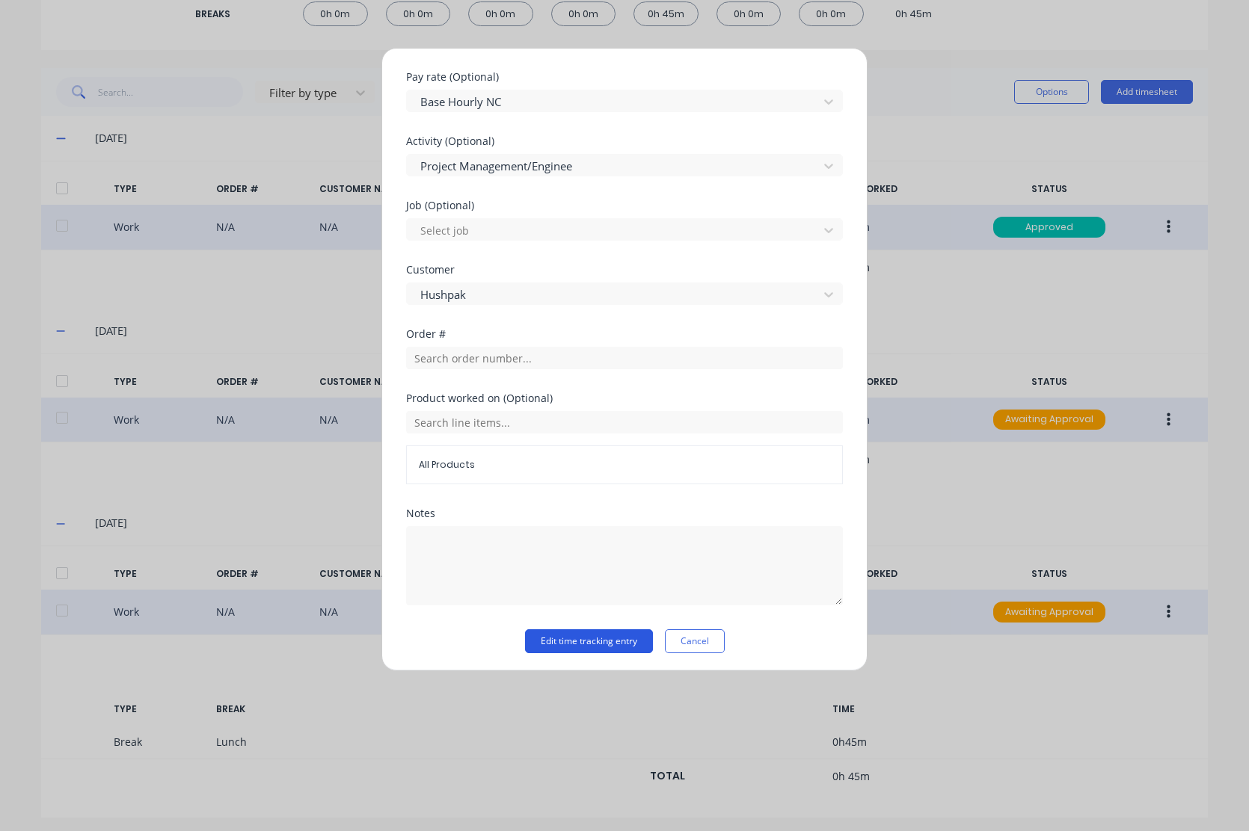
click at [587, 644] on button "Edit time tracking entry" at bounding box center [589, 642] width 128 height 24
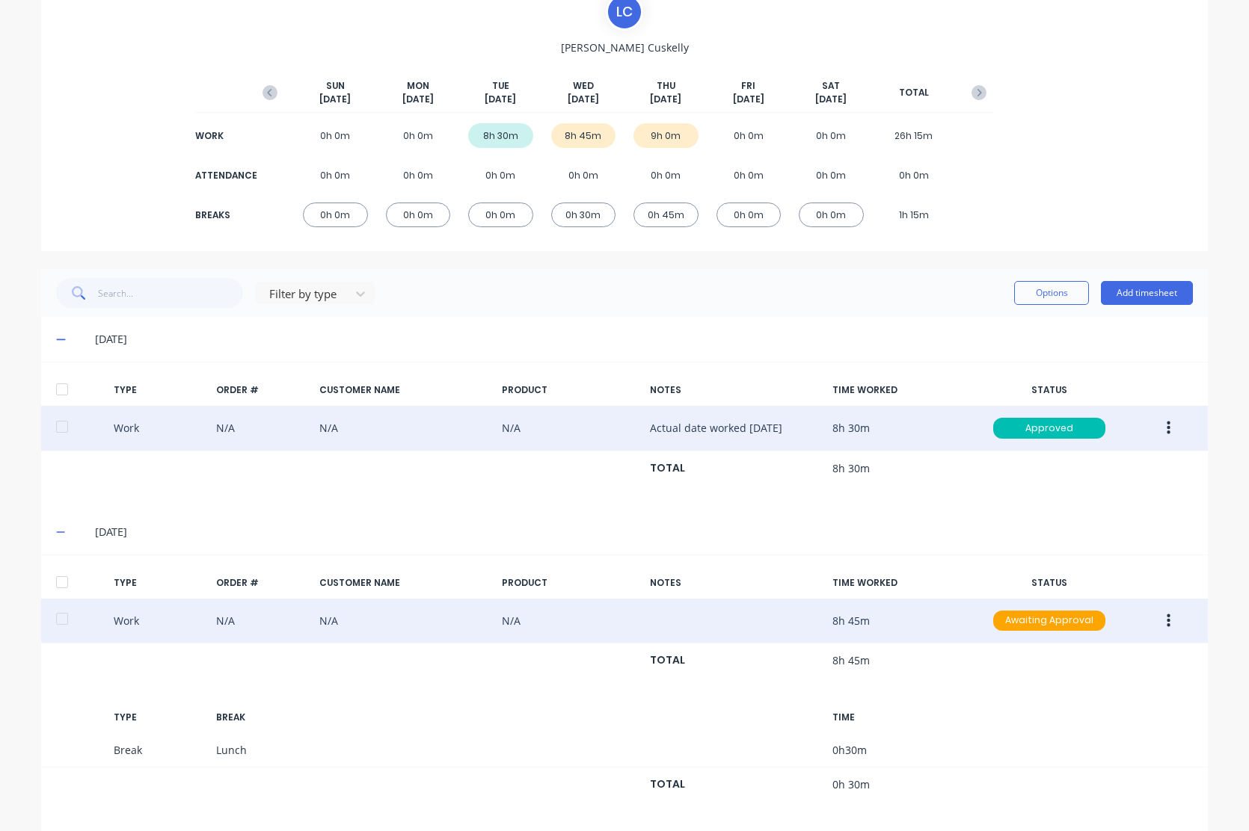
scroll to position [0, 0]
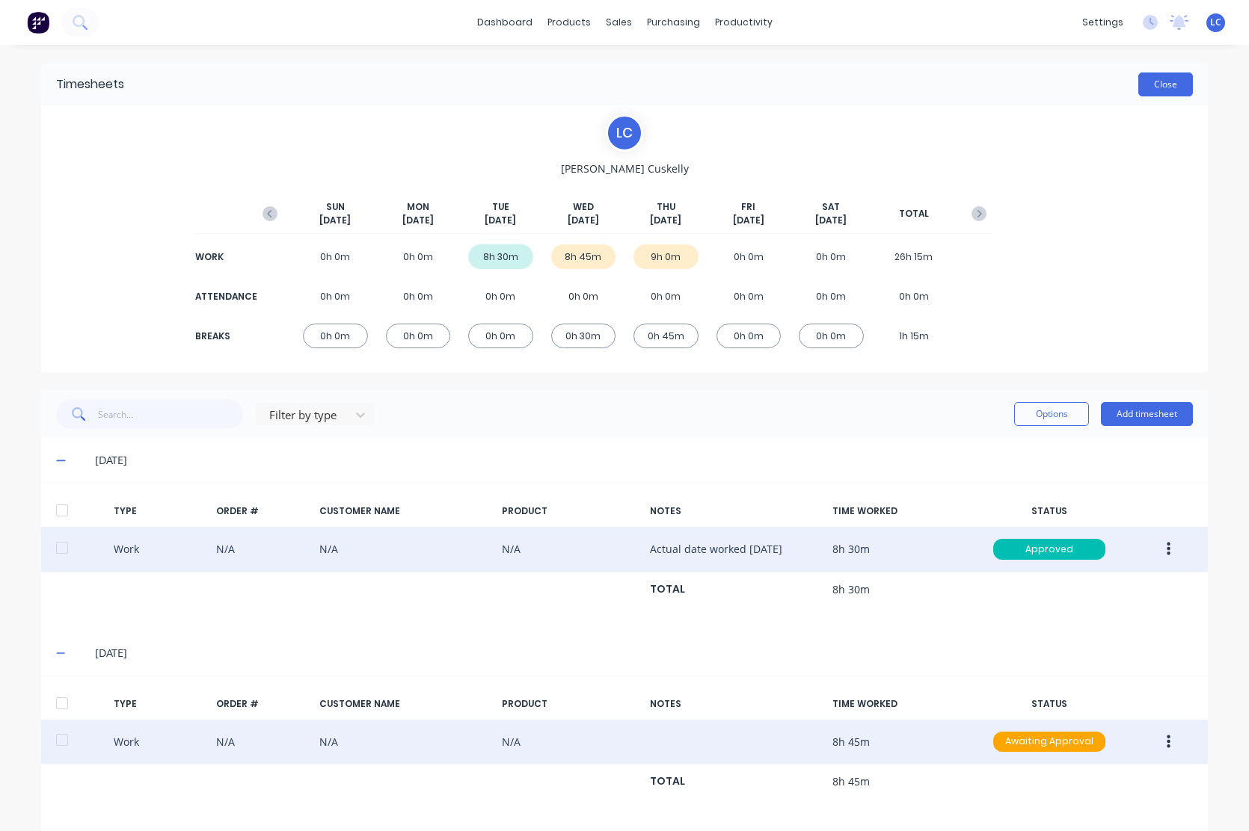
click at [1163, 82] on button "Close" at bounding box center [1165, 85] width 55 height 24
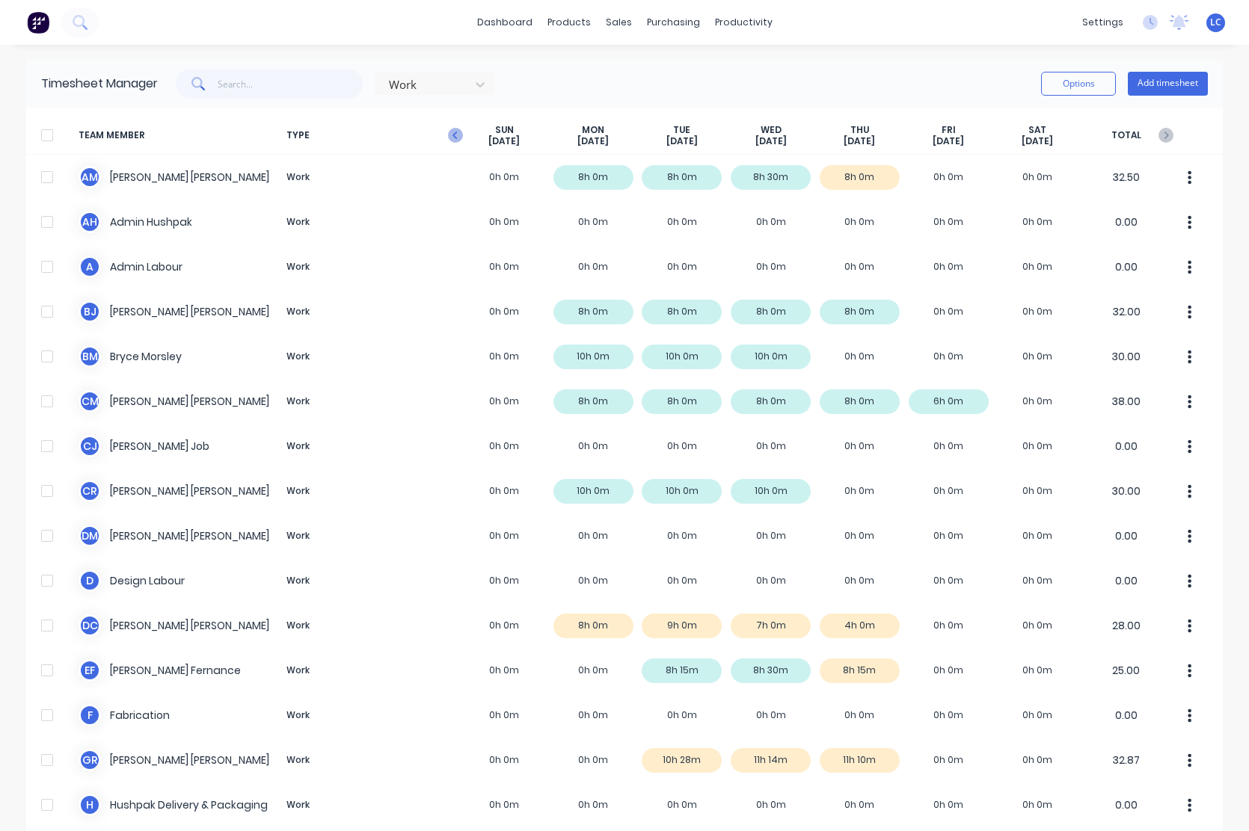
click at [452, 138] on icon "button" at bounding box center [455, 135] width 15 height 15
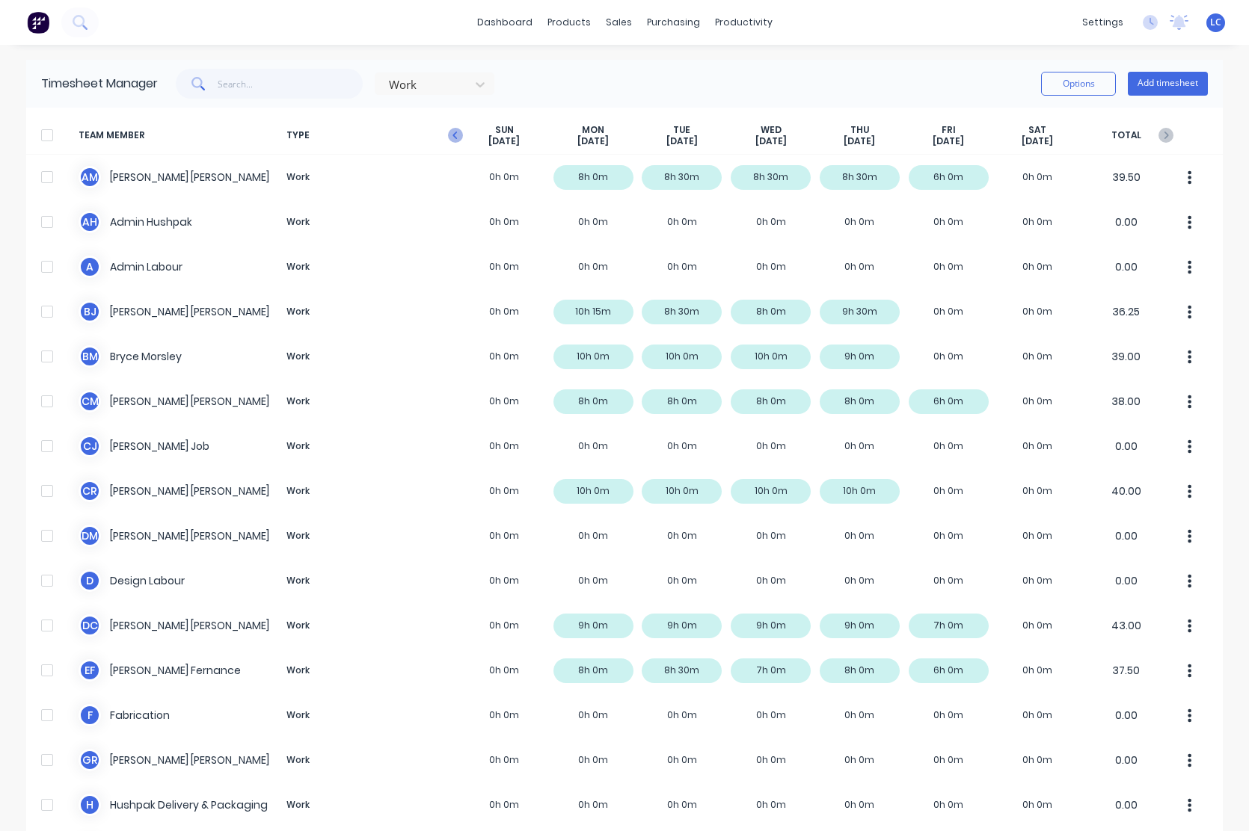
click at [448, 134] on icon "button" at bounding box center [455, 135] width 15 height 15
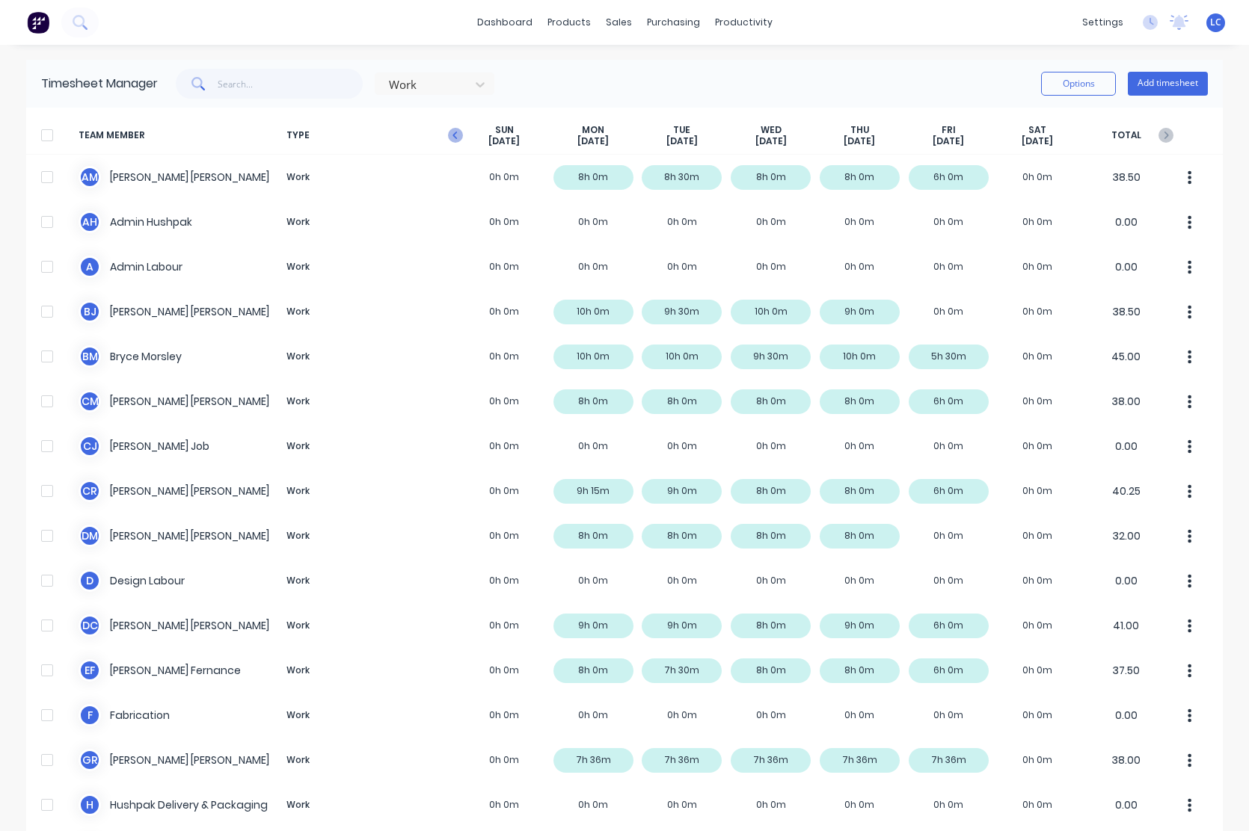
click at [451, 136] on icon "button" at bounding box center [455, 135] width 15 height 15
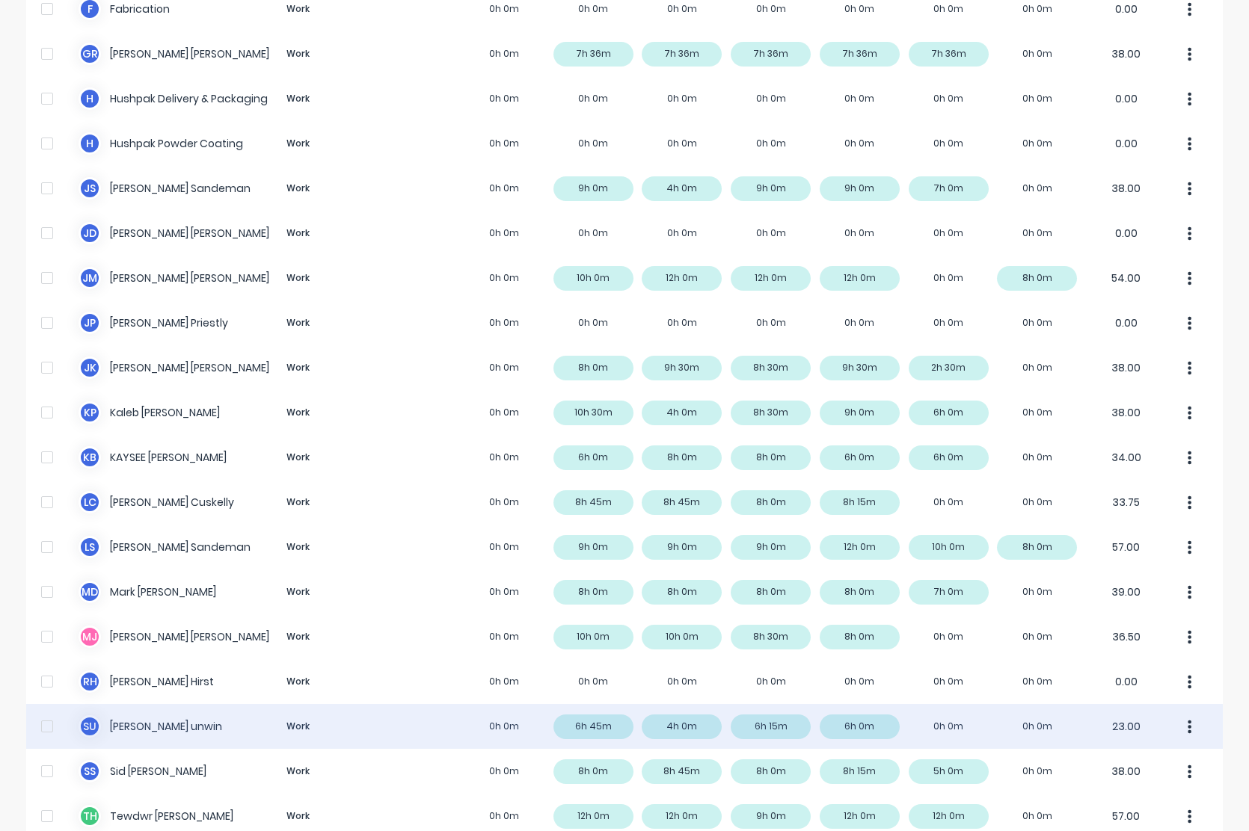
scroll to position [823, 0]
